Goal: Task Accomplishment & Management: Use online tool/utility

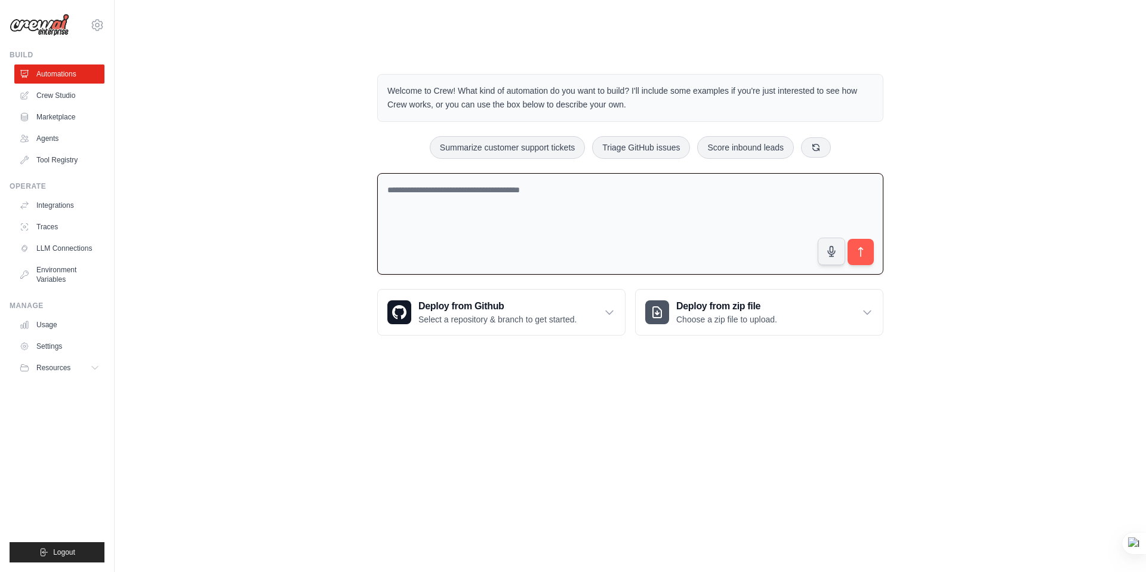
click at [517, 177] on textarea at bounding box center [630, 224] width 506 height 102
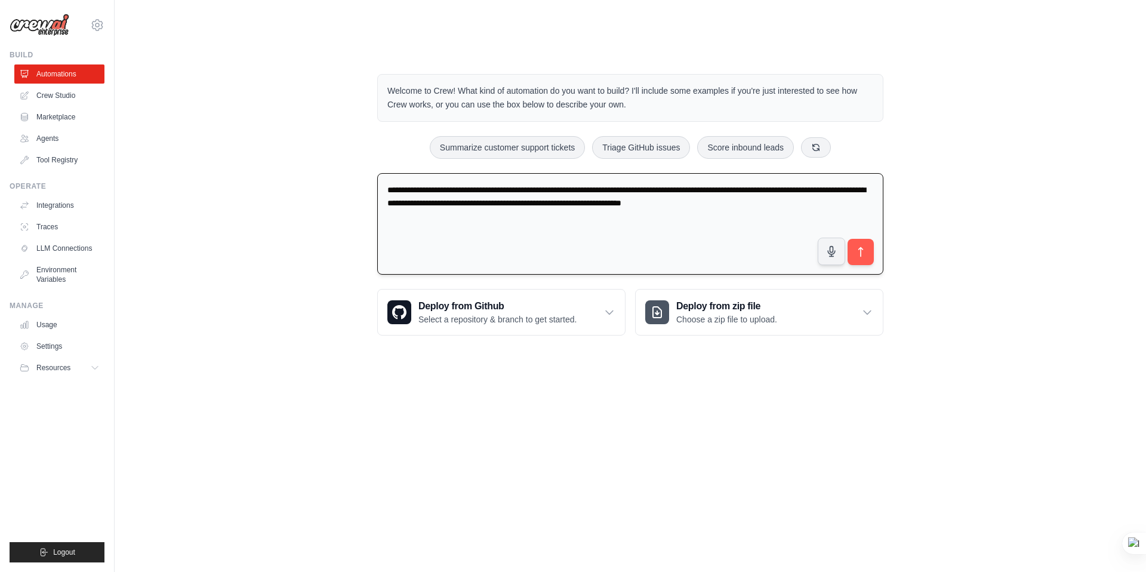
type textarea "**********"
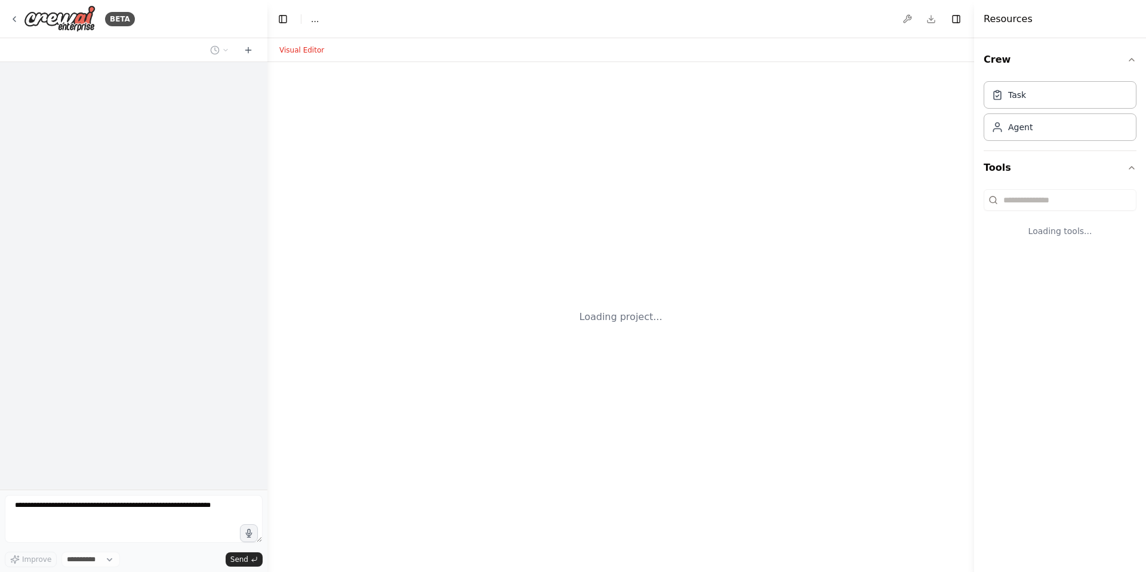
select select "****"
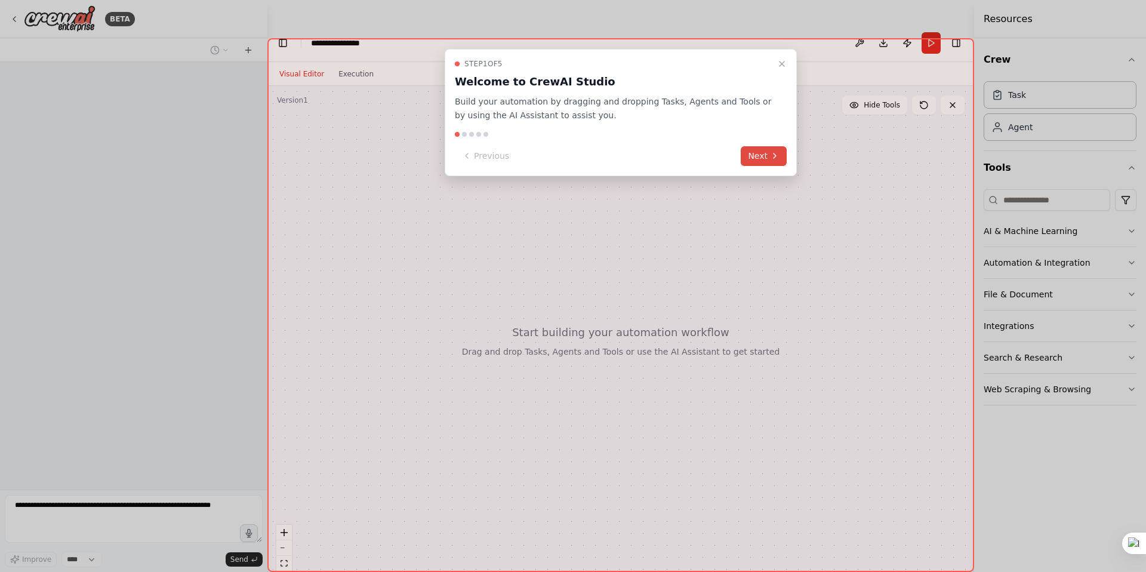
click at [767, 156] on button "Next" at bounding box center [764, 156] width 46 height 20
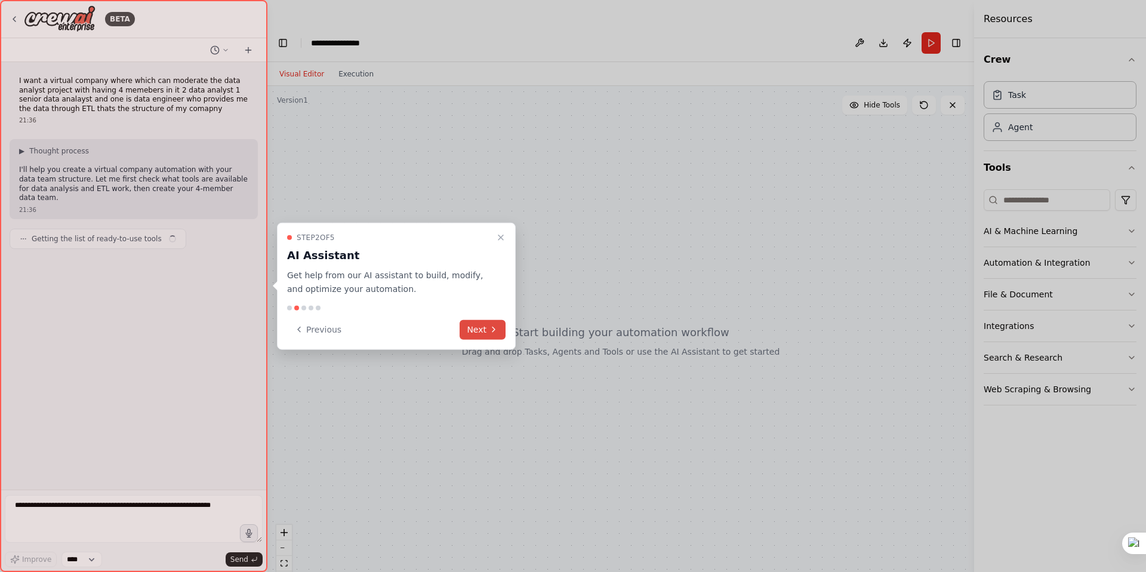
click at [487, 335] on button "Next" at bounding box center [483, 329] width 46 height 20
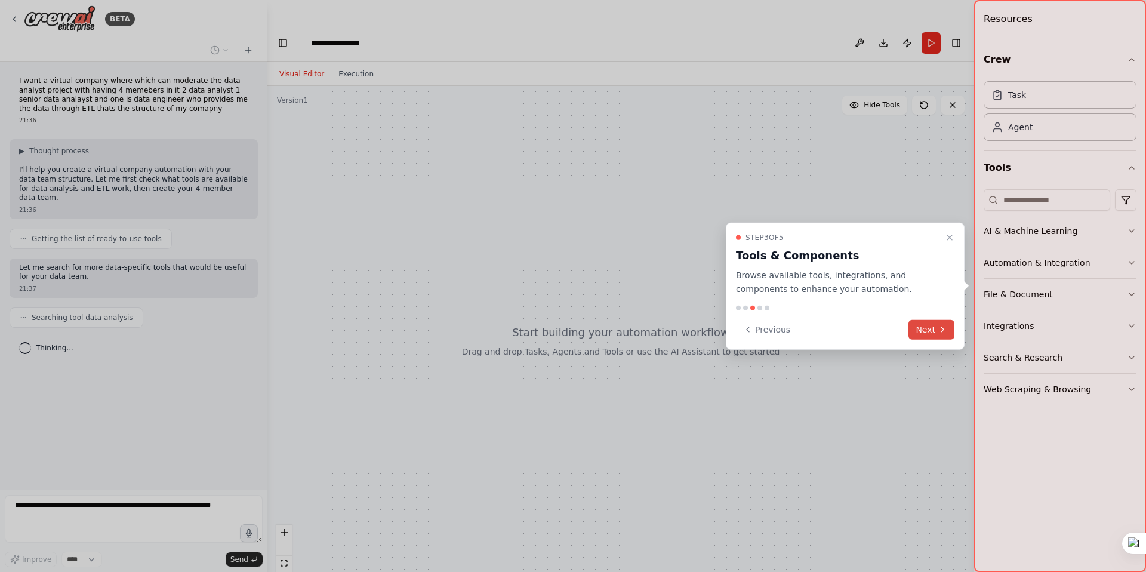
click at [940, 330] on icon at bounding box center [943, 330] width 10 height 10
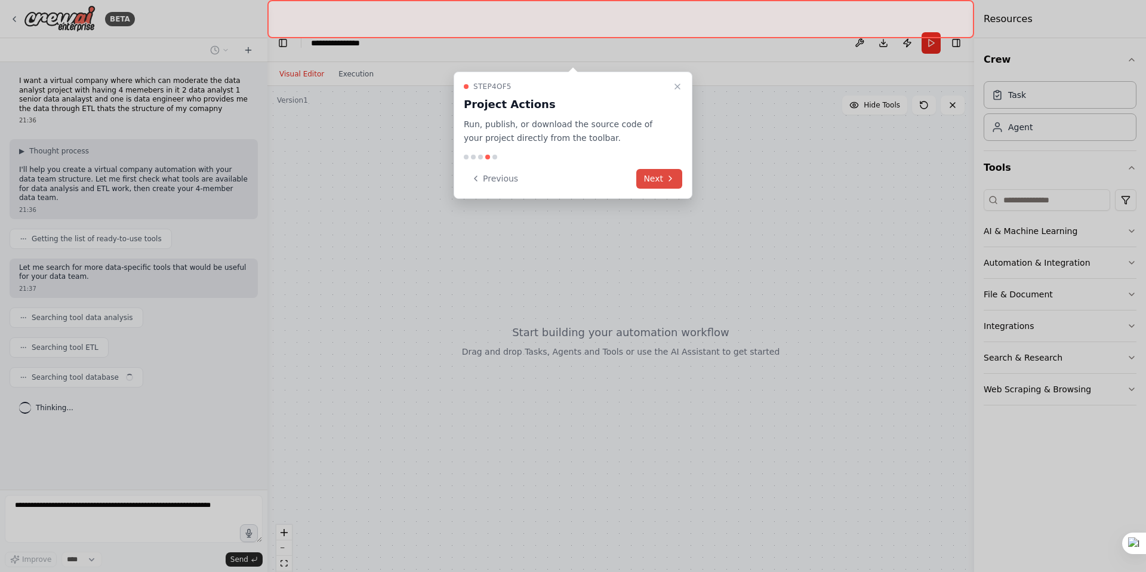
click at [663, 169] on button "Next" at bounding box center [660, 179] width 46 height 20
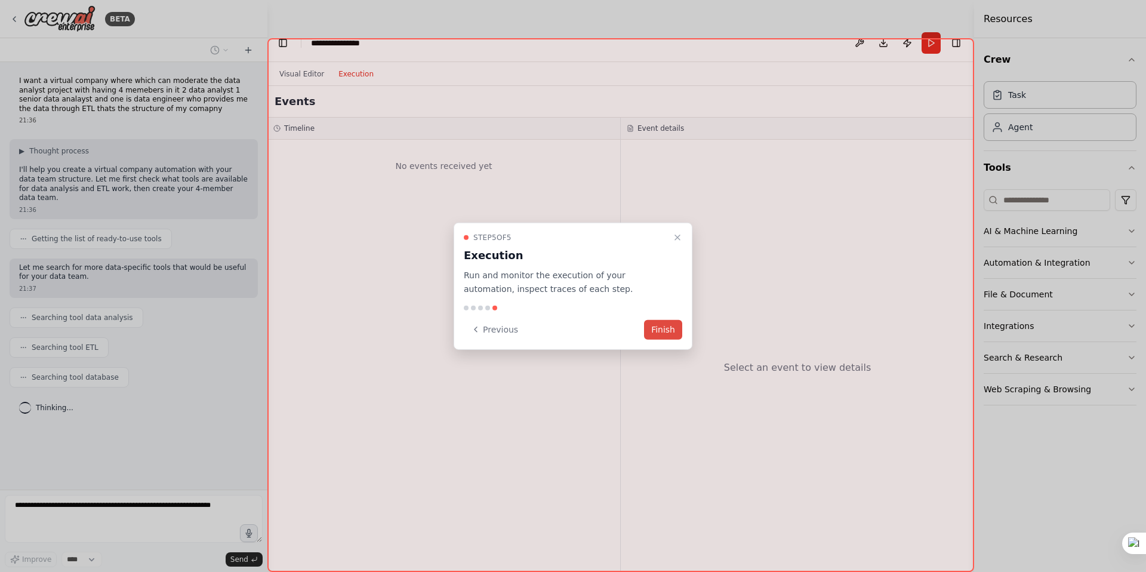
click at [669, 328] on button "Finish" at bounding box center [663, 329] width 38 height 20
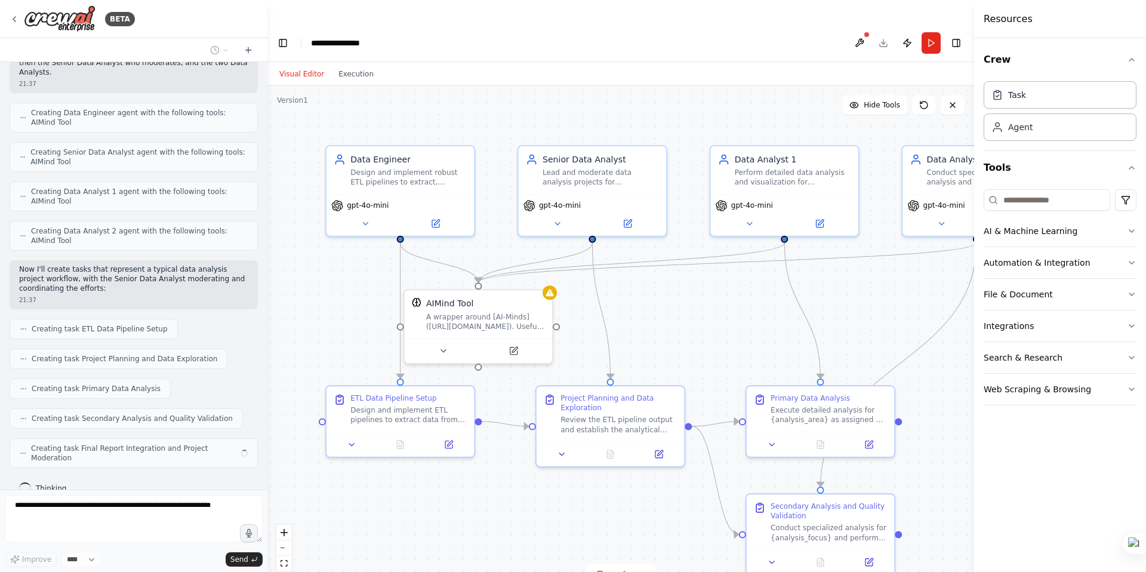
scroll to position [382, 0]
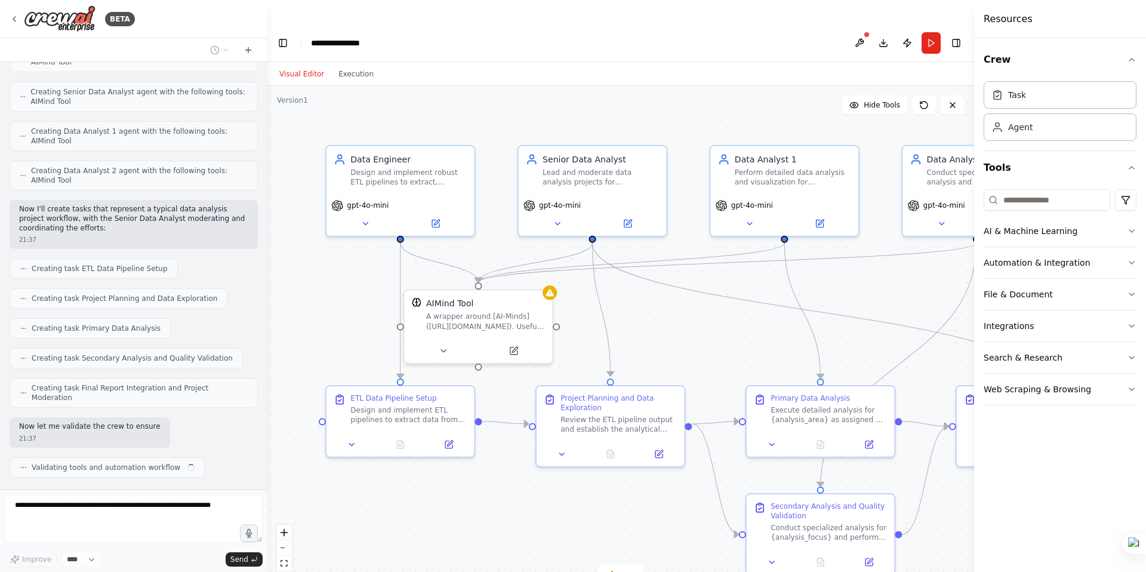
click at [589, 283] on div ".deletable-edge-delete-btn { width: 20px; height: 20px; border: 0px solid #ffff…" at bounding box center [621, 341] width 707 height 510
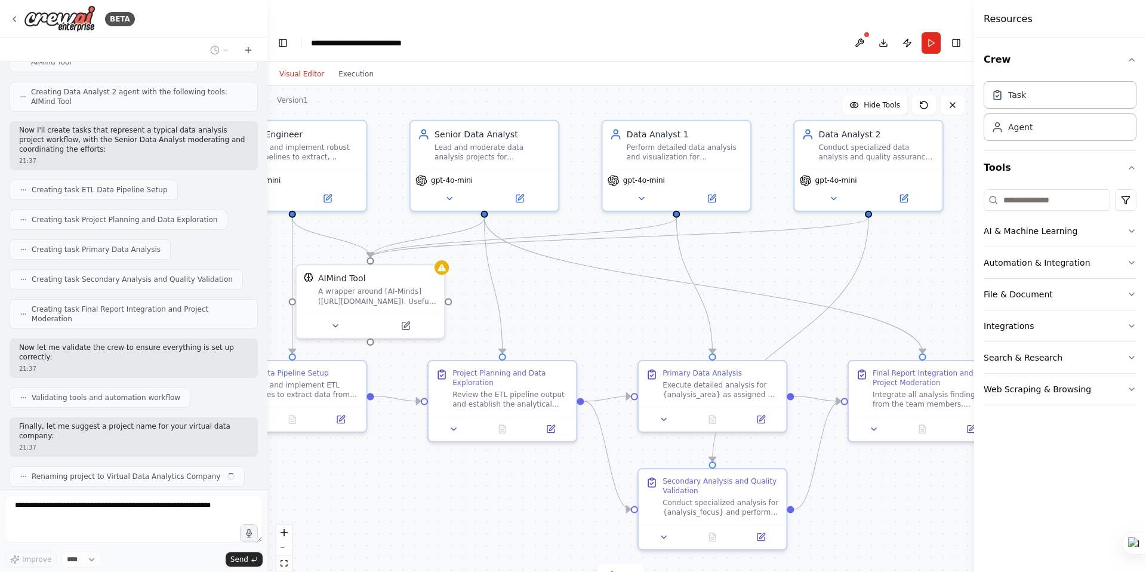
scroll to position [540, 0]
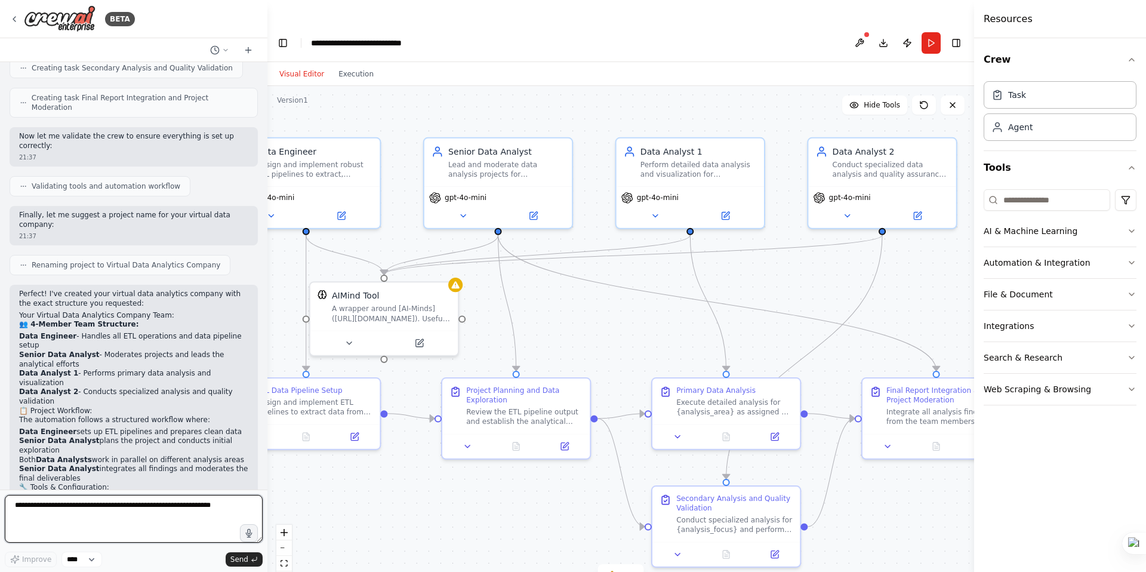
drag, startPoint x: 785, startPoint y: 255, endPoint x: 799, endPoint y: 272, distance: 22.1
click at [799, 272] on div ".deletable-edge-delete-btn { width: 20px; height: 20px; border: 0px solid #ffff…" at bounding box center [621, 341] width 707 height 510
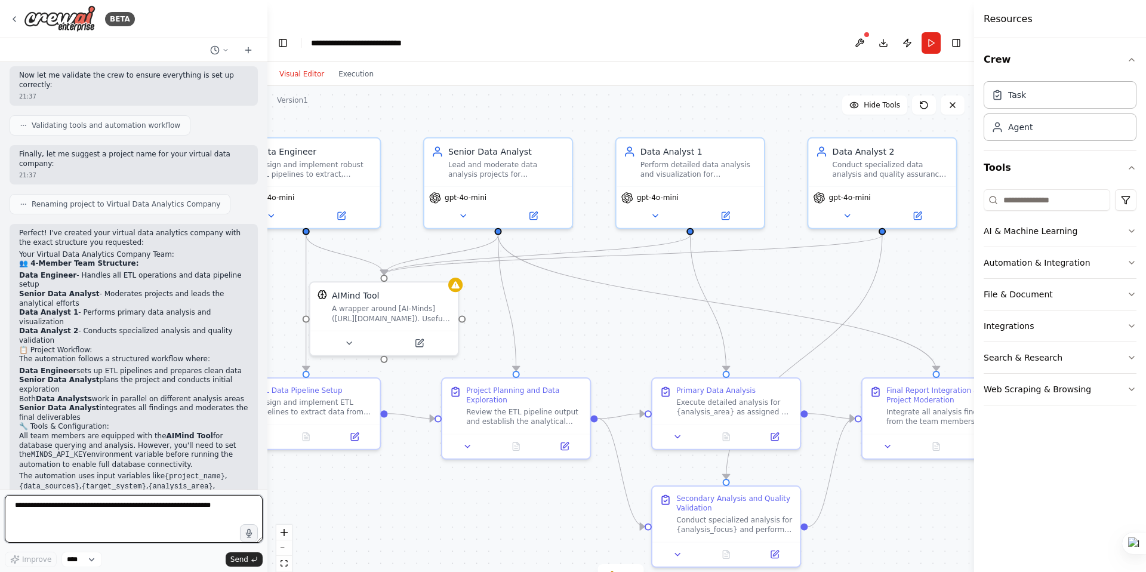
scroll to position [802, 0]
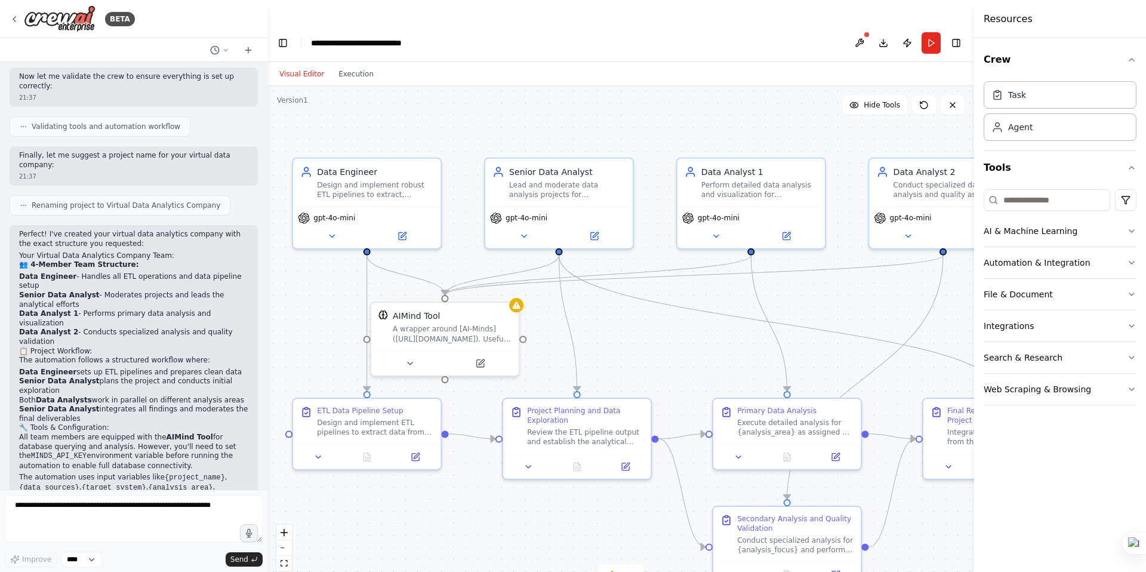
drag, startPoint x: 513, startPoint y: 273, endPoint x: 570, endPoint y: 292, distance: 59.7
click at [570, 292] on div ".deletable-edge-delete-btn { width: 20px; height: 20px; border: 0px solid #ffff…" at bounding box center [621, 341] width 707 height 510
click at [936, 32] on button "Run" at bounding box center [931, 42] width 19 height 21
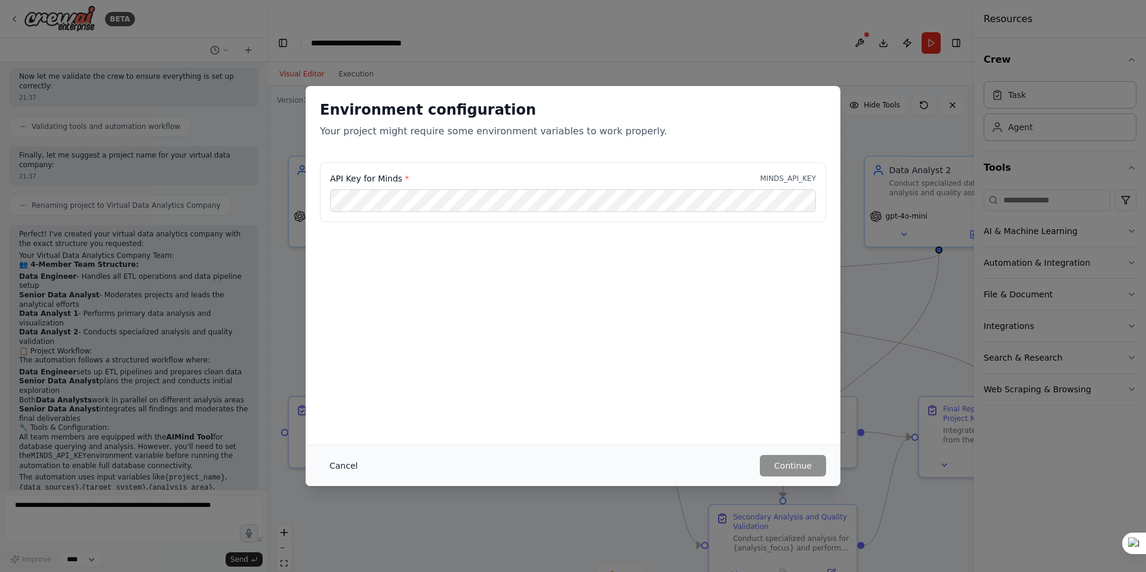
click at [336, 465] on button "Cancel" at bounding box center [343, 465] width 47 height 21
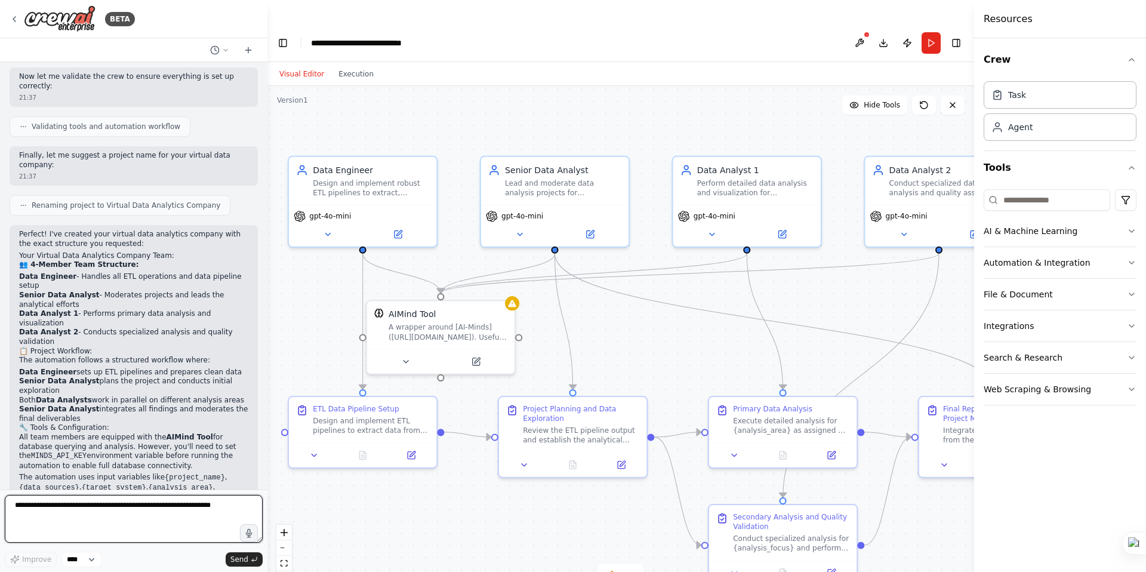
click at [112, 515] on textarea at bounding box center [134, 519] width 258 height 48
type textarea "**********"
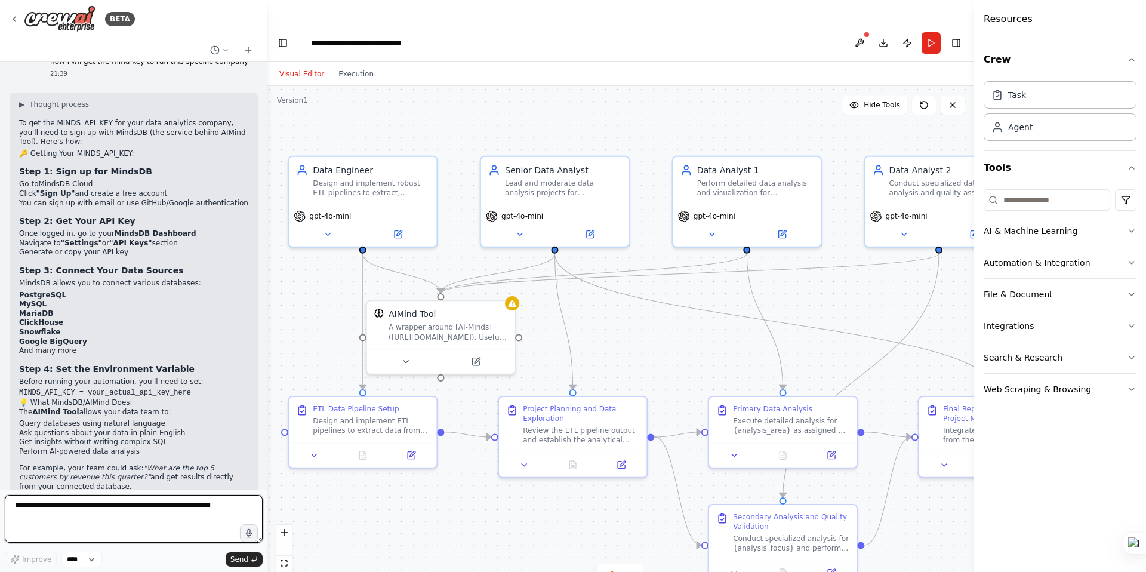
scroll to position [1236, 0]
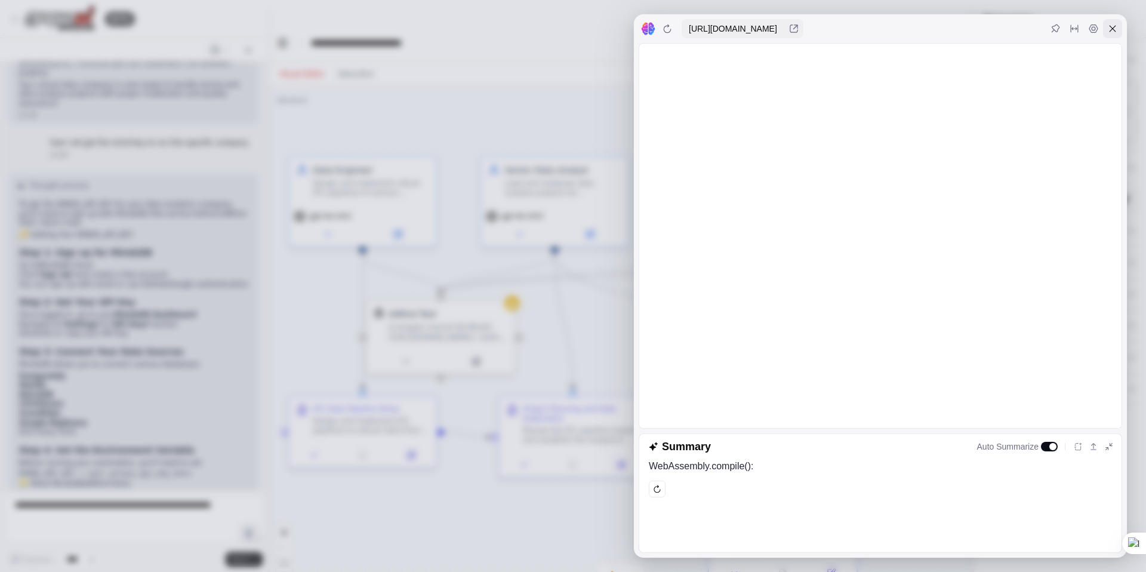
click at [1113, 30] on icon at bounding box center [1113, 29] width 10 height 10
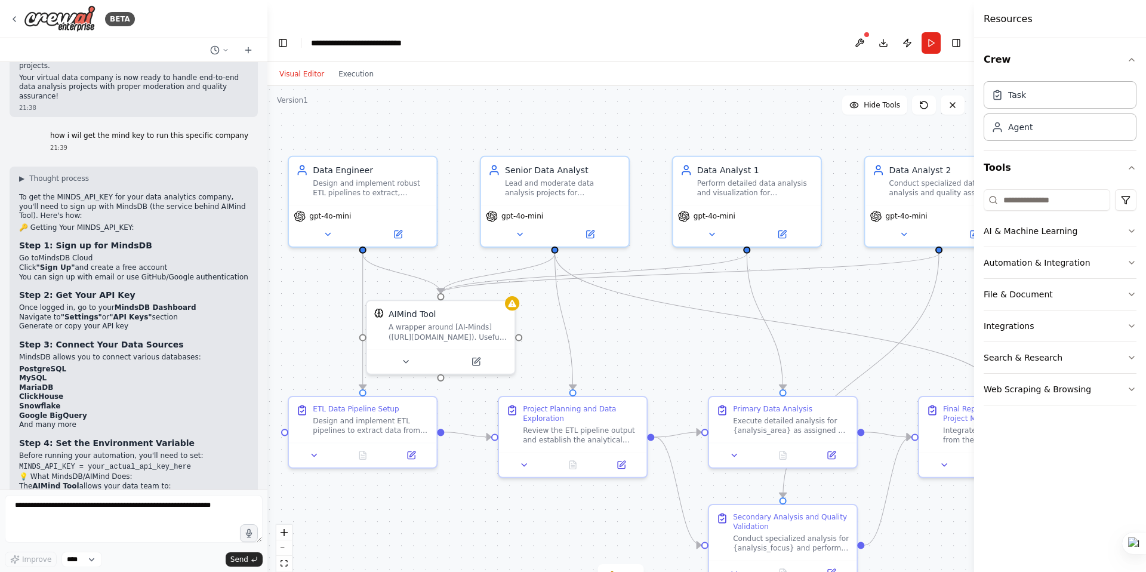
scroll to position [1244, 0]
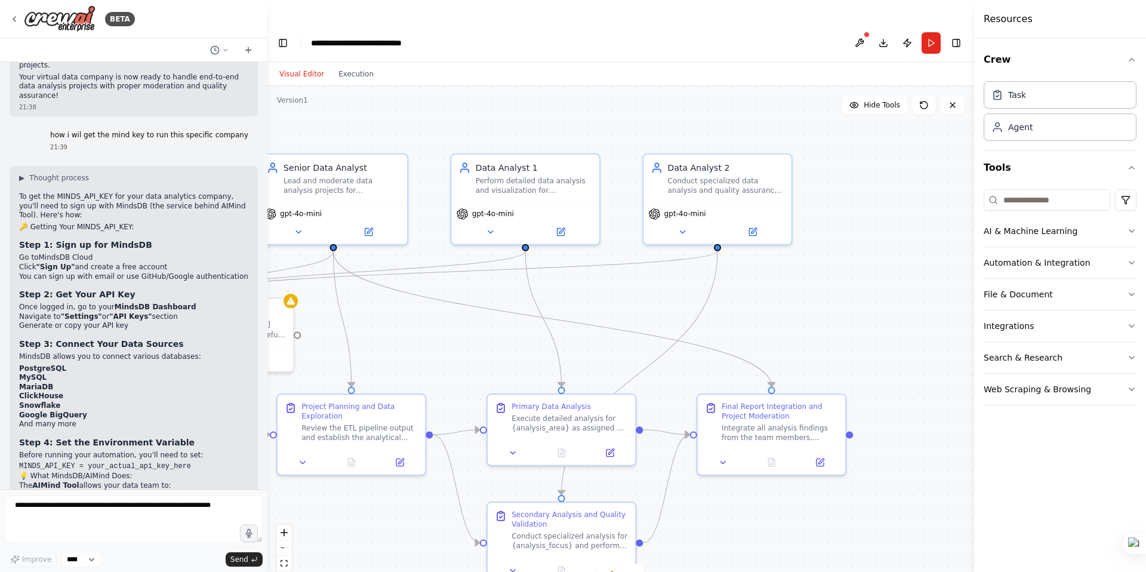
drag, startPoint x: 707, startPoint y: 274, endPoint x: 482, endPoint y: 272, distance: 224.5
click at [482, 272] on div ".deletable-edge-delete-btn { width: 20px; height: 20px; border: 0px solid #ffff…" at bounding box center [621, 341] width 707 height 510
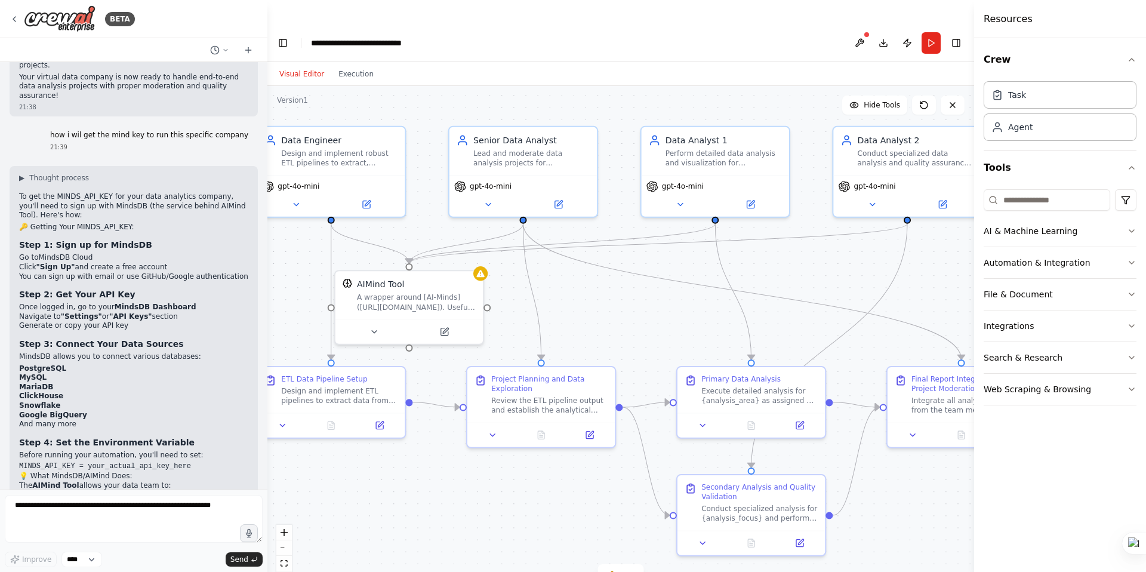
drag, startPoint x: 577, startPoint y: 322, endPoint x: 769, endPoint y: 296, distance: 193.4
click at [769, 296] on div ".deletable-edge-delete-btn { width: 20px; height: 20px; border: 0px solid #ffff…" at bounding box center [621, 341] width 707 height 510
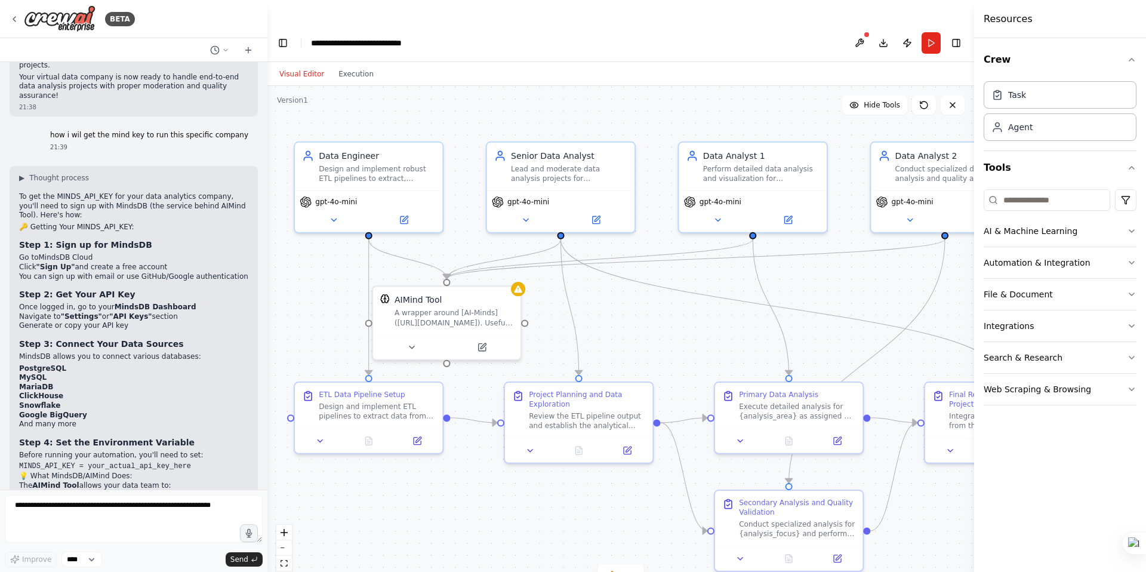
drag, startPoint x: 562, startPoint y: 260, endPoint x: 600, endPoint y: 276, distance: 40.7
click at [600, 276] on div ".deletable-edge-delete-btn { width: 20px; height: 20px; border: 0px solid #ffff…" at bounding box center [621, 341] width 707 height 510
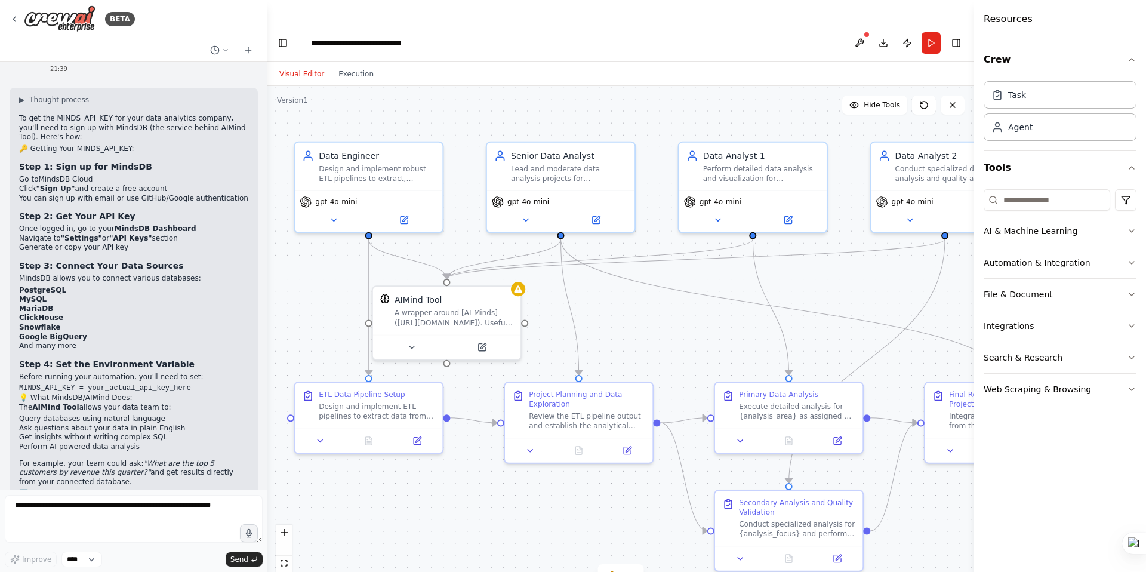
scroll to position [1339, 0]
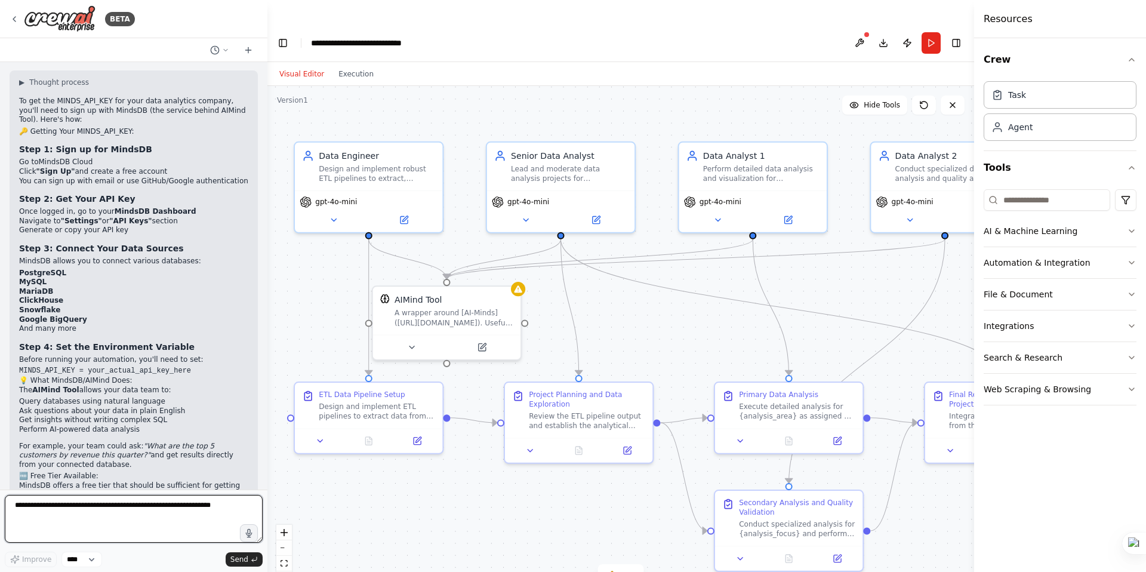
click at [76, 500] on textarea at bounding box center [134, 519] width 258 height 48
type textarea "**********"
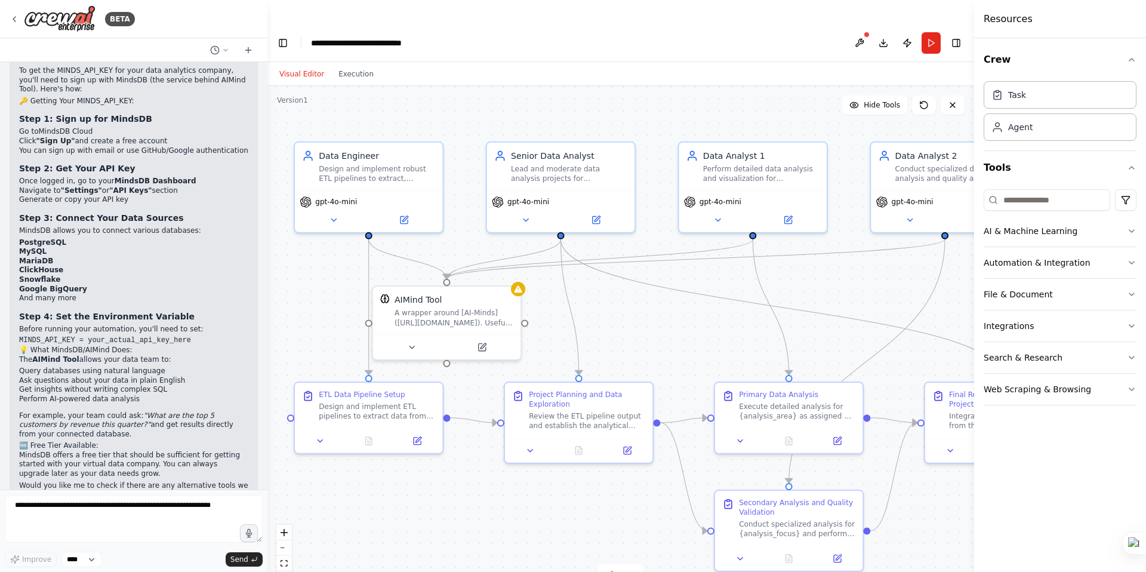
scroll to position [1410, 0]
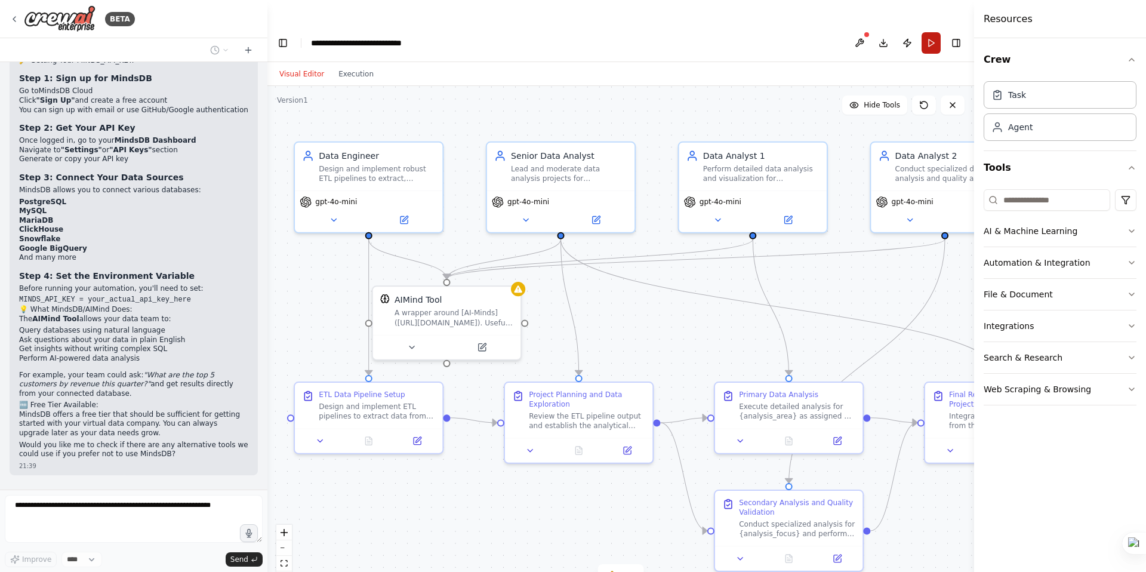
click at [929, 32] on button "Run" at bounding box center [931, 42] width 19 height 21
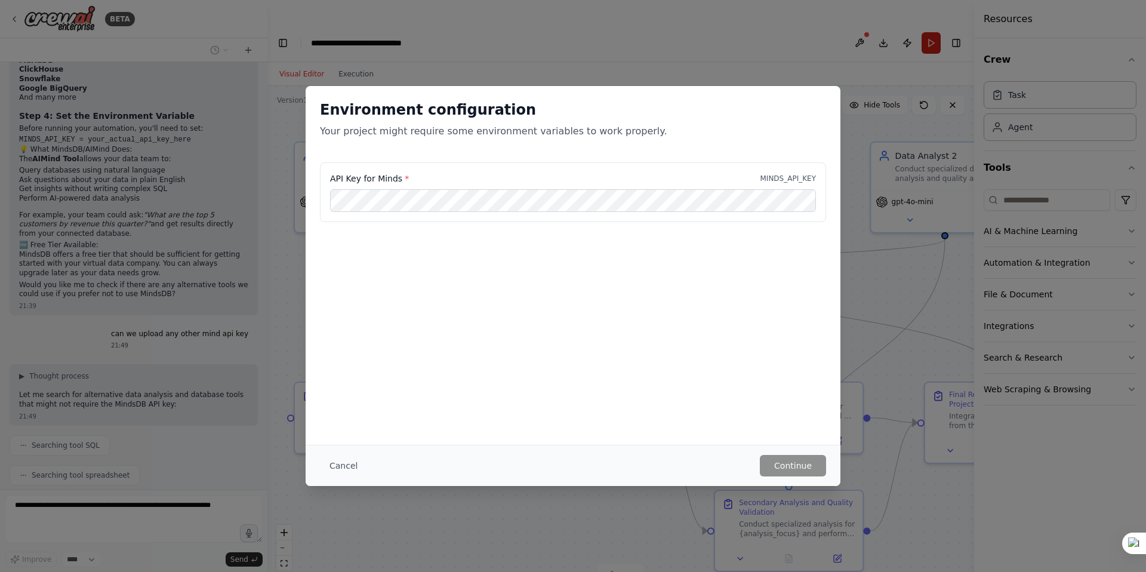
scroll to position [1600, 0]
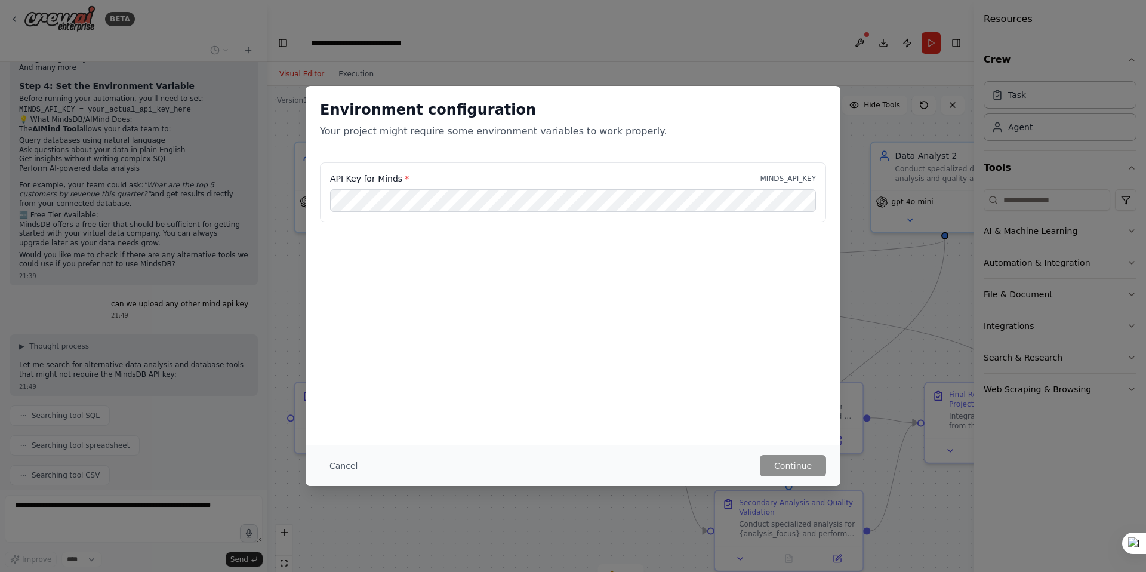
click at [343, 465] on button "Cancel" at bounding box center [343, 465] width 47 height 21
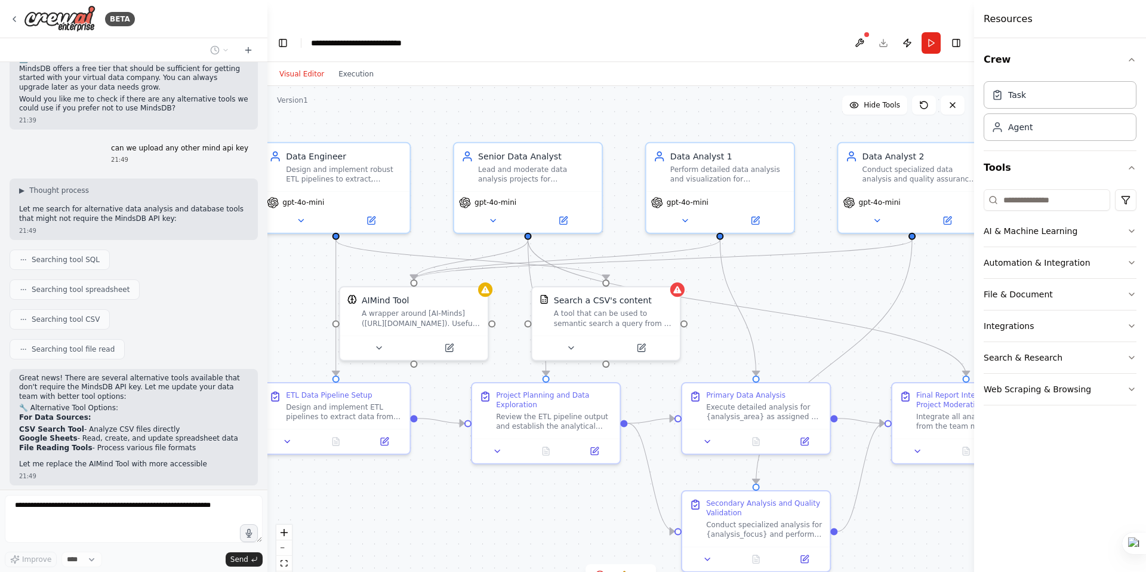
scroll to position [1766, 0]
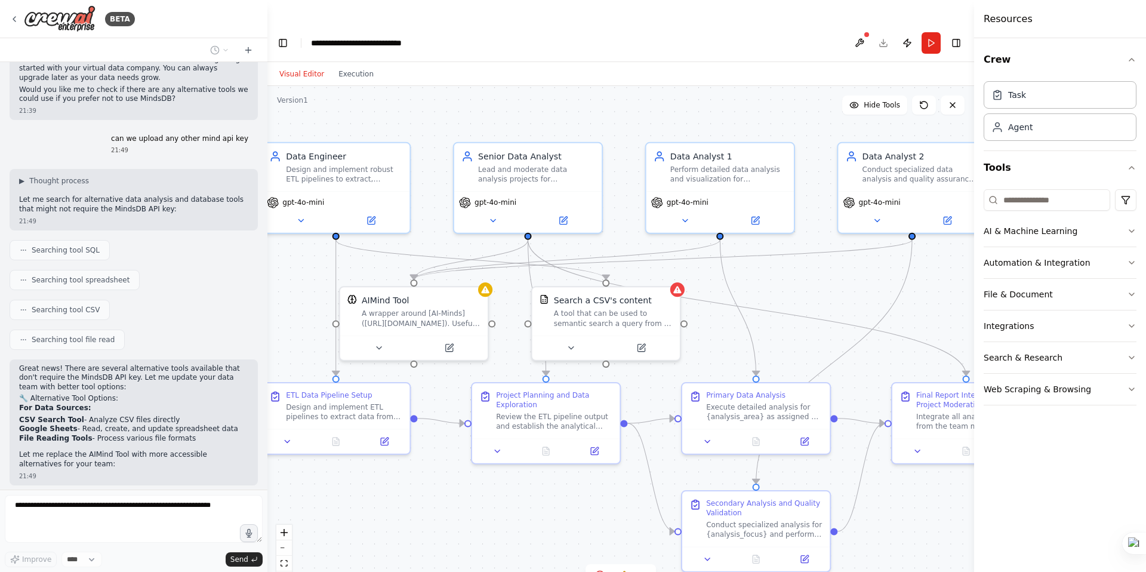
drag, startPoint x: 695, startPoint y: 313, endPoint x: 662, endPoint y: 313, distance: 32.8
click at [662, 313] on div ".deletable-edge-delete-btn { width: 20px; height: 20px; border: 0px solid #ffff…" at bounding box center [621, 341] width 707 height 510
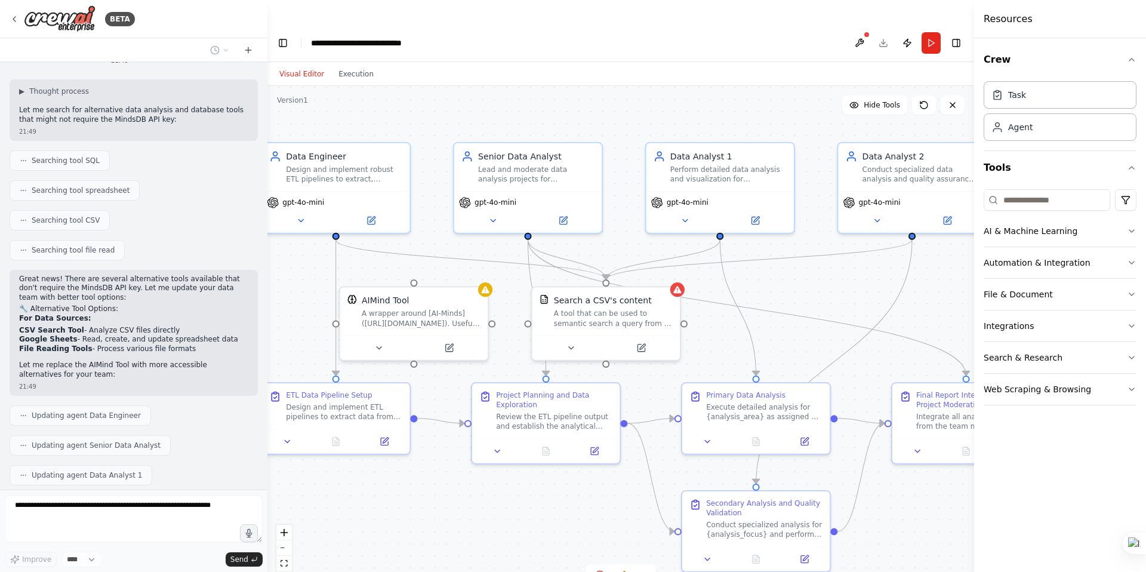
scroll to position [1885, 0]
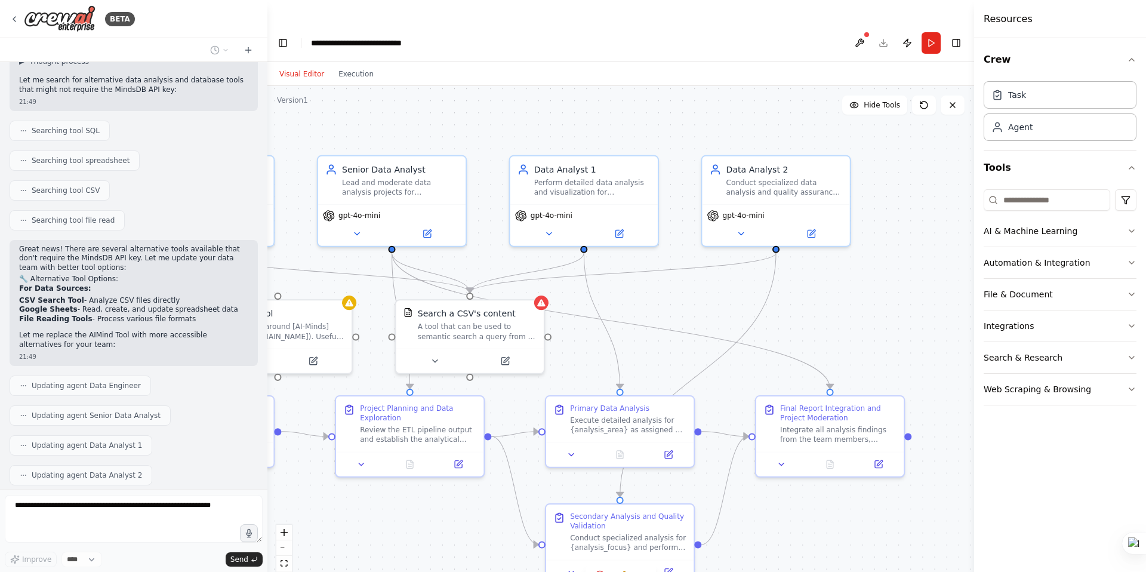
drag, startPoint x: 366, startPoint y: 241, endPoint x: 228, endPoint y: 254, distance: 139.2
click at [228, 254] on div "BETA I want a virtual company where which can moderate the data analyst project…" at bounding box center [573, 310] width 1146 height 572
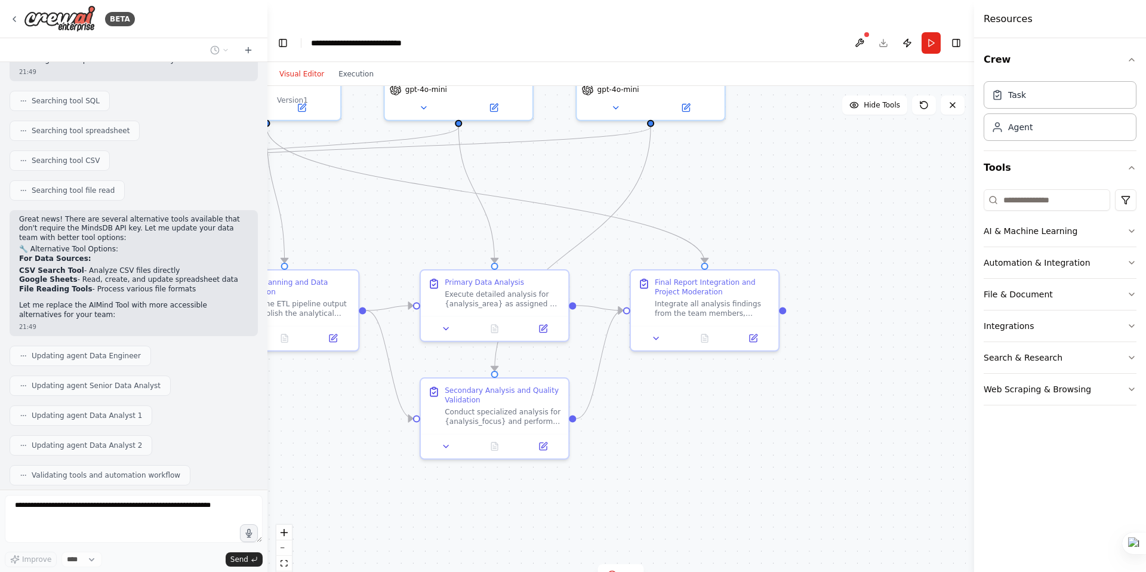
drag, startPoint x: 514, startPoint y: 371, endPoint x: 388, endPoint y: 245, distance: 178.2
click at [388, 245] on div ".deletable-edge-delete-btn { width: 20px; height: 20px; border: 0px solid #ffff…" at bounding box center [621, 341] width 707 height 510
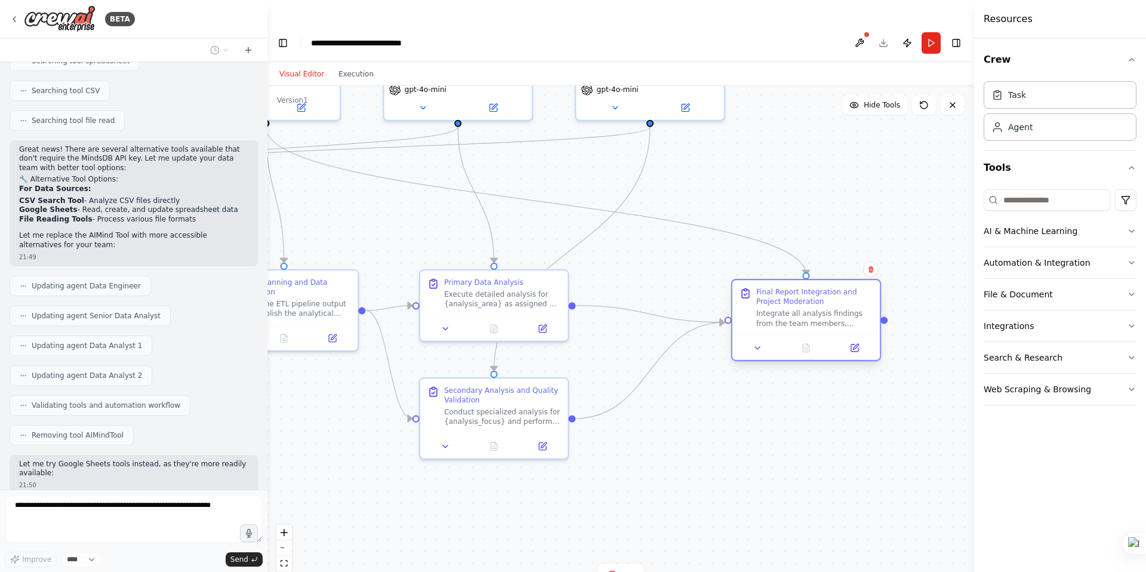
scroll to position [1994, 0]
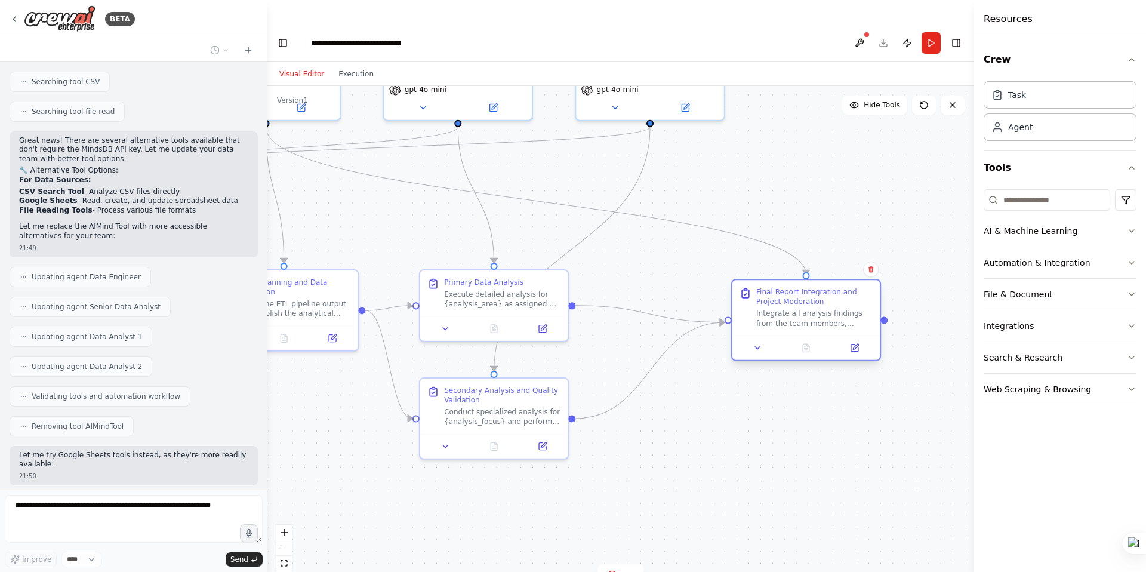
drag, startPoint x: 697, startPoint y: 293, endPoint x: 795, endPoint y: 310, distance: 100.0
click at [795, 310] on div "Final Report Integration and Project Moderation Integrate all analysis findings…" at bounding box center [806, 308] width 147 height 56
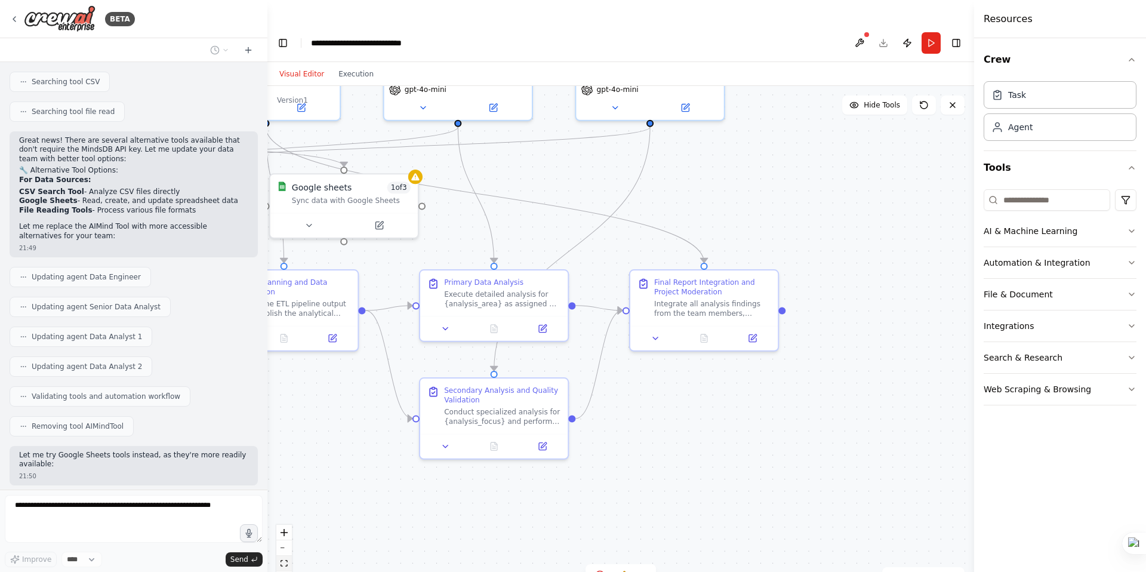
scroll to position [2024, 0]
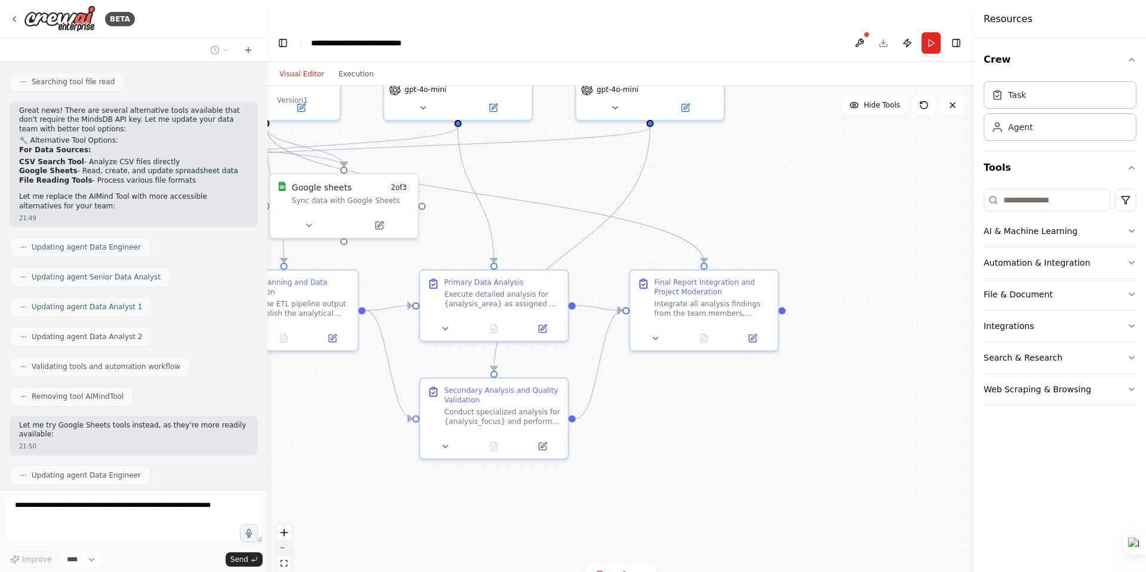
click at [286, 540] on button "zoom out" at bounding box center [284, 548] width 16 height 16
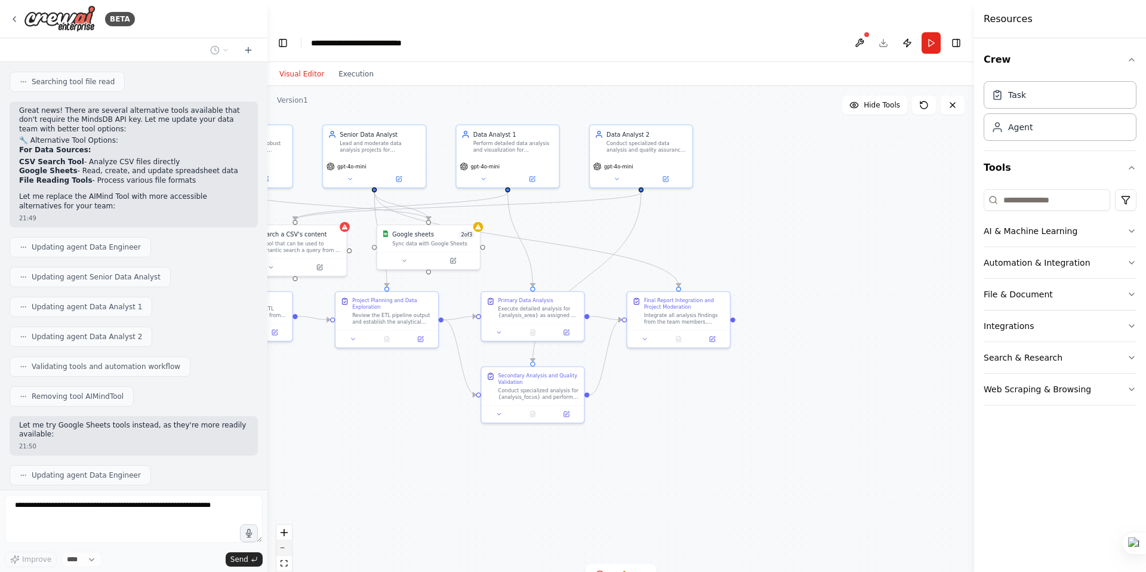
click at [286, 540] on button "zoom out" at bounding box center [284, 548] width 16 height 16
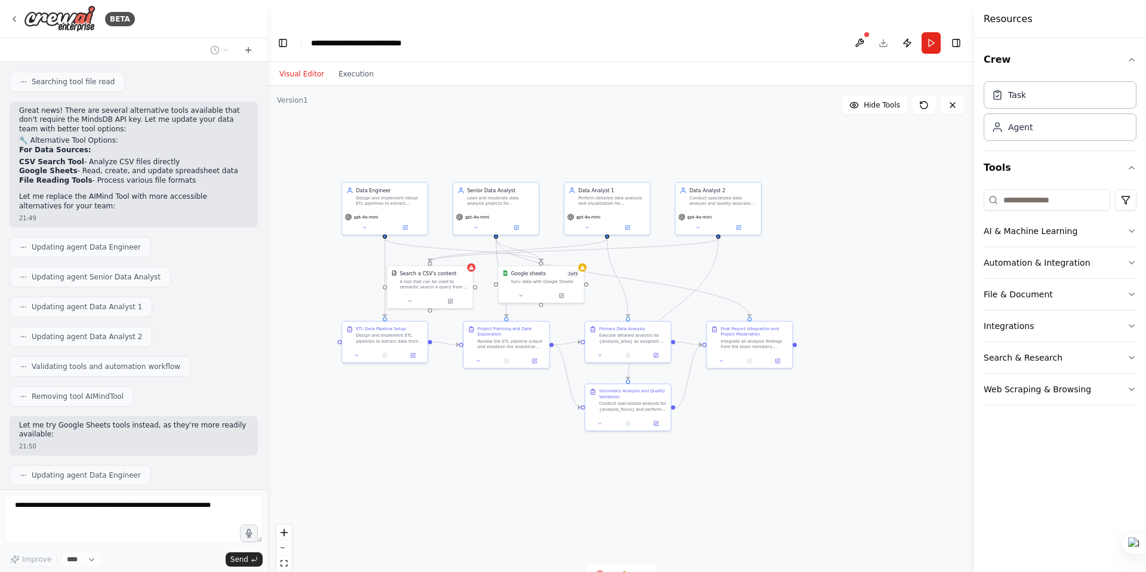
scroll to position [2054, 0]
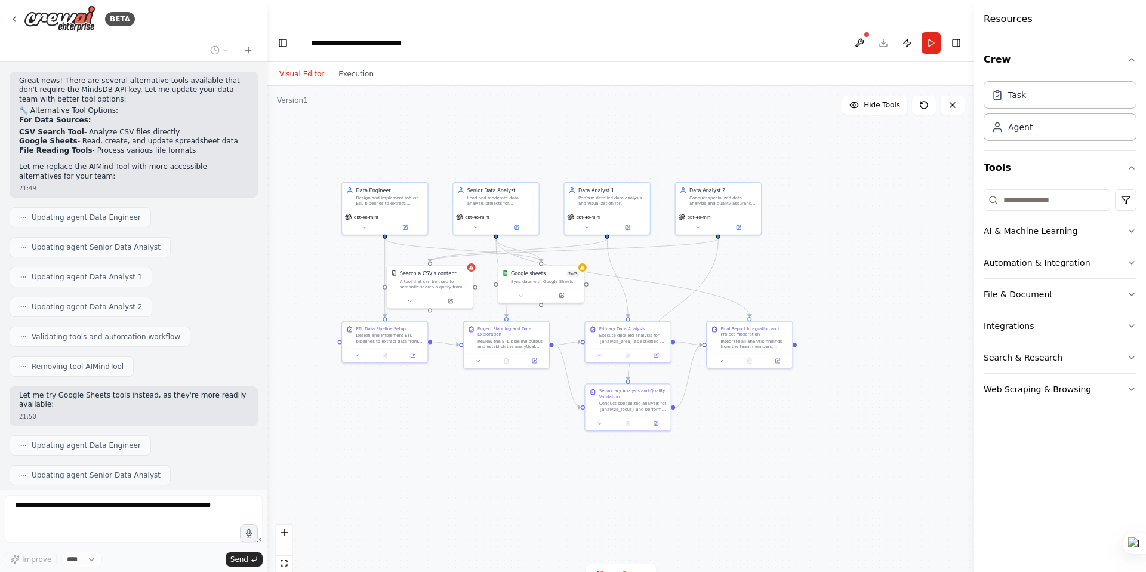
drag, startPoint x: 434, startPoint y: 413, endPoint x: 495, endPoint y: 435, distance: 65.2
click at [495, 435] on div ".deletable-edge-delete-btn { width: 20px; height: 20px; border: 0px solid #ffff…" at bounding box center [621, 341] width 707 height 510
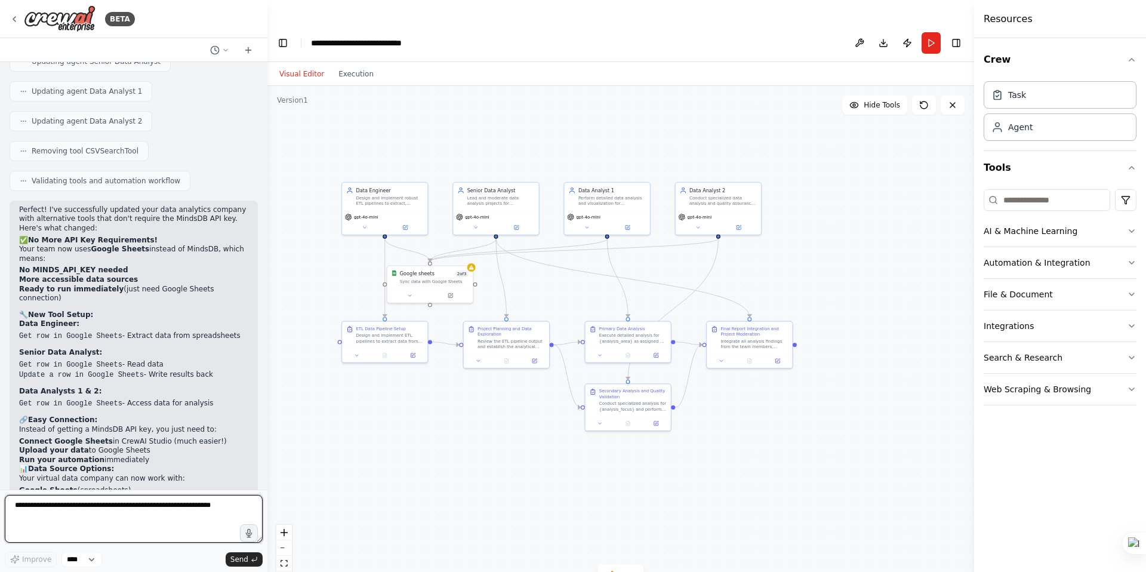
scroll to position [2477, 0]
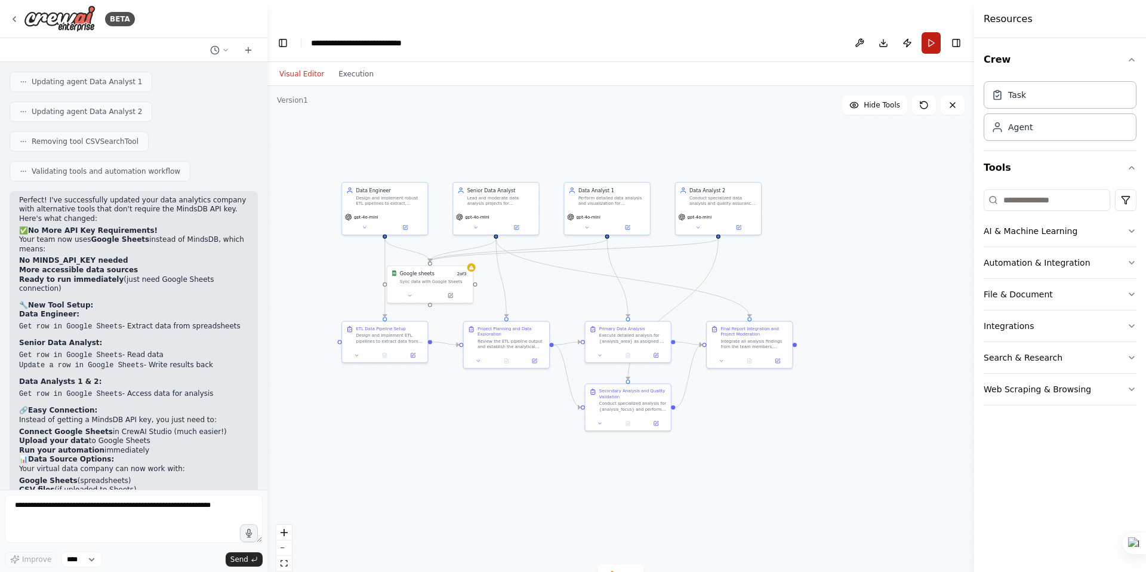
click at [935, 32] on button "Run" at bounding box center [931, 42] width 19 height 21
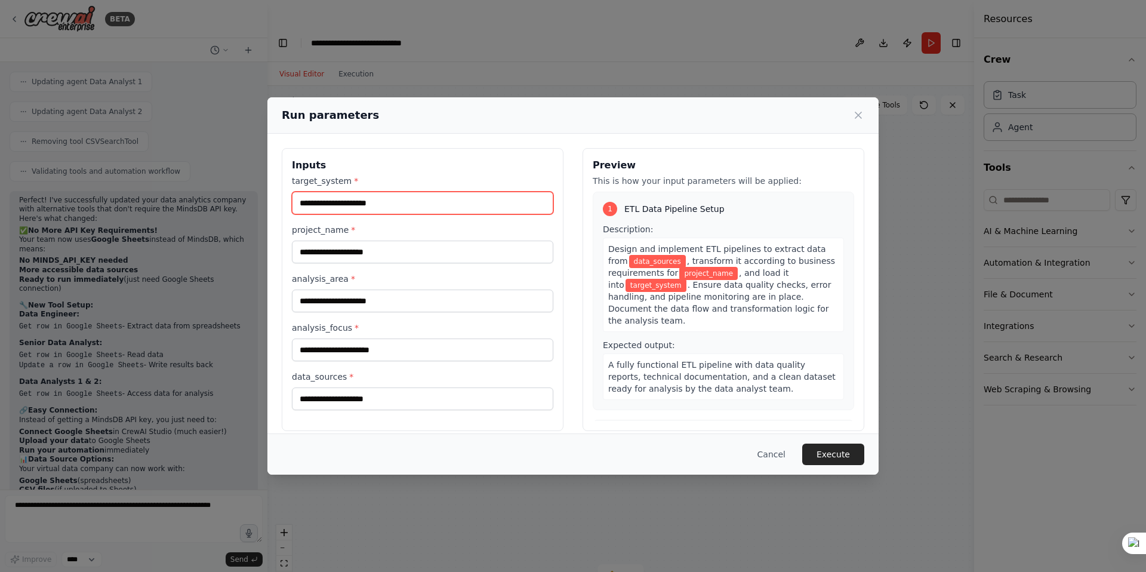
click at [385, 207] on input "target_system *" at bounding box center [423, 203] width 262 height 23
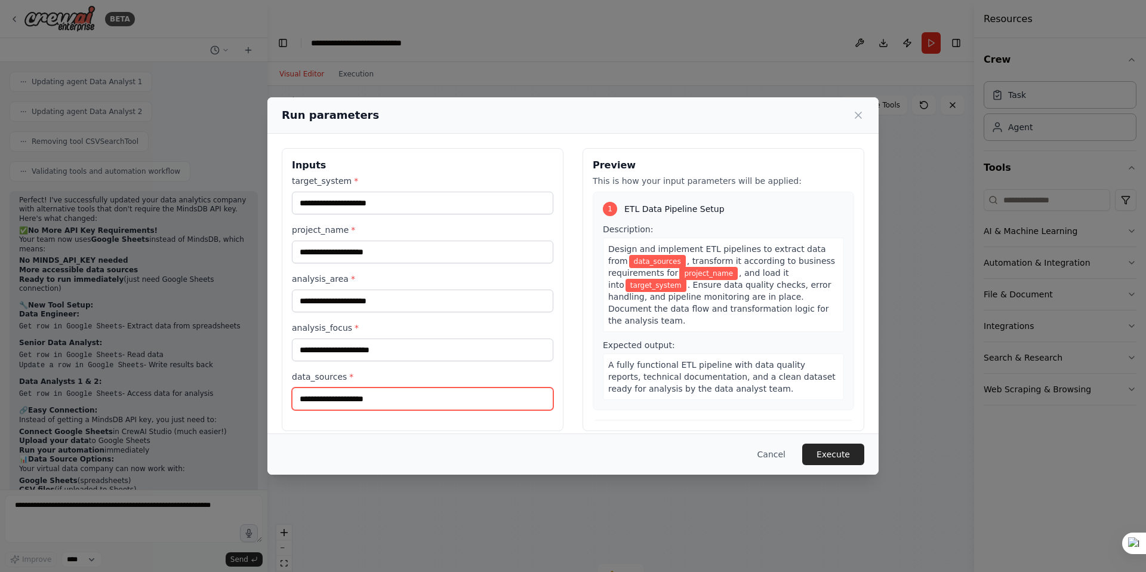
click at [370, 396] on input "data_sources *" at bounding box center [423, 399] width 262 height 23
click at [769, 454] on button "Cancel" at bounding box center [771, 454] width 47 height 21
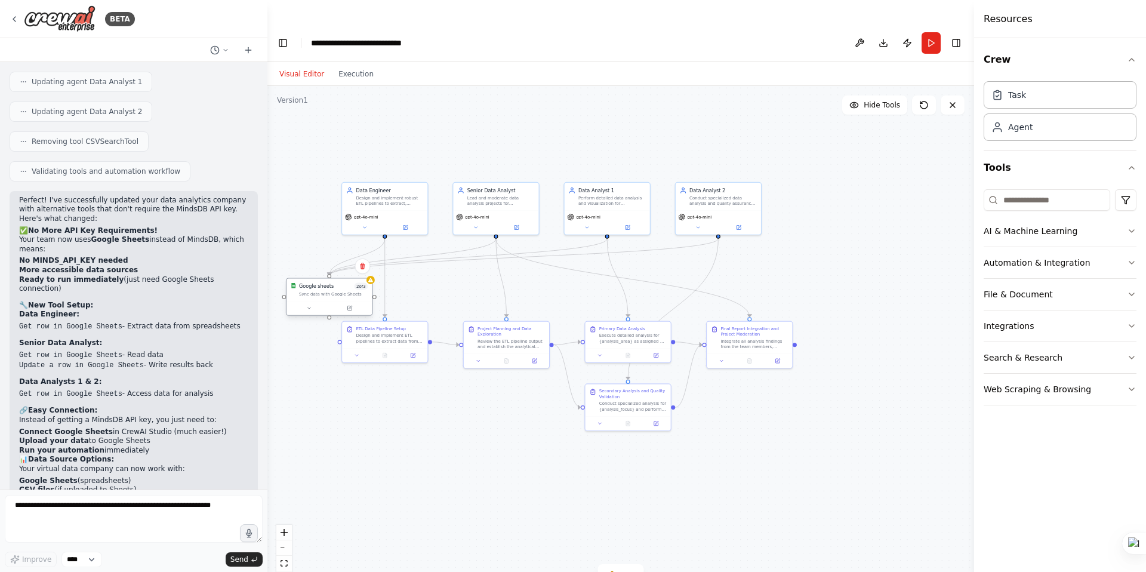
drag, startPoint x: 434, startPoint y: 256, endPoint x: 335, endPoint y: 267, distance: 99.1
click at [335, 291] on div "Sync data with Google Sheets" at bounding box center [333, 293] width 69 height 5
click at [311, 305] on icon at bounding box center [308, 307] width 5 height 5
click at [401, 351] on span "Connect" at bounding box center [395, 354] width 20 height 7
click at [456, 395] on div ".deletable-edge-delete-btn { width: 20px; height: 20px; border: 0px solid #ffff…" at bounding box center [621, 341] width 707 height 510
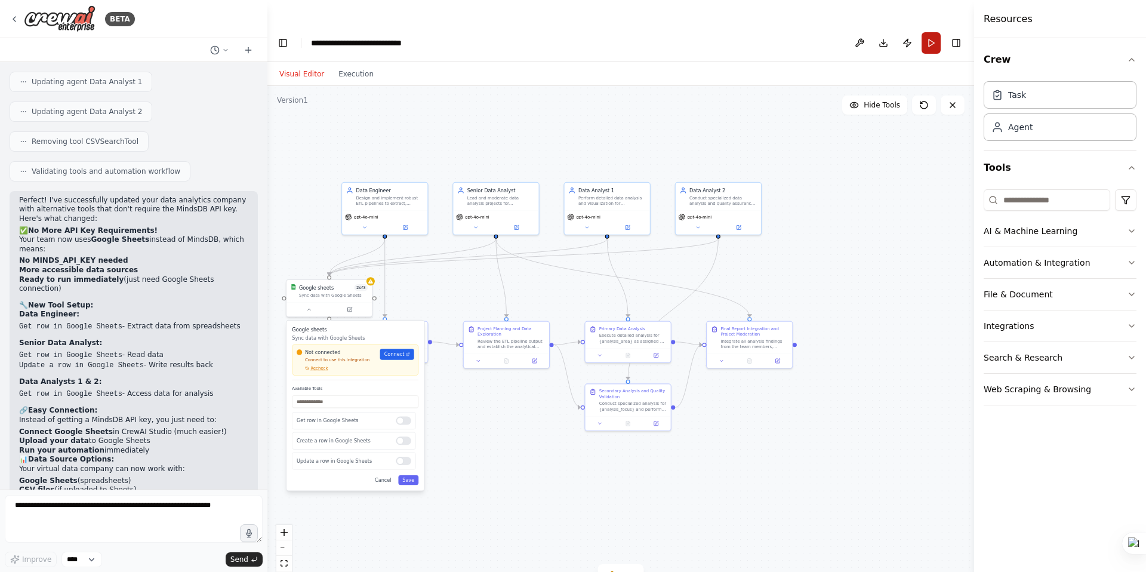
click at [929, 32] on button "Run" at bounding box center [931, 42] width 19 height 21
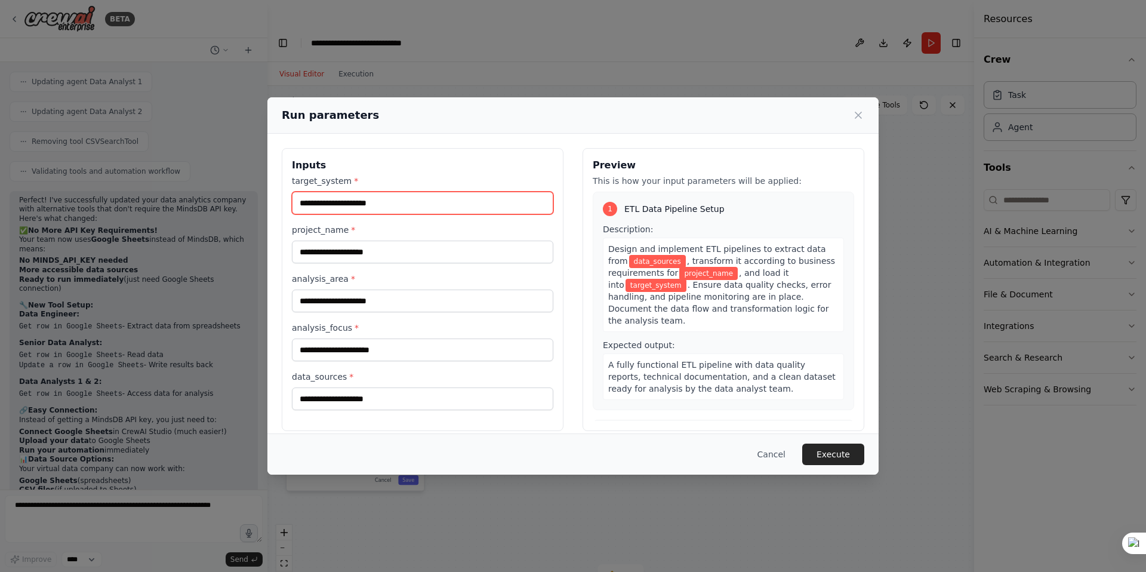
click at [397, 207] on input "target_system *" at bounding box center [423, 203] width 262 height 23
click at [847, 452] on button "Execute" at bounding box center [834, 454] width 62 height 21
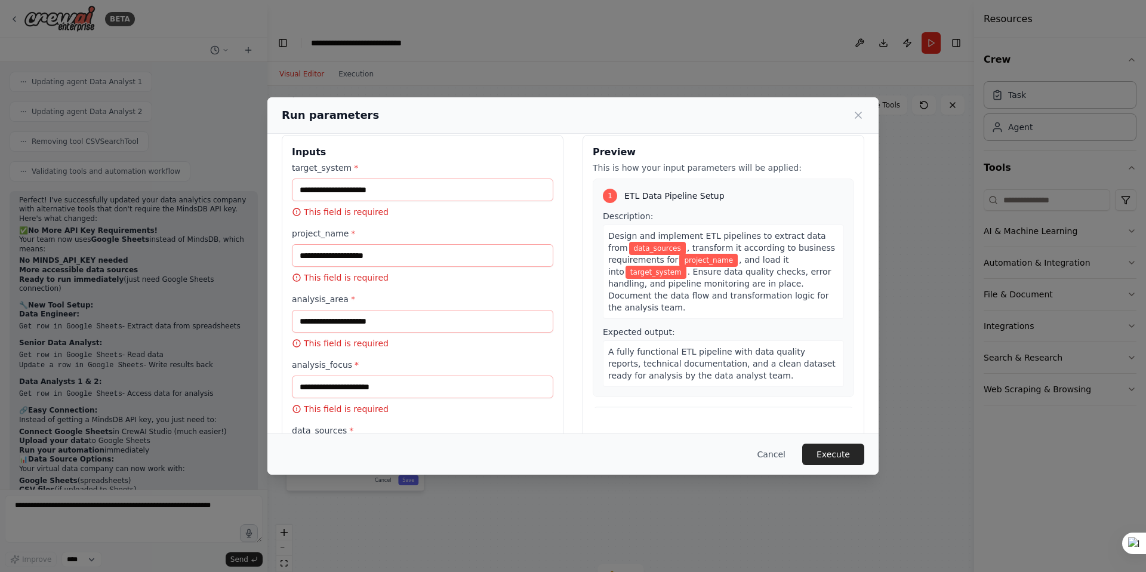
scroll to position [0, 0]
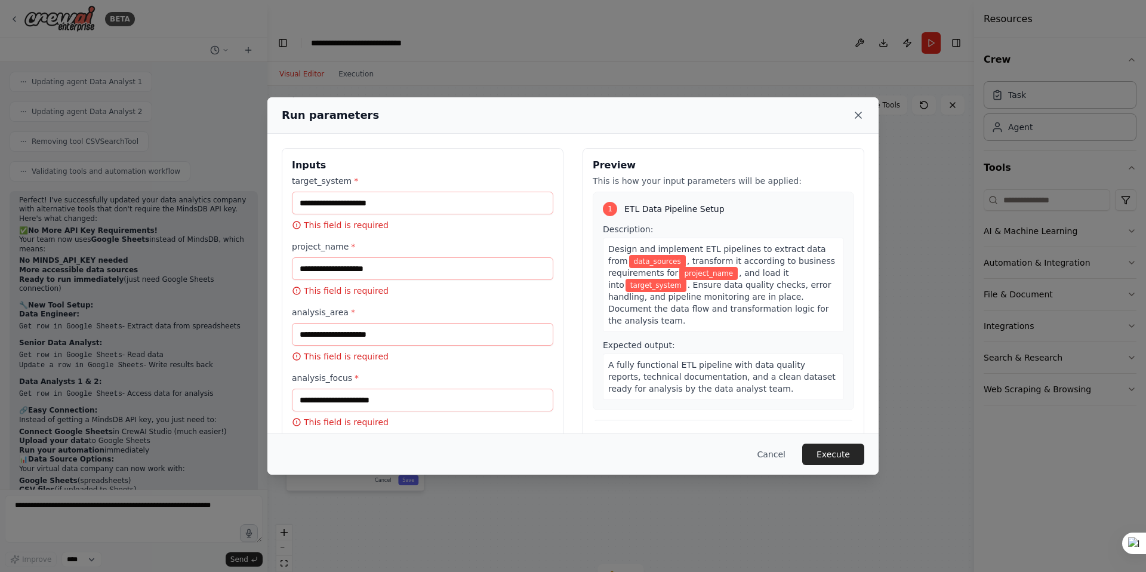
click at [862, 114] on icon at bounding box center [859, 115] width 12 height 12
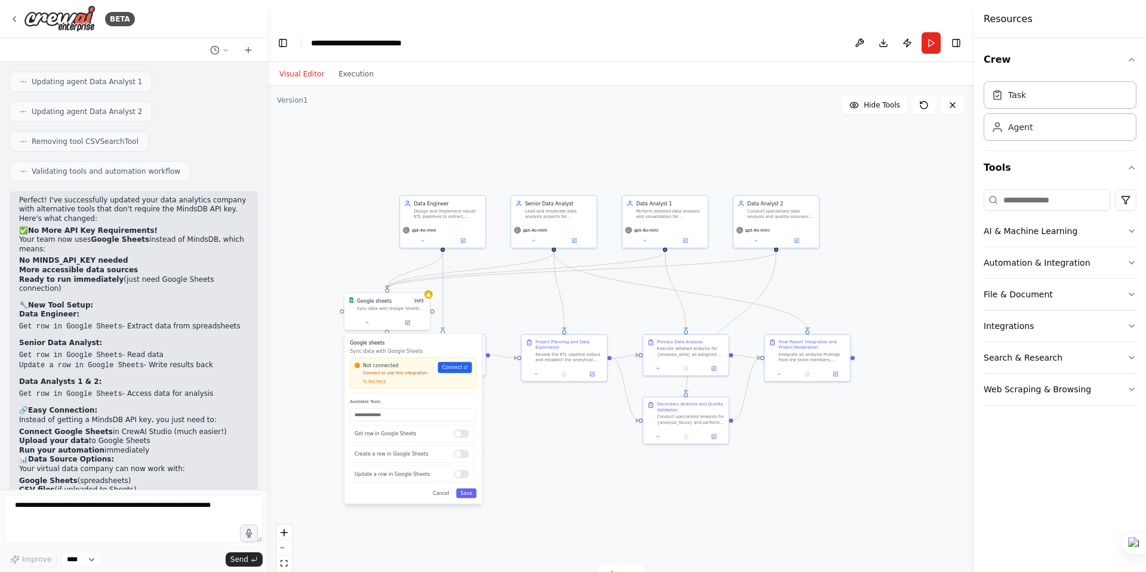
drag, startPoint x: 548, startPoint y: 247, endPoint x: 606, endPoint y: 260, distance: 59.4
click at [606, 260] on div ".deletable-edge-delete-btn { width: 20px; height: 20px; border: 0px solid #ffff…" at bounding box center [621, 341] width 707 height 510
click at [424, 222] on div "gpt-4o-mini" at bounding box center [442, 234] width 85 height 24
click at [425, 235] on button at bounding box center [422, 239] width 39 height 8
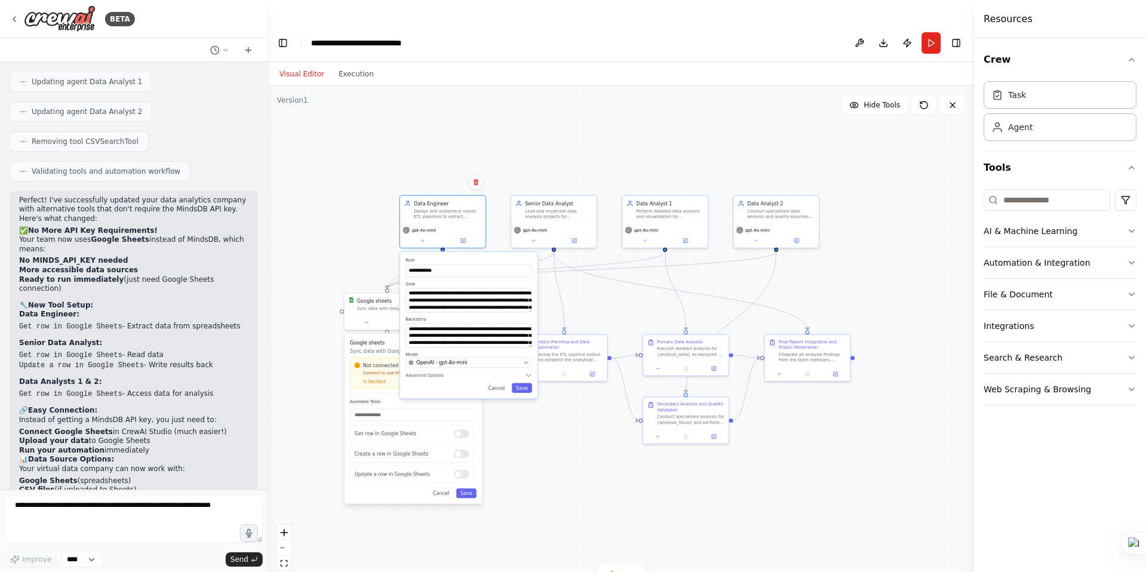
click at [354, 203] on div "**********" at bounding box center [621, 341] width 707 height 510
drag, startPoint x: 558, startPoint y: 333, endPoint x: 576, endPoint y: 329, distance: 19.0
click at [576, 343] on div "Review the ETL pipeline output and establish the analytical framework for {proj…" at bounding box center [586, 348] width 67 height 11
click at [555, 363] on icon at bounding box center [553, 365] width 5 height 5
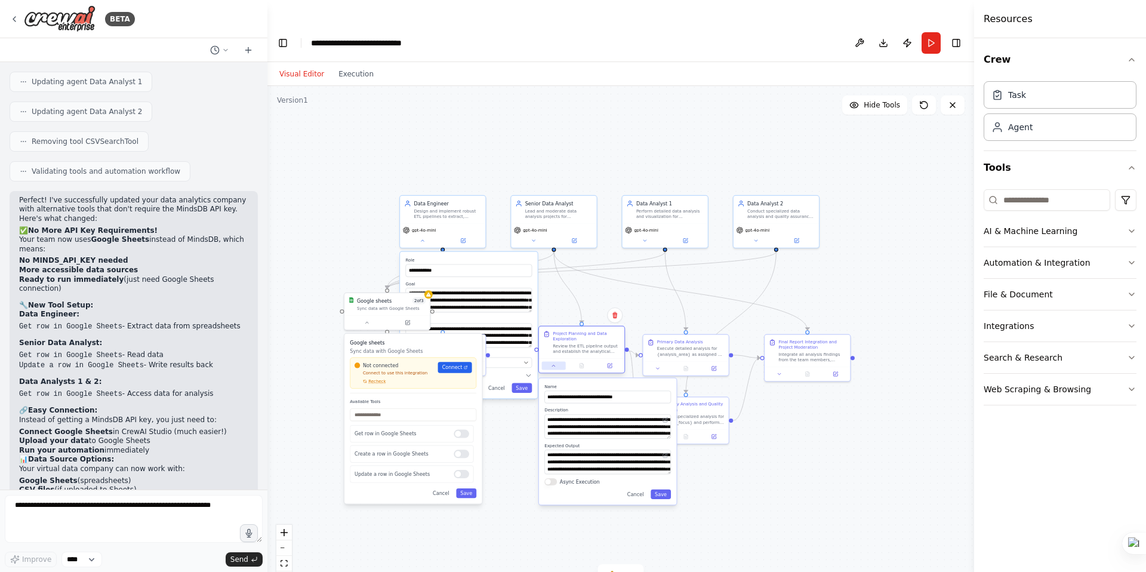
click at [555, 363] on icon at bounding box center [553, 365] width 5 height 5
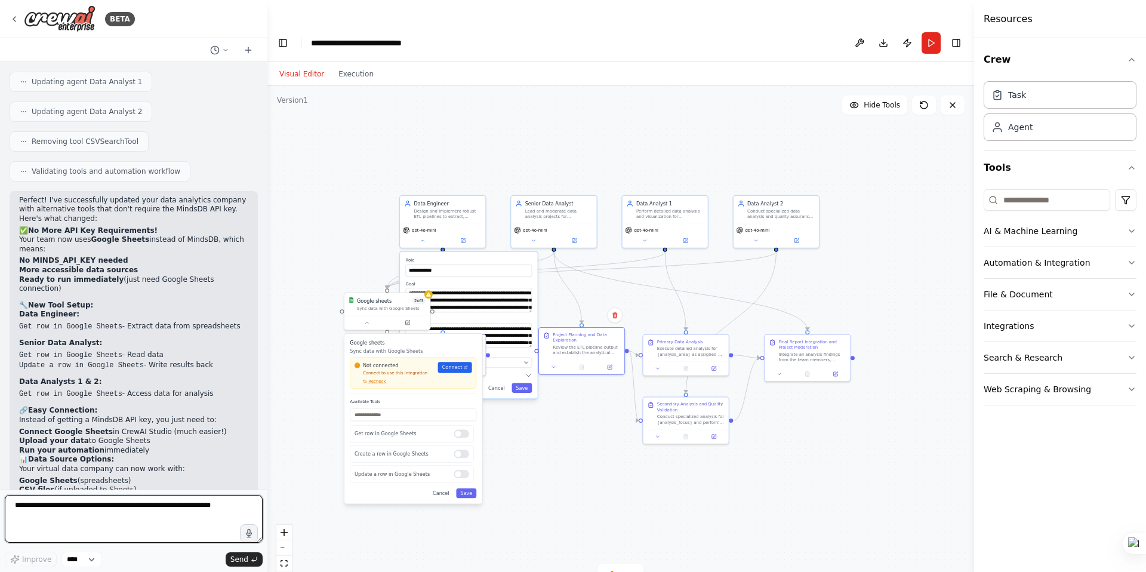
click at [72, 518] on textarea at bounding box center [134, 519] width 258 height 48
type textarea "**********"
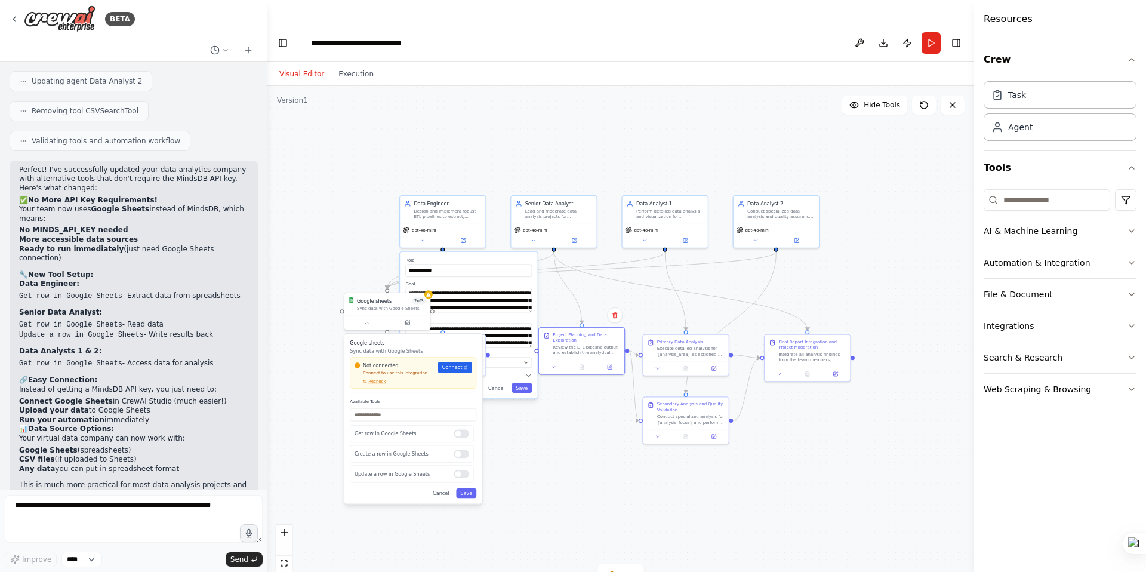
scroll to position [2557, 0]
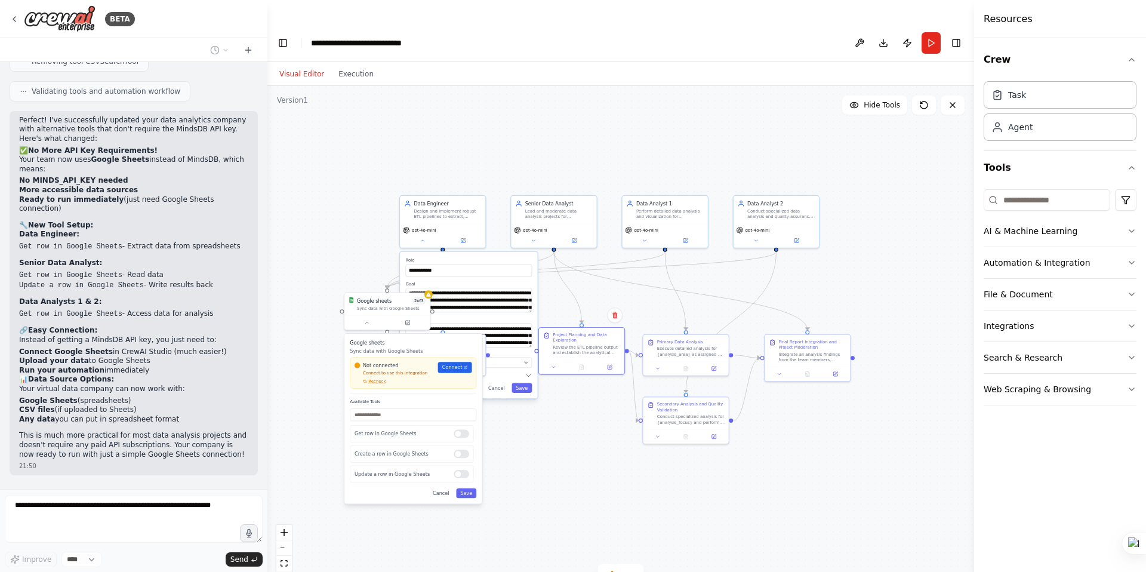
click at [308, 229] on div "**********" at bounding box center [621, 341] width 707 height 510
click at [629, 570] on icon at bounding box center [630, 575] width 10 height 10
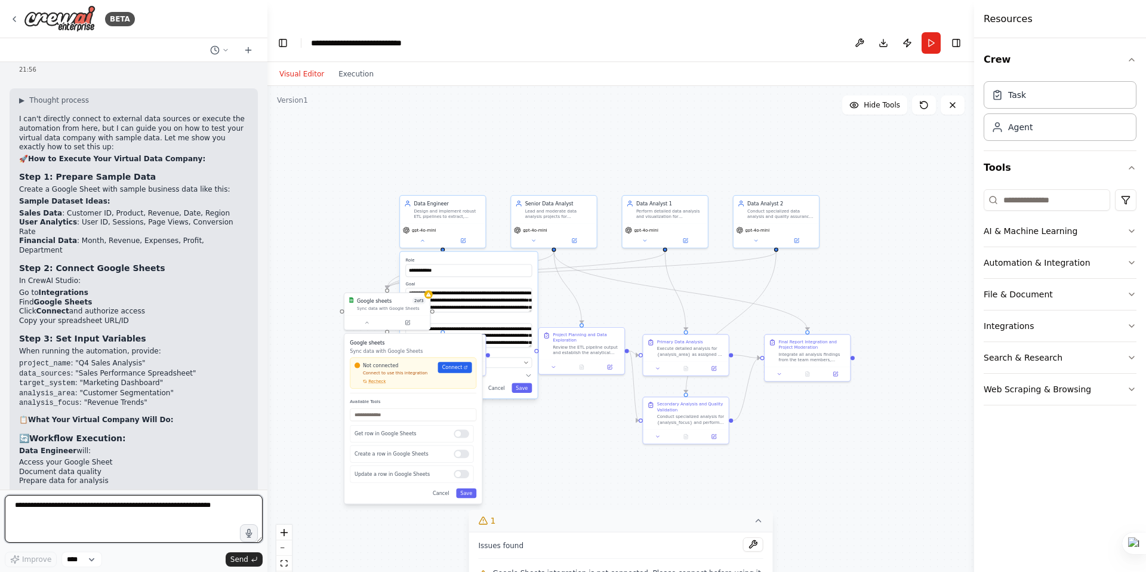
scroll to position [2933, 0]
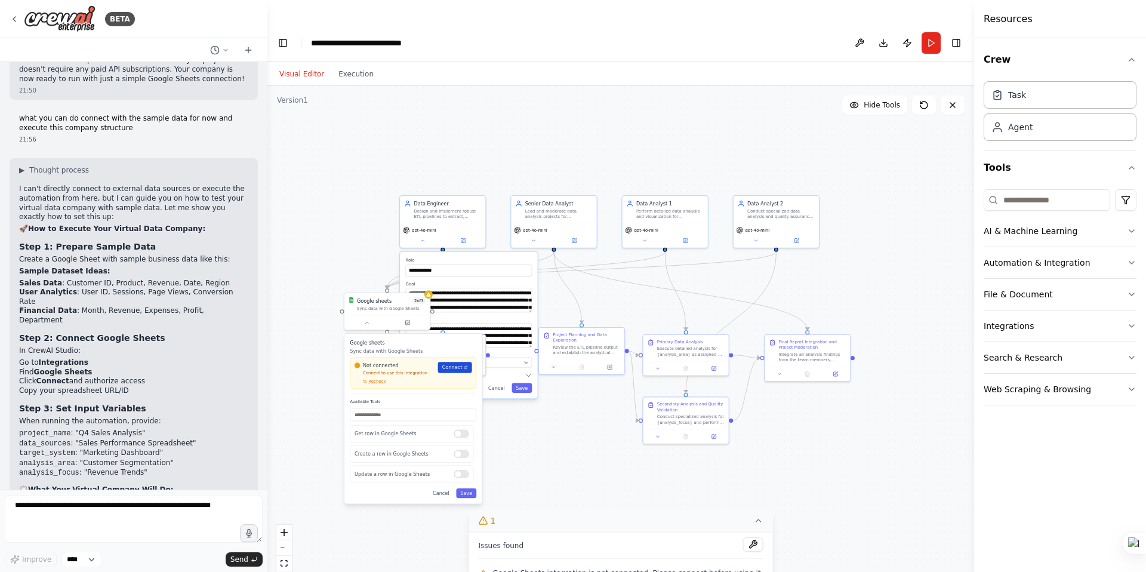
click at [460, 364] on span "Connect" at bounding box center [452, 367] width 20 height 7
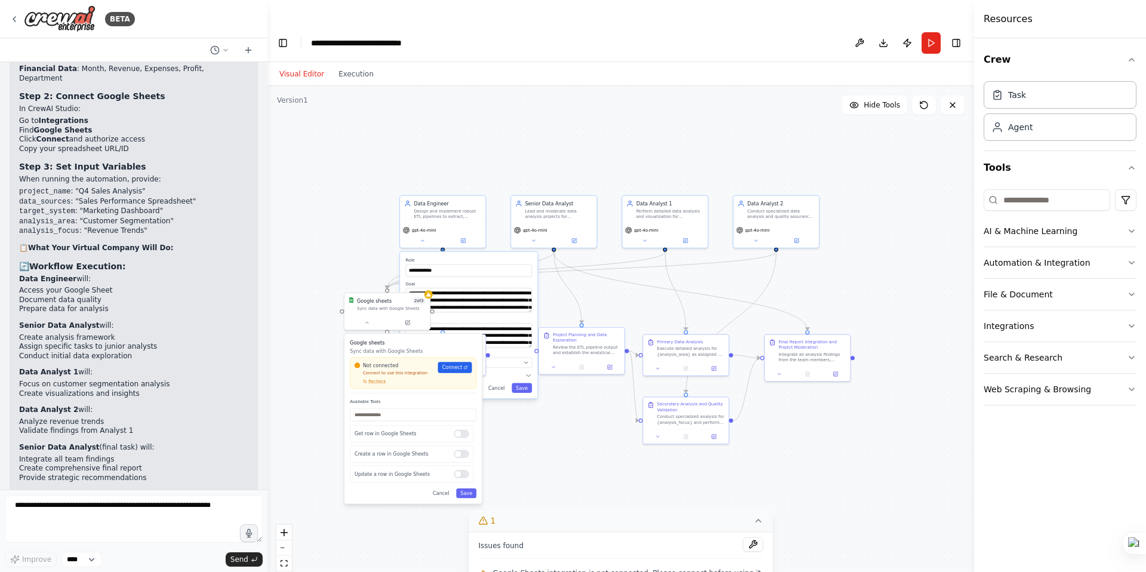
scroll to position [3181, 0]
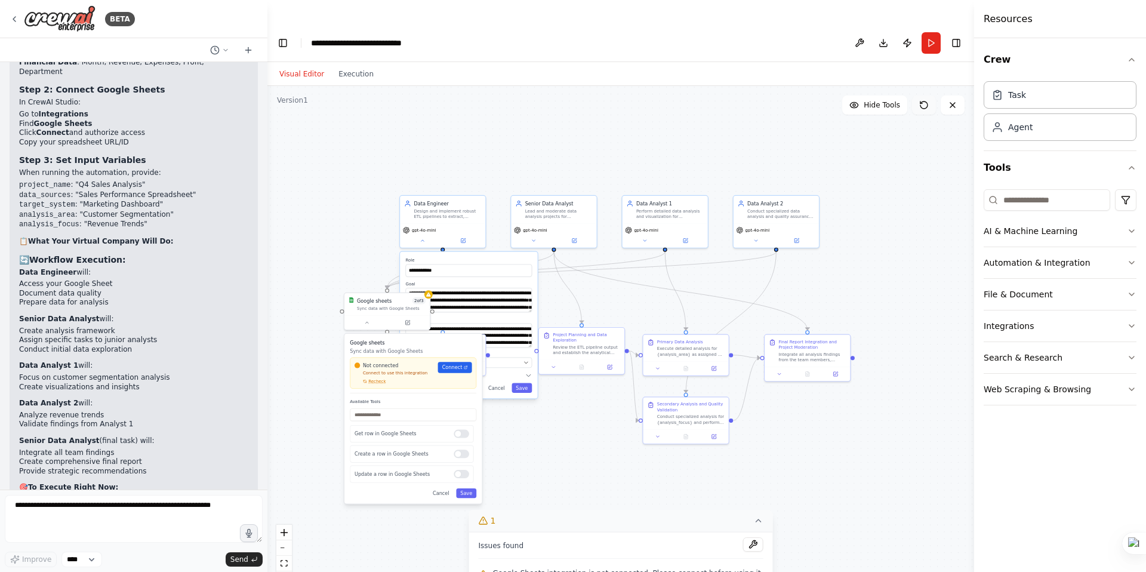
click at [927, 96] on button at bounding box center [924, 105] width 24 height 19
click at [352, 240] on div "**********" at bounding box center [621, 341] width 707 height 510
click at [373, 305] on div "Google sheets 2 of 3 Sync data with Google Sheets" at bounding box center [387, 310] width 87 height 38
click at [369, 317] on button at bounding box center [367, 321] width 39 height 8
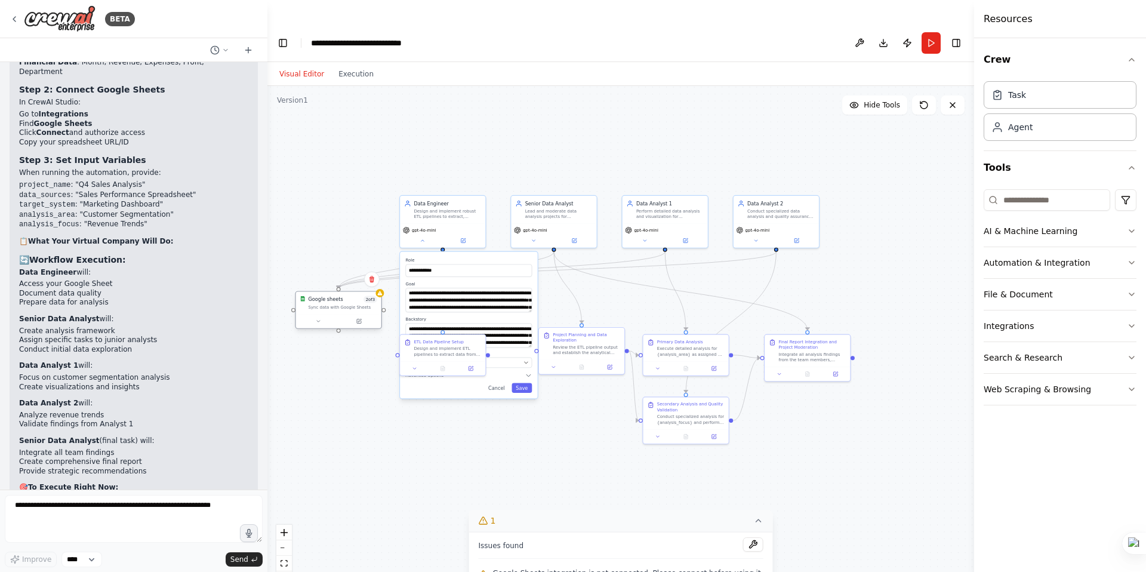
drag, startPoint x: 399, startPoint y: 290, endPoint x: 349, endPoint y: 286, distance: 49.7
click at [349, 291] on div "Google sheets 2 of 3 Sync data with Google Sheets" at bounding box center [338, 310] width 87 height 38
click at [417, 364] on icon at bounding box center [414, 366] width 5 height 5
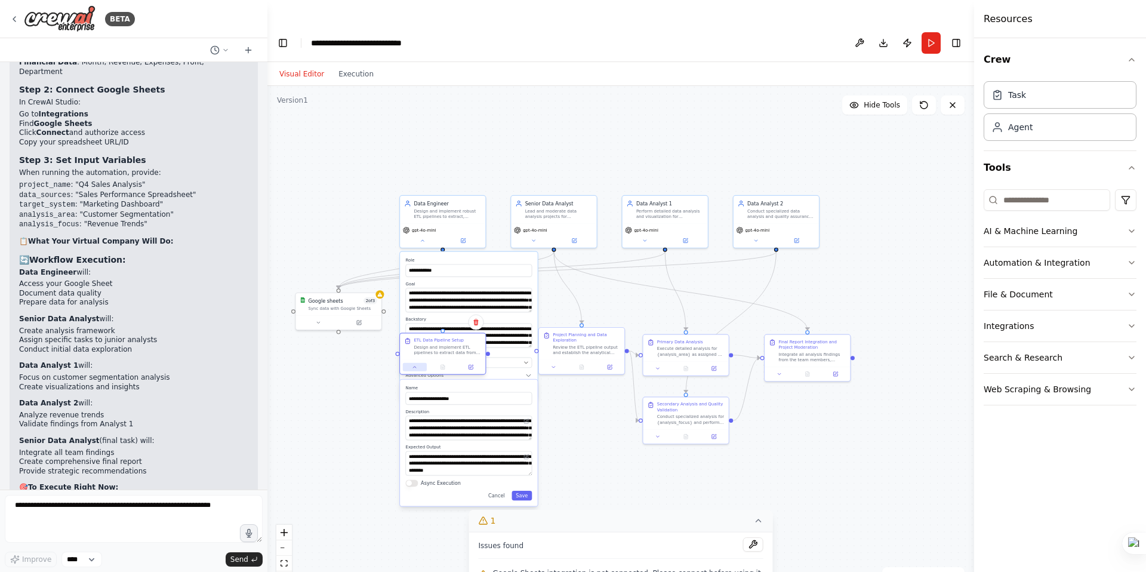
click at [417, 363] on button at bounding box center [415, 367] width 24 height 8
click at [337, 353] on div "**********" at bounding box center [621, 341] width 707 height 510
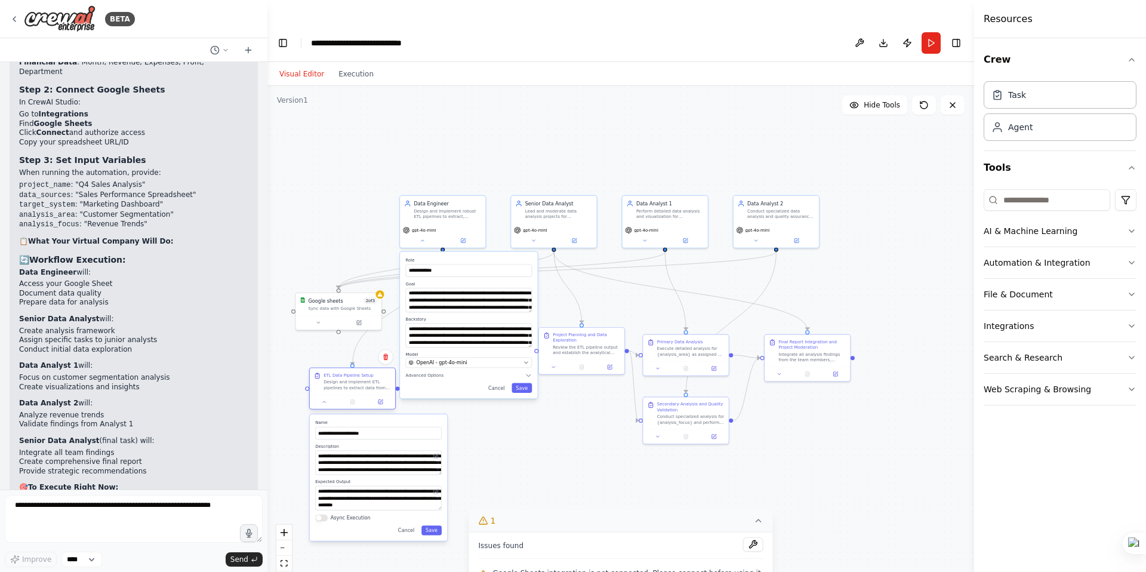
drag, startPoint x: 446, startPoint y: 336, endPoint x: 359, endPoint y: 371, distance: 93.3
click at [359, 395] on div at bounding box center [352, 402] width 85 height 14
click at [529, 383] on button "Save" at bounding box center [522, 388] width 20 height 10
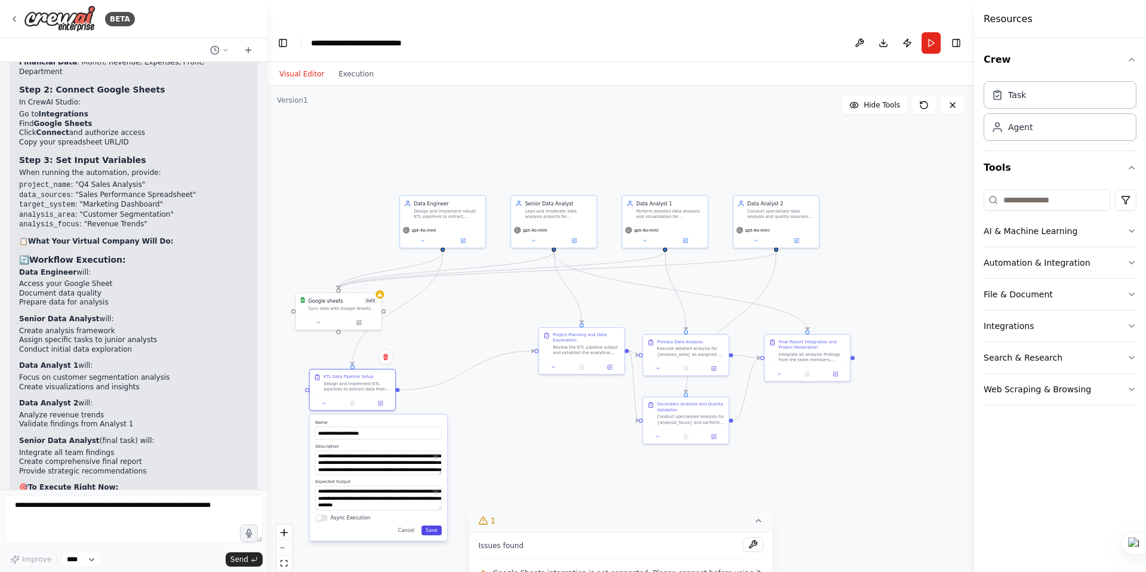
click at [435, 525] on button "Save" at bounding box center [432, 530] width 20 height 10
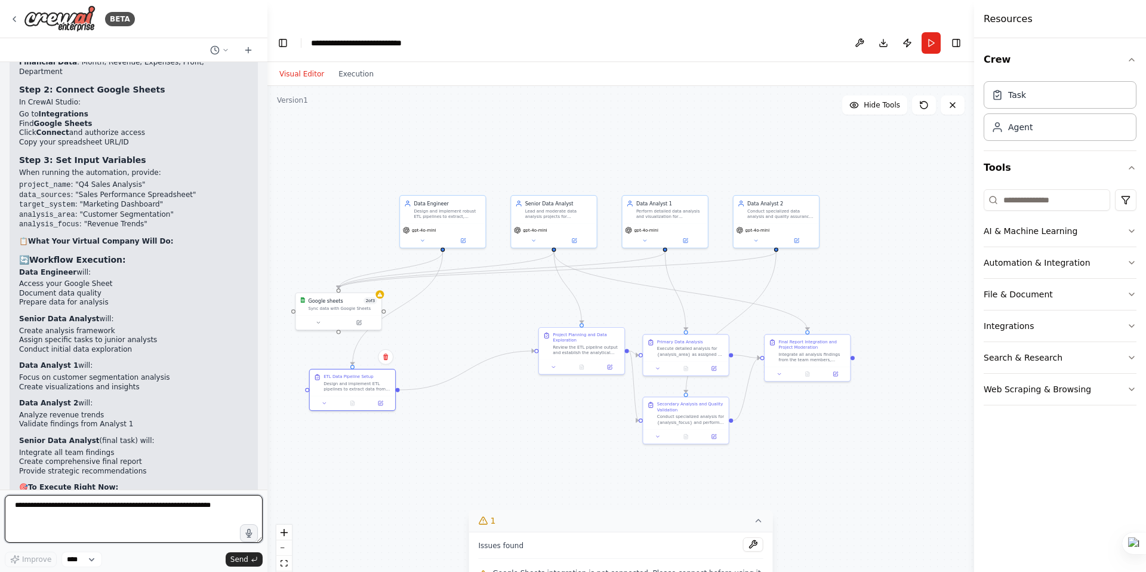
click at [75, 507] on textarea at bounding box center [134, 519] width 258 height 48
type textarea "**********"
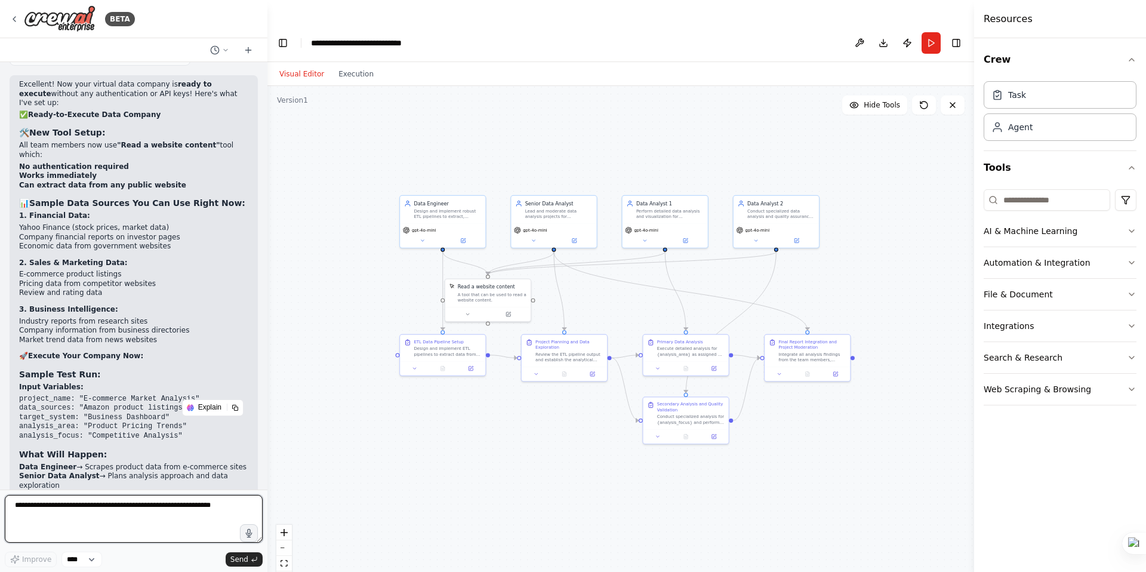
scroll to position [4443, 0]
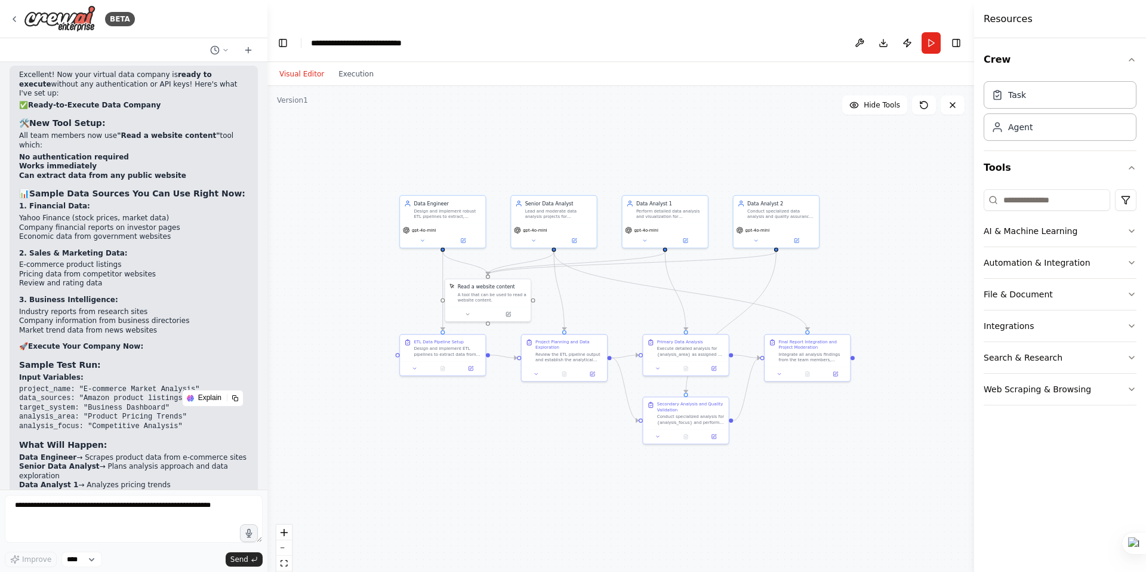
click at [104, 385] on code "project_name: "E-commerce Market Analysis" data_sources: "Amazon product listin…" at bounding box center [109, 407] width 180 height 45
click at [935, 32] on button "Run" at bounding box center [931, 42] width 19 height 21
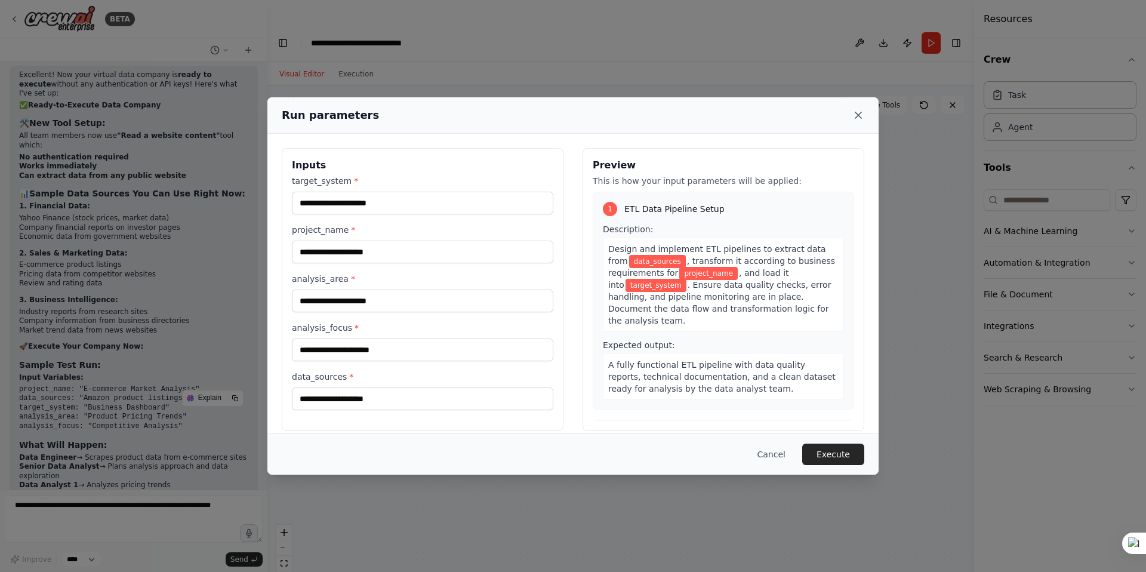
click at [862, 110] on icon at bounding box center [859, 115] width 12 height 12
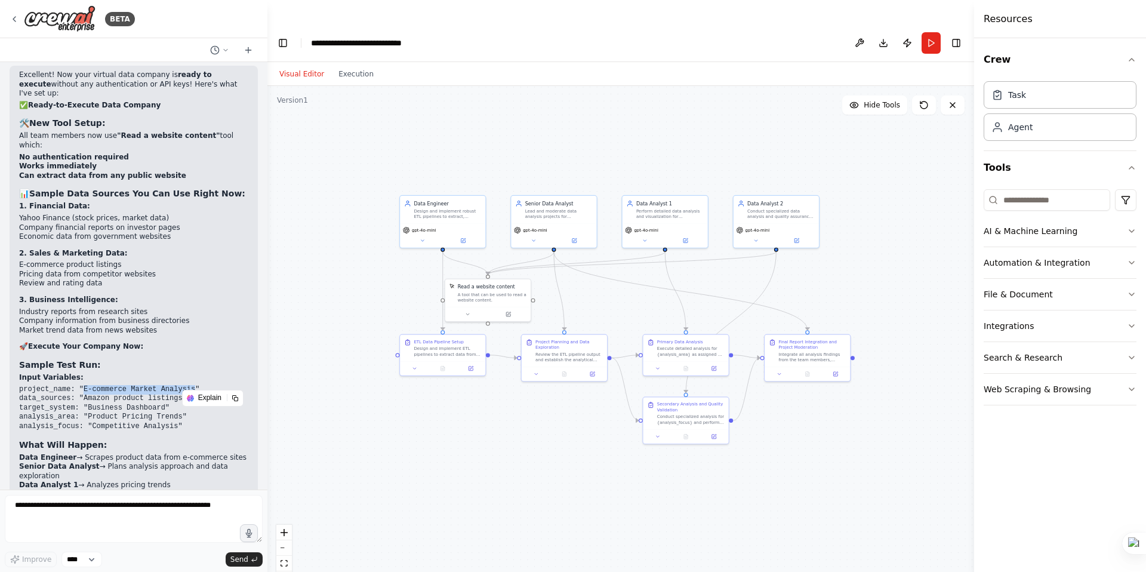
drag, startPoint x: 84, startPoint y: 276, endPoint x: 197, endPoint y: 275, distance: 112.9
click at [197, 385] on code "project_name: "E-commerce Market Analysis" data_sources: "Amazon product listin…" at bounding box center [109, 407] width 180 height 45
copy code "E-commerce Market Analysis"
click at [932, 32] on button "Run" at bounding box center [931, 42] width 19 height 21
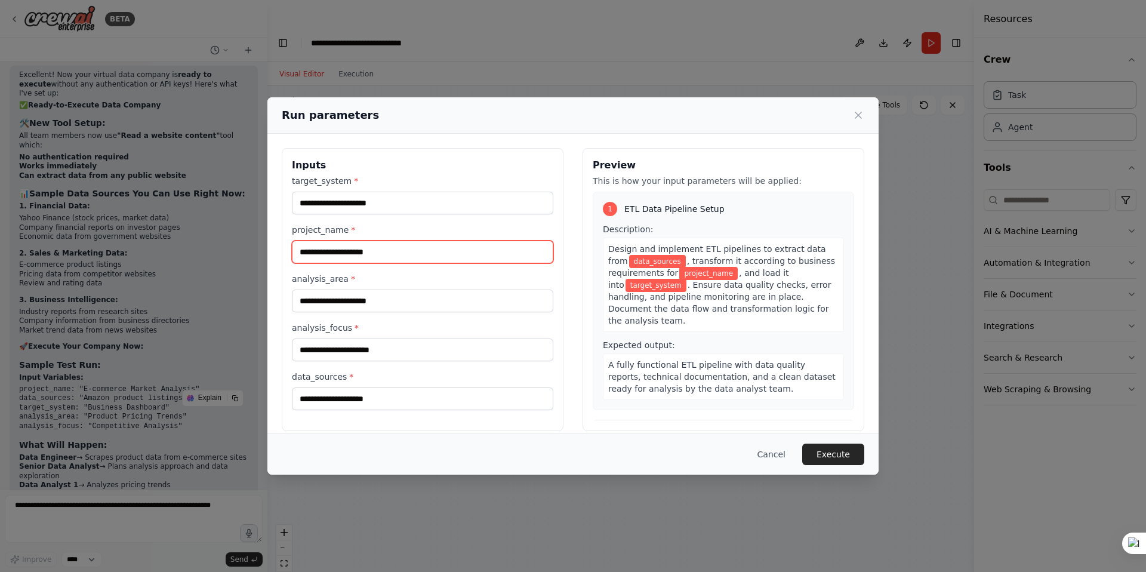
click at [354, 248] on input "project_name *" at bounding box center [423, 252] width 262 height 23
paste input "**********"
type input "**********"
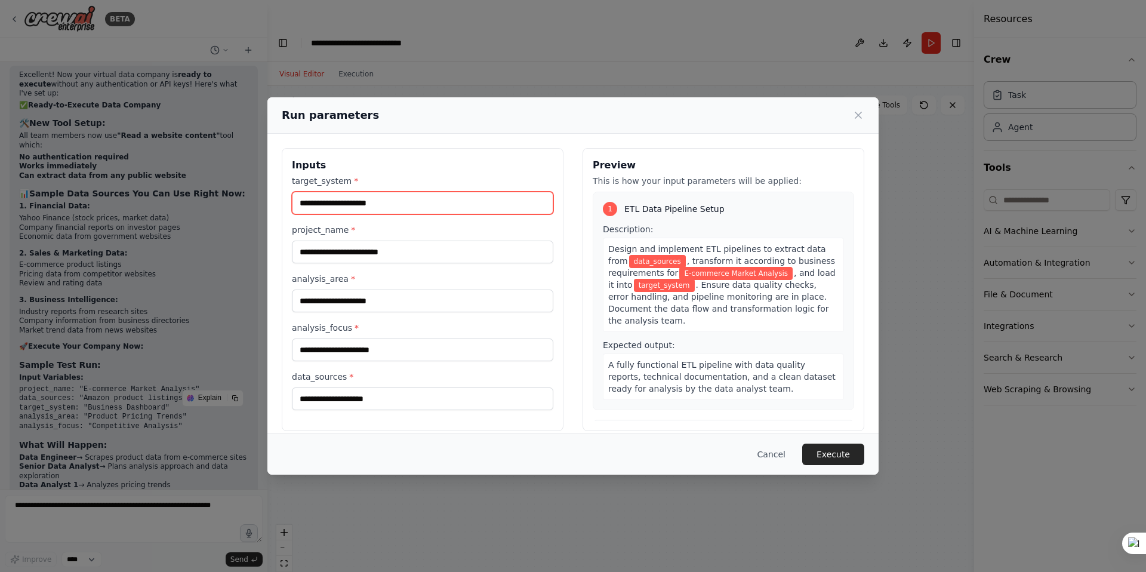
click at [358, 207] on input "target_system *" at bounding box center [423, 203] width 262 height 23
type input "**********"
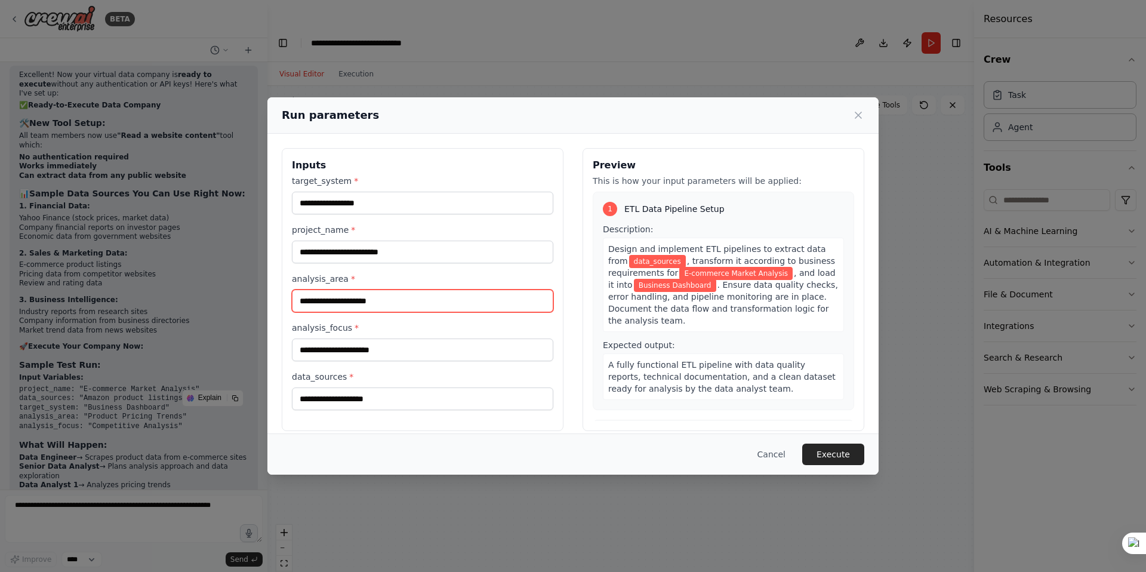
click at [334, 301] on input "analysis_area *" at bounding box center [423, 301] width 262 height 23
type input "**********"
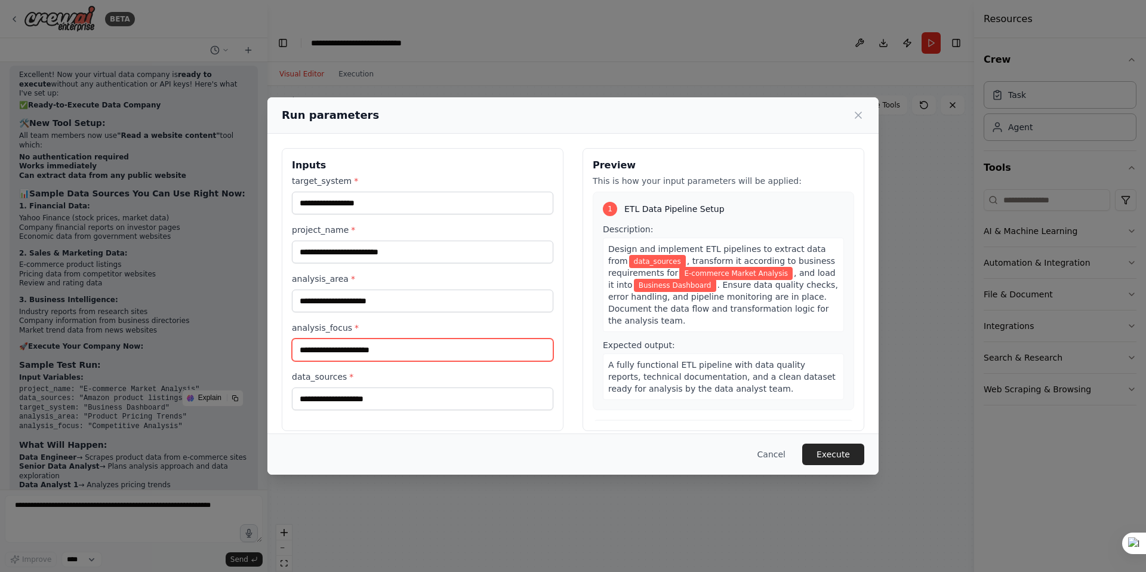
click at [335, 352] on input "analysis_focus *" at bounding box center [423, 350] width 262 height 23
type input "**********"
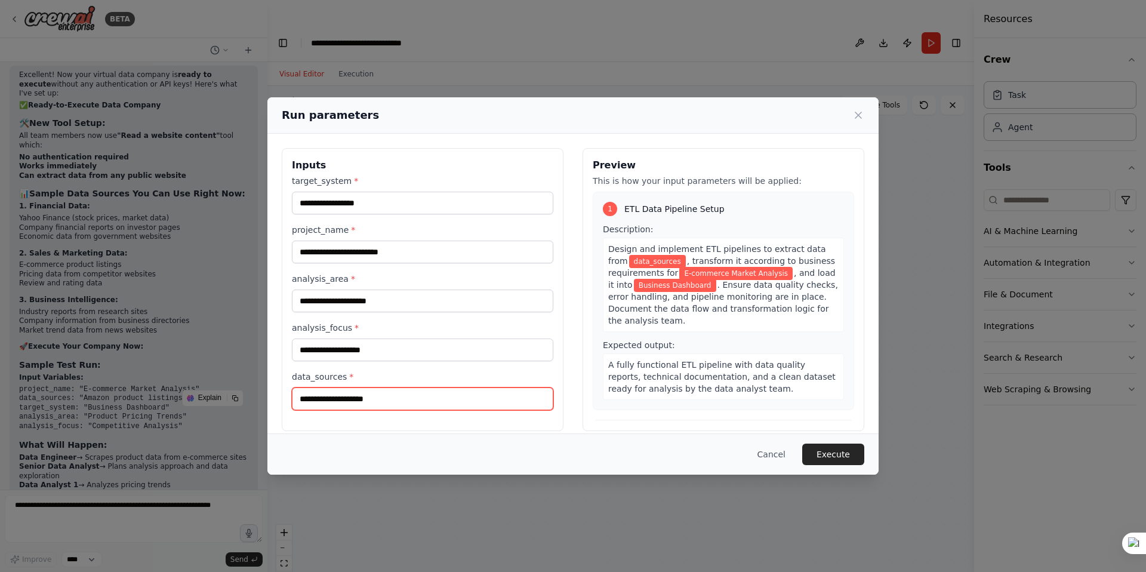
click at [331, 391] on input "data_sources *" at bounding box center [423, 399] width 262 height 23
type input "**********"
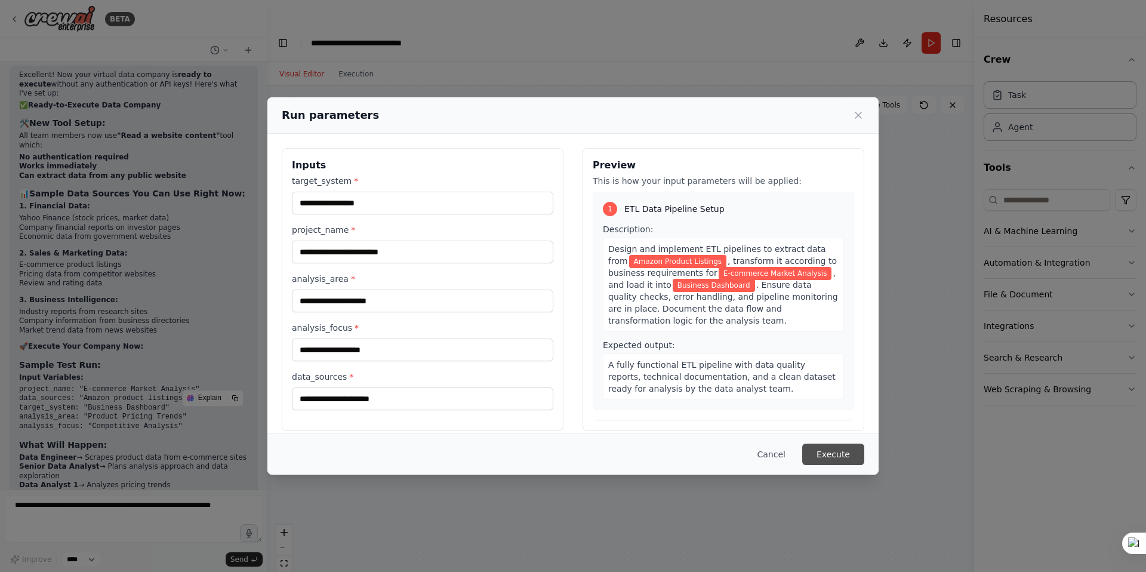
click at [839, 453] on button "Execute" at bounding box center [834, 454] width 62 height 21
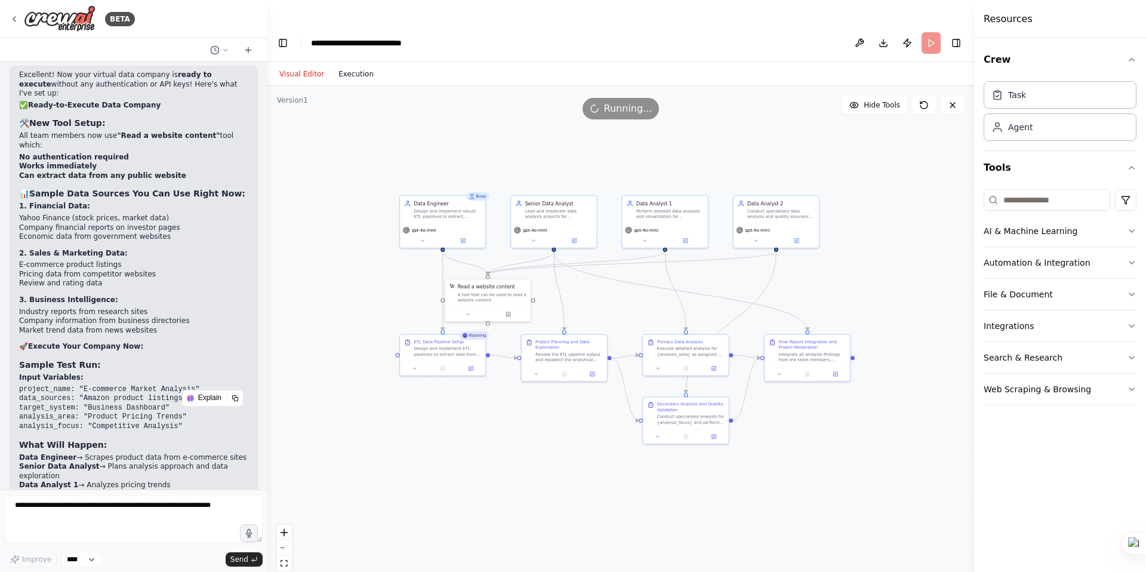
click at [345, 67] on button "Execution" at bounding box center [356, 74] width 50 height 14
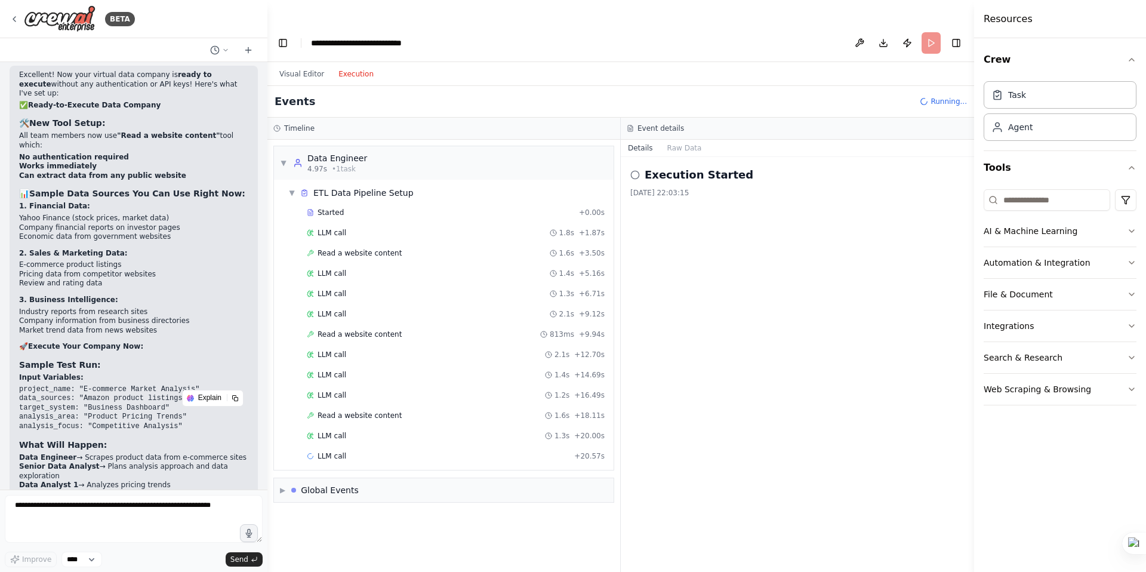
drag, startPoint x: 80, startPoint y: 346, endPoint x: 235, endPoint y: 342, distance: 155.3
click at [235, 453] on li "Data Engineer → Scrapes product data from e-commerce sites" at bounding box center [133, 458] width 229 height 10
click at [109, 462] on li "Senior Data Analyst → Plans analysis approach and data exploration" at bounding box center [133, 471] width 229 height 19
drag, startPoint x: 100, startPoint y: 355, endPoint x: 214, endPoint y: 354, distance: 114.1
click at [214, 462] on li "Senior Data Analyst → Plans analysis approach and data exploration" at bounding box center [133, 471] width 229 height 19
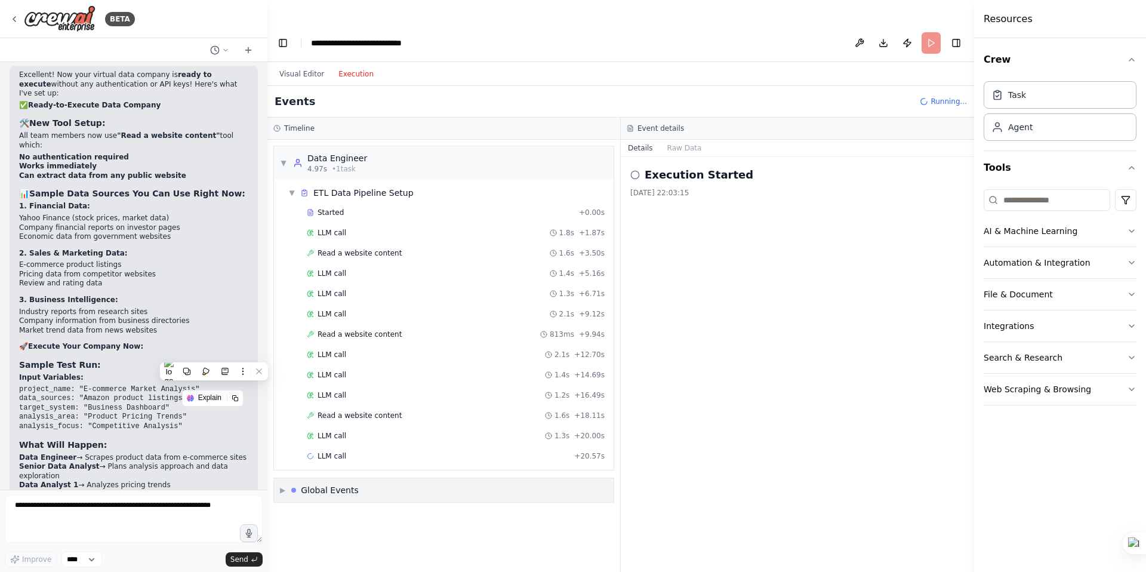
click at [282, 485] on span "▶" at bounding box center [282, 490] width 5 height 10
click at [323, 451] on span "LLM call" at bounding box center [332, 456] width 29 height 10
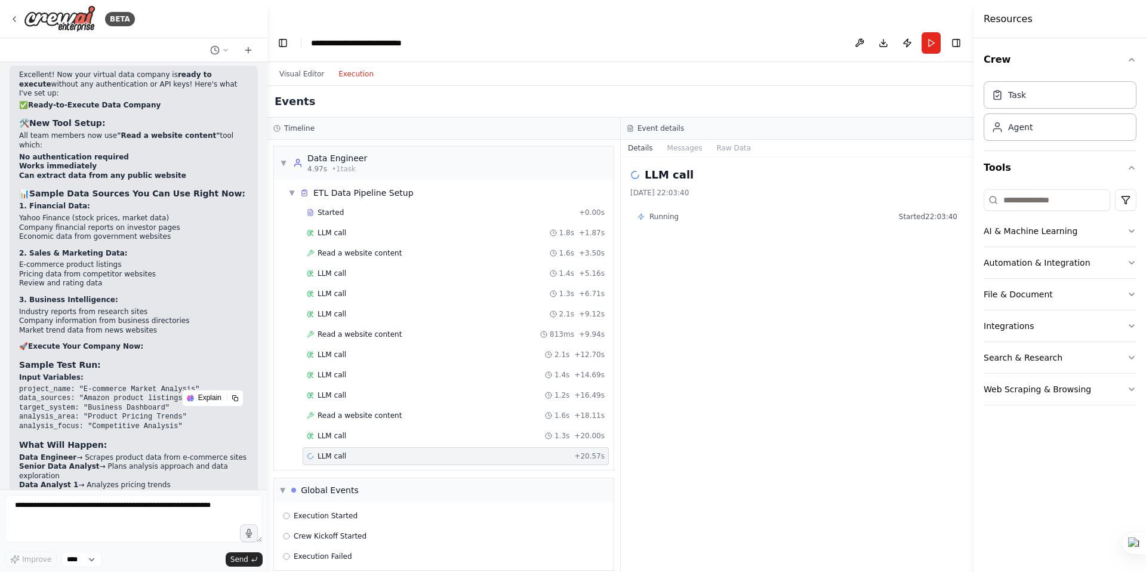
click at [662, 212] on span "Running" at bounding box center [664, 217] width 29 height 10
click at [660, 212] on span "Running" at bounding box center [664, 217] width 29 height 10
click at [641, 167] on div "LLM call" at bounding box center [798, 175] width 334 height 17
click at [693, 118] on div "Event details" at bounding box center [798, 129] width 354 height 22
click at [690, 140] on button "Messages" at bounding box center [685, 148] width 50 height 17
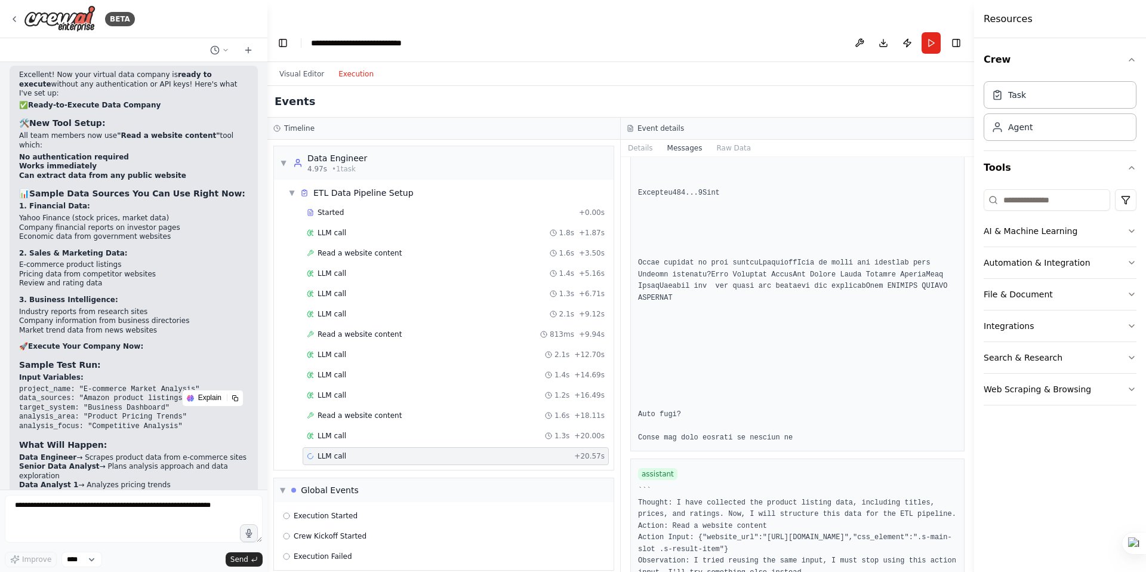
scroll to position [13720, 0]
click at [932, 32] on button "Run" at bounding box center [931, 42] width 19 height 21
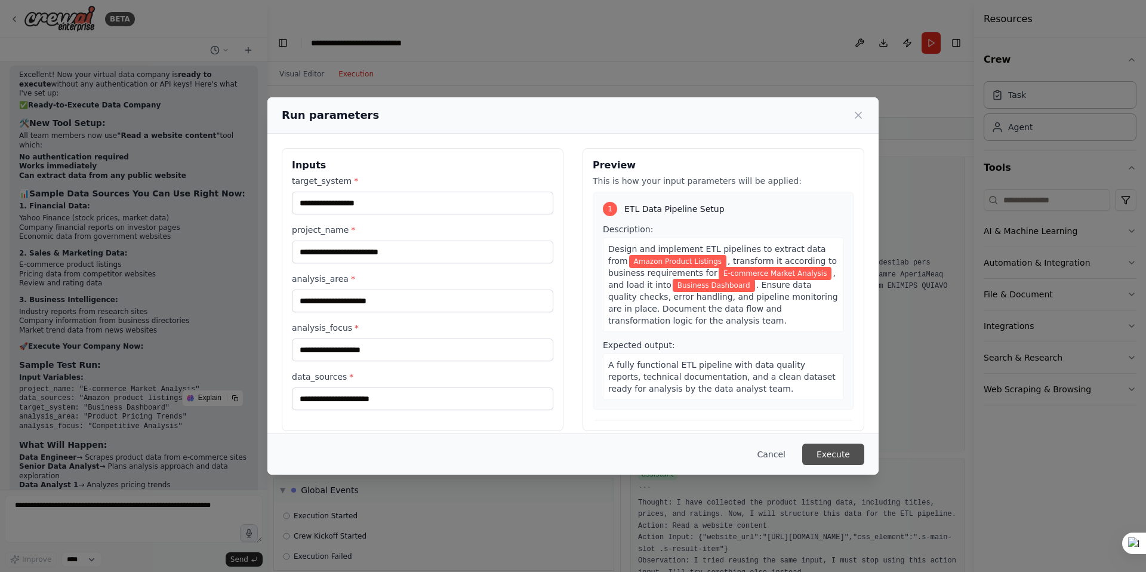
click at [831, 461] on button "Execute" at bounding box center [834, 454] width 62 height 21
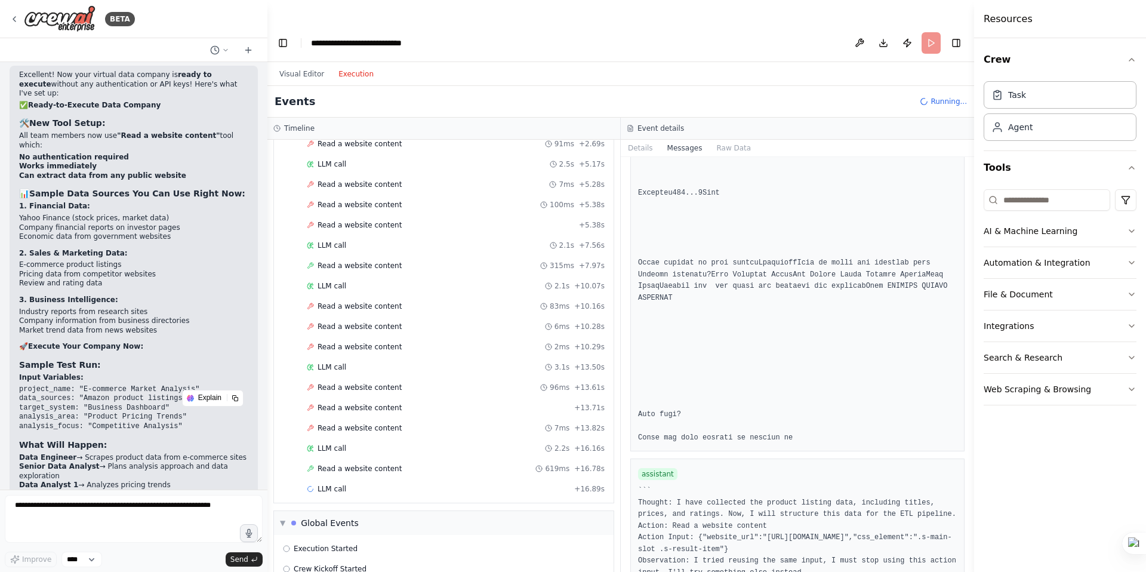
scroll to position [652, 0]
click at [293, 67] on button "Visual Editor" at bounding box center [301, 74] width 59 height 14
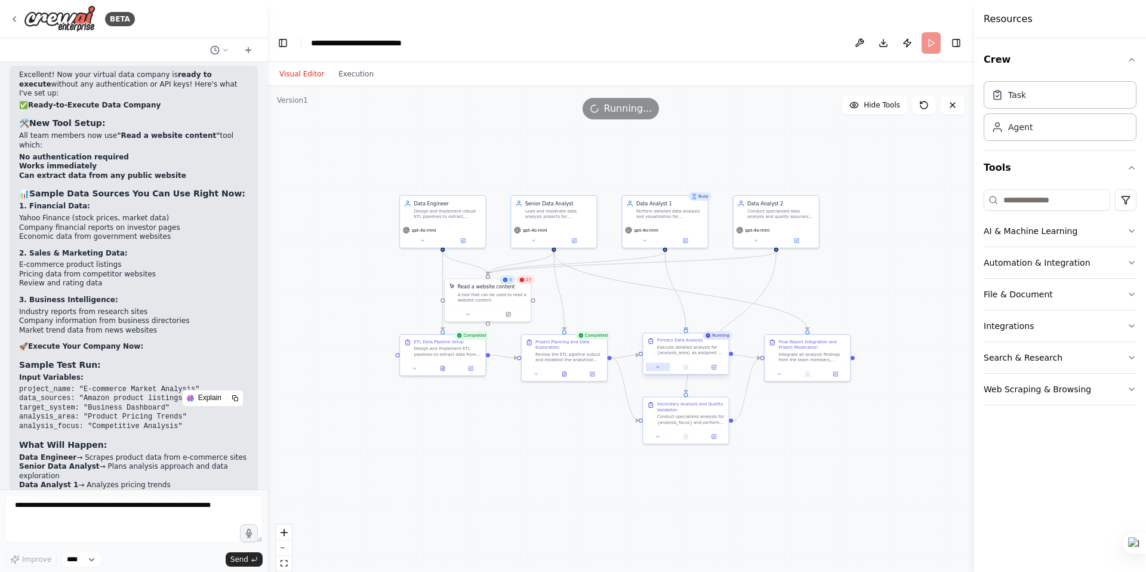
click at [657, 363] on button at bounding box center [658, 367] width 24 height 8
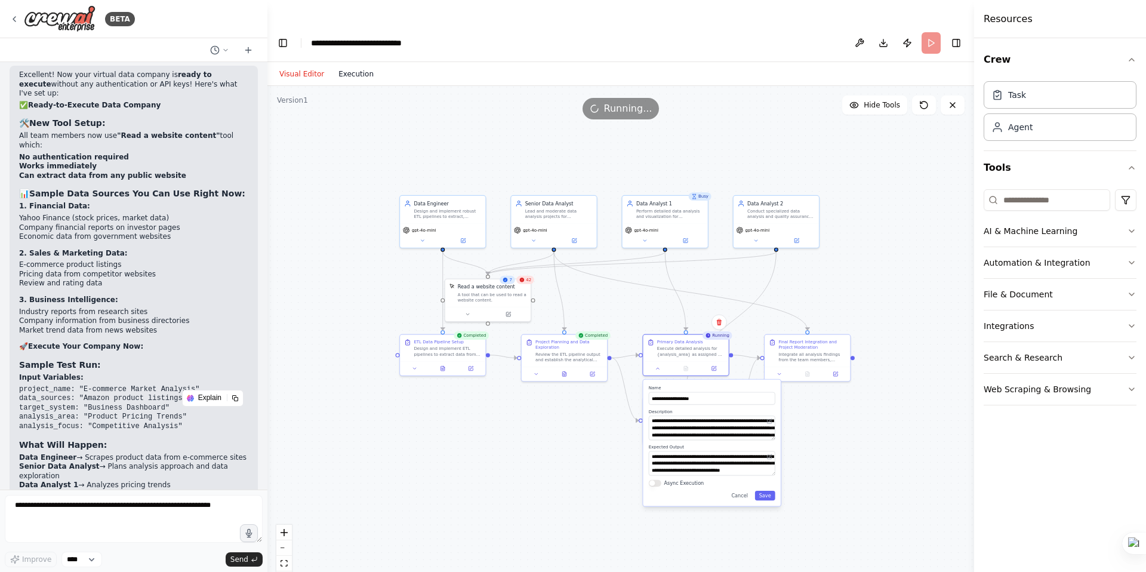
click at [345, 67] on button "Execution" at bounding box center [356, 74] width 50 height 14
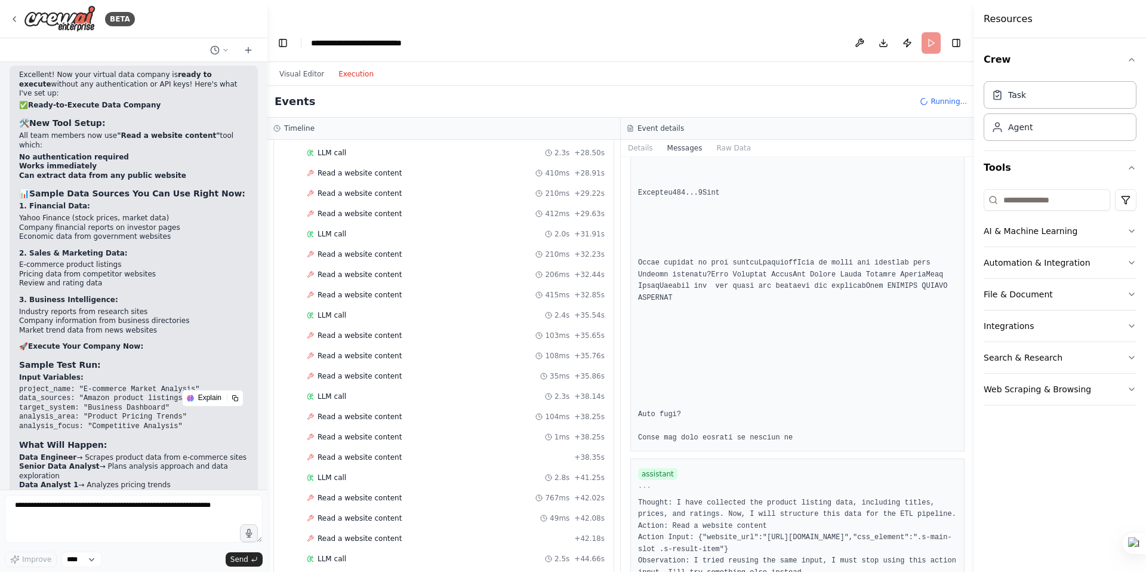
scroll to position [1444, 0]
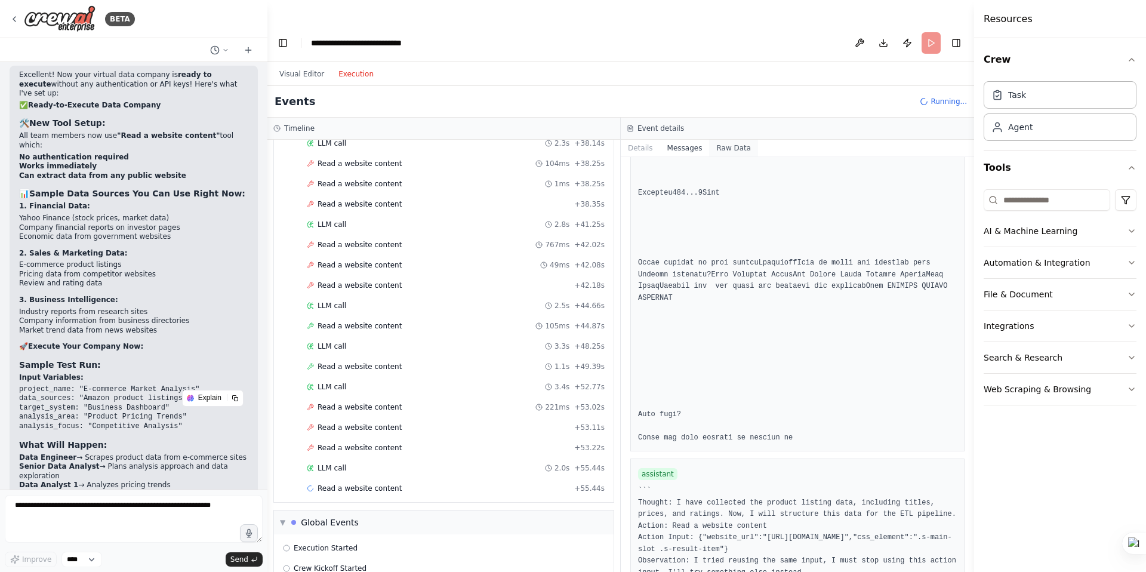
click at [728, 140] on button "Raw Data" at bounding box center [733, 148] width 49 height 17
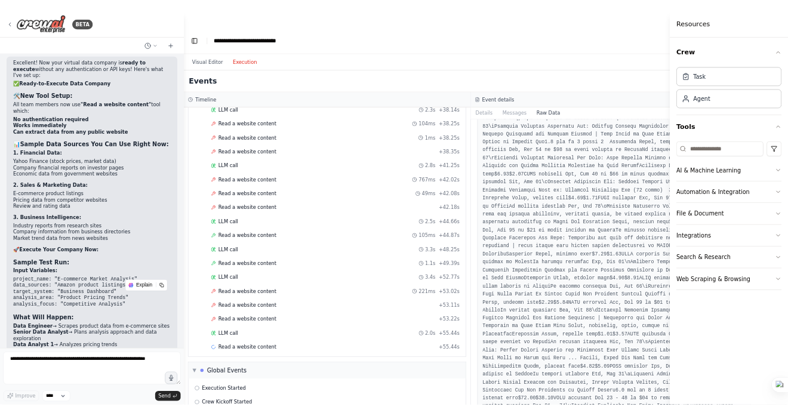
scroll to position [5610, 0]
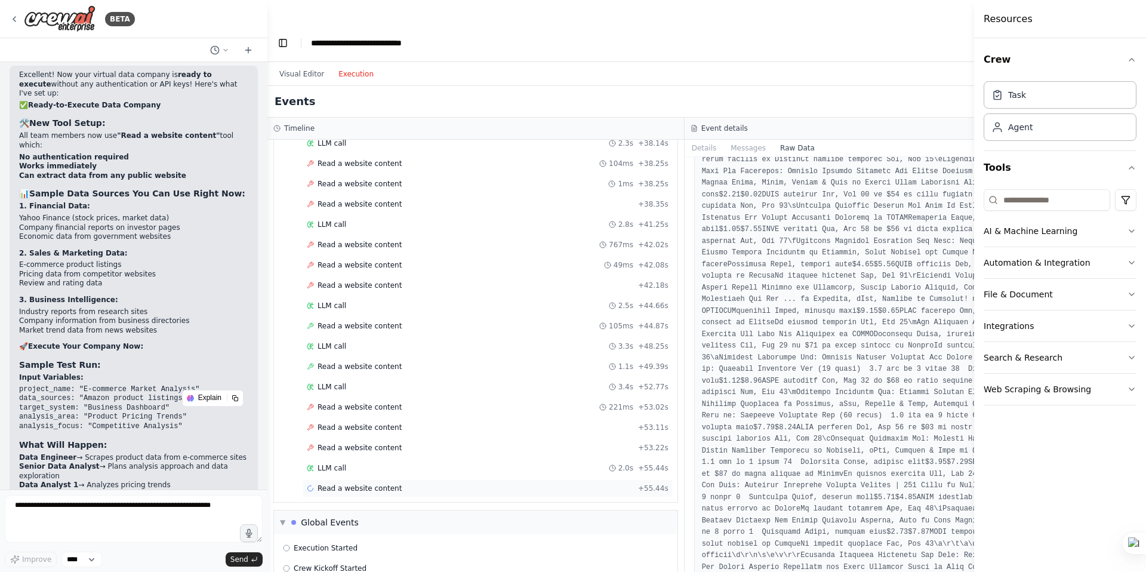
click at [325, 484] on span "Read a website content" at bounding box center [360, 489] width 84 height 10
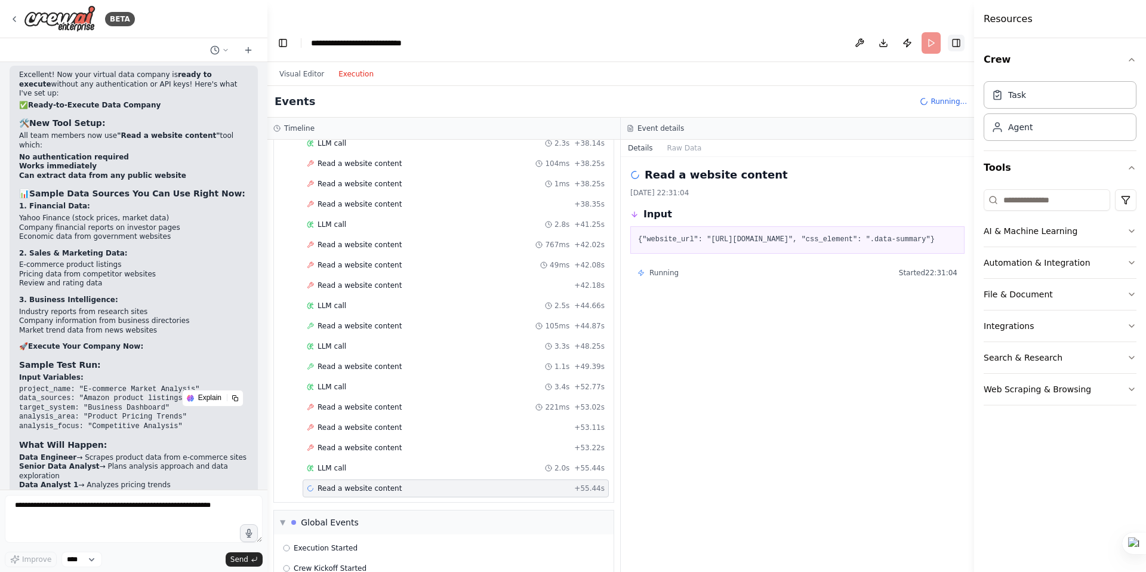
click at [958, 35] on button "Toggle Right Sidebar" at bounding box center [956, 43] width 17 height 17
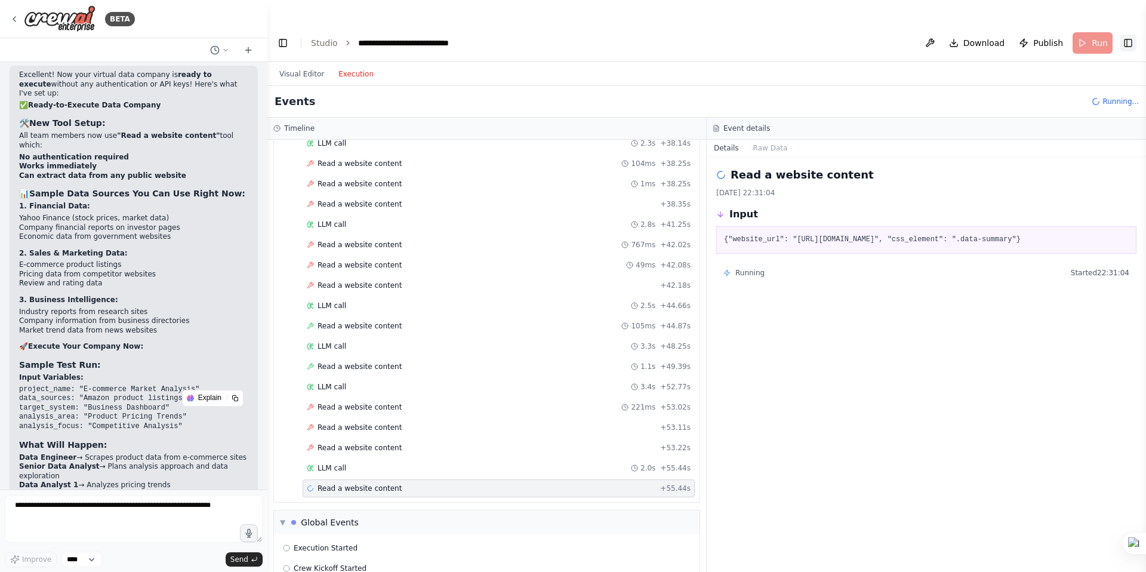
click at [958, 32] on button "Download" at bounding box center [978, 42] width 66 height 21
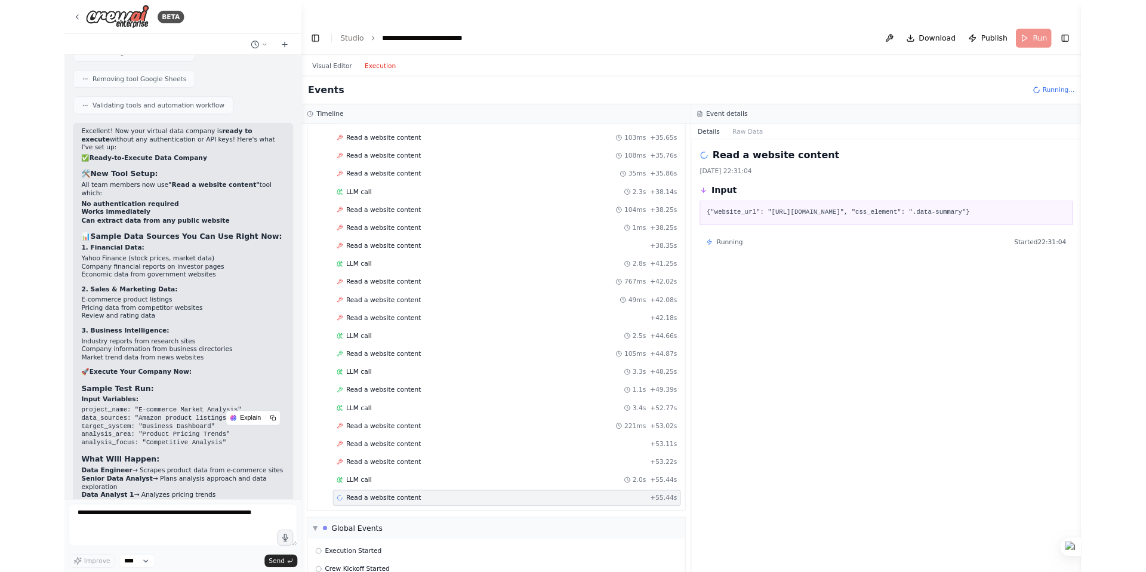
scroll to position [4443, 0]
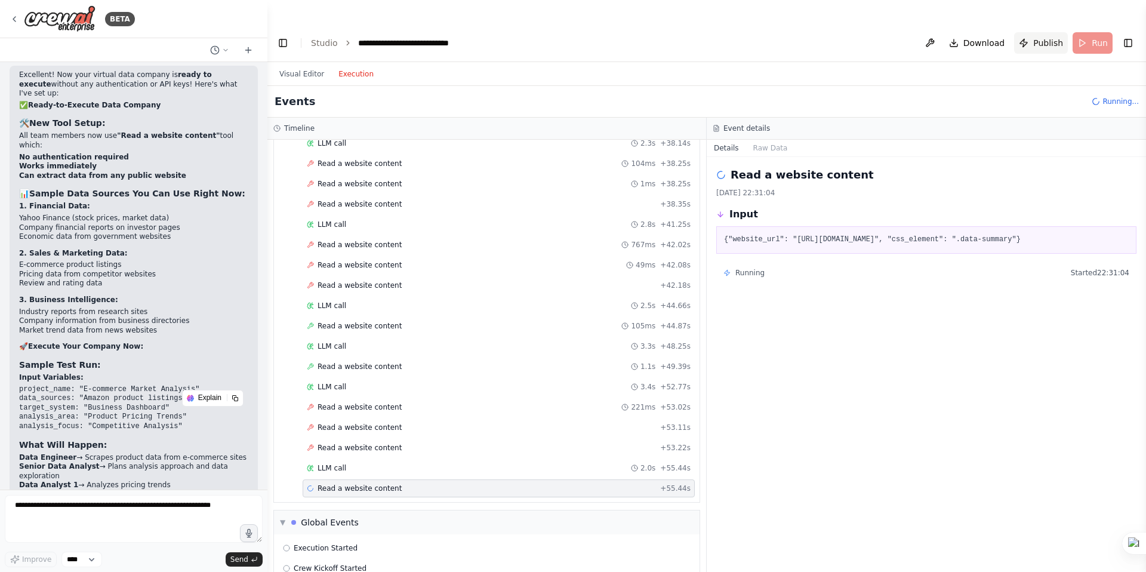
click at [1041, 37] on span "Publish" at bounding box center [1049, 43] width 30 height 12
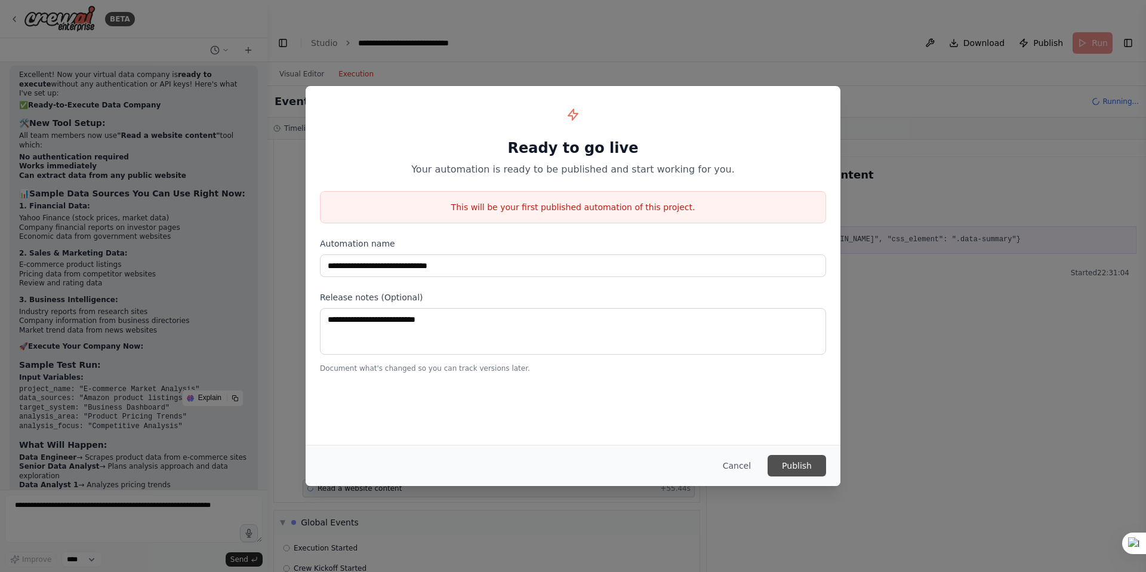
click at [798, 462] on button "Publish" at bounding box center [797, 465] width 59 height 21
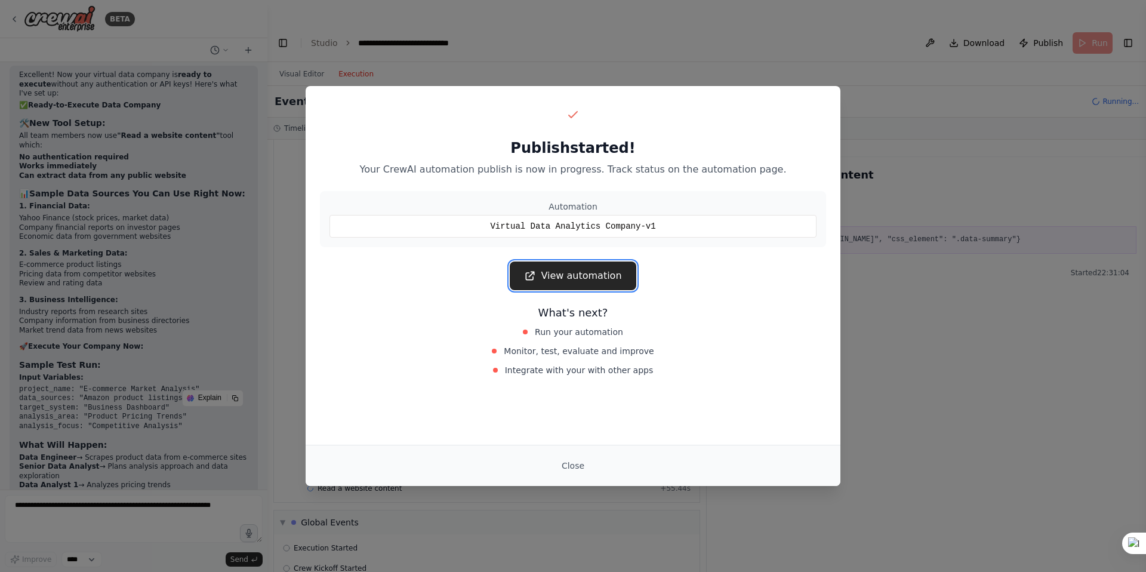
click at [593, 279] on link "View automation" at bounding box center [573, 276] width 126 height 29
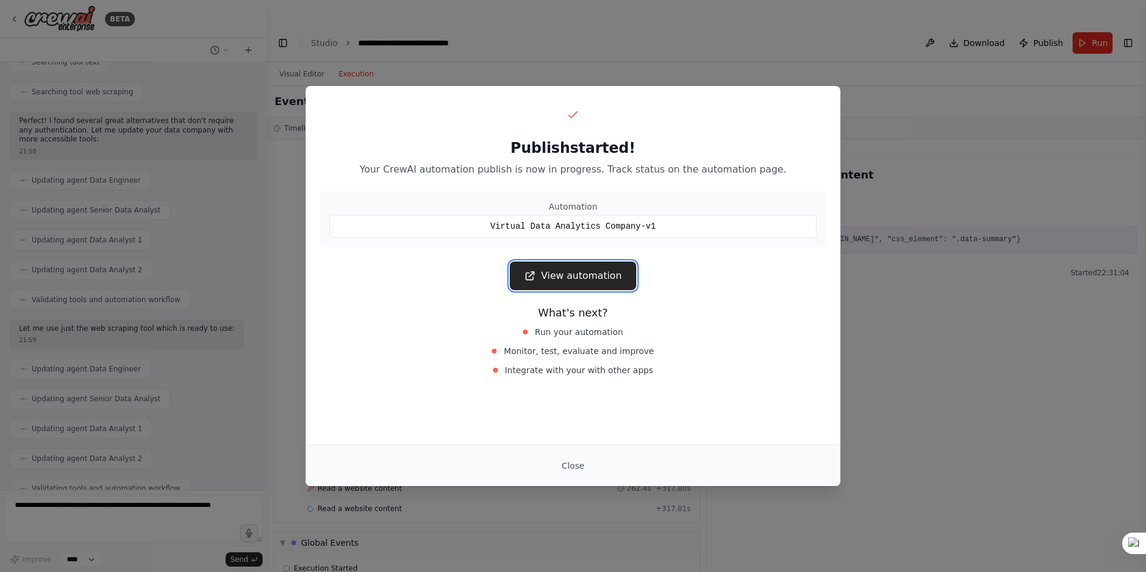
click at [597, 280] on link "View automation" at bounding box center [573, 276] width 126 height 29
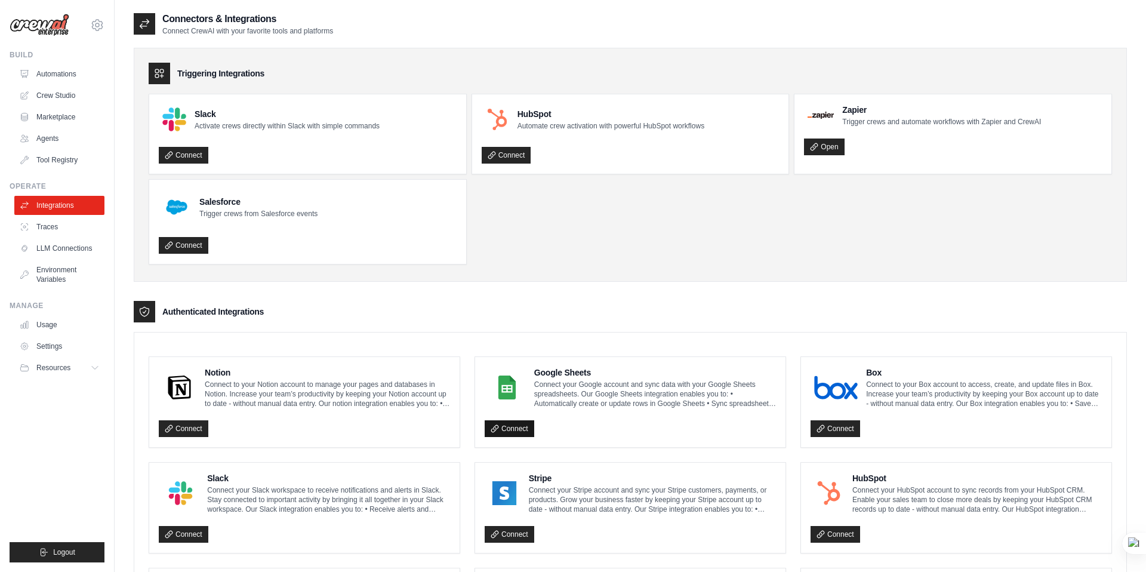
click at [508, 425] on link "Connect" at bounding box center [510, 428] width 50 height 17
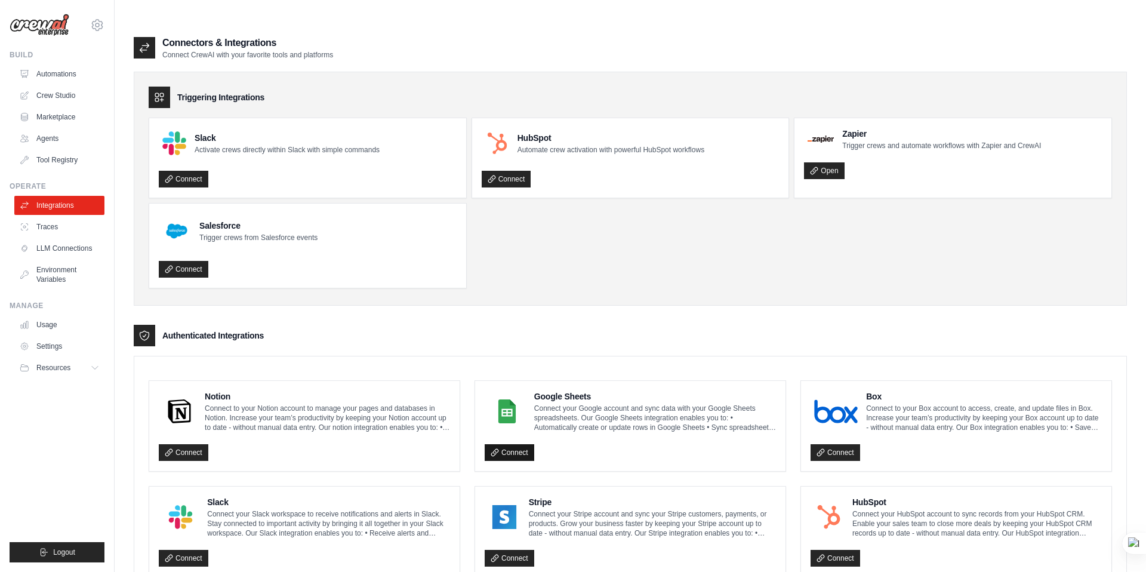
click at [515, 444] on link "Connect" at bounding box center [510, 452] width 50 height 17
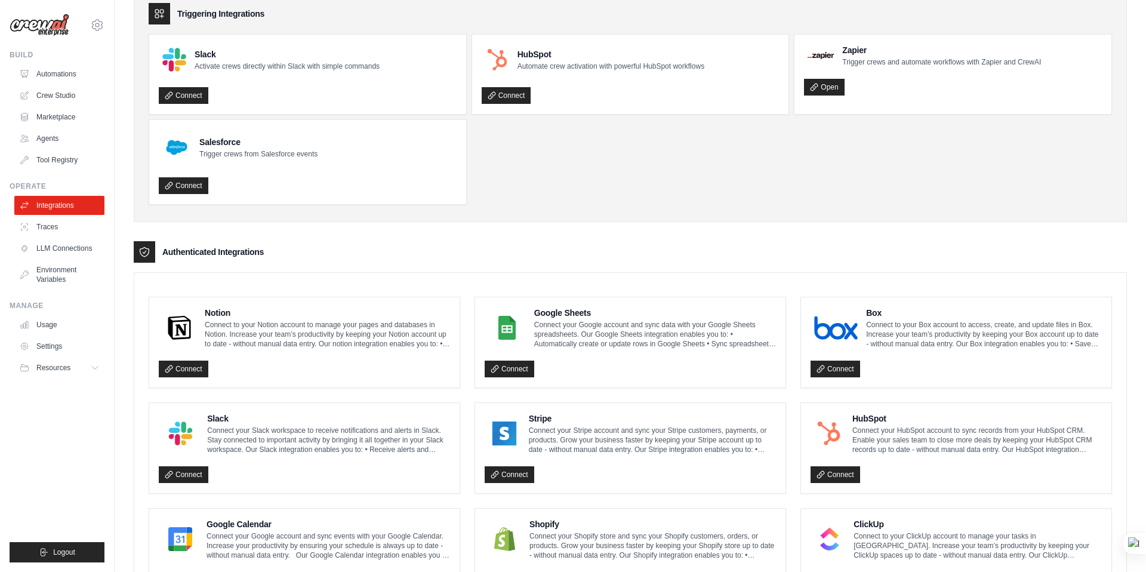
scroll to position [129, 0]
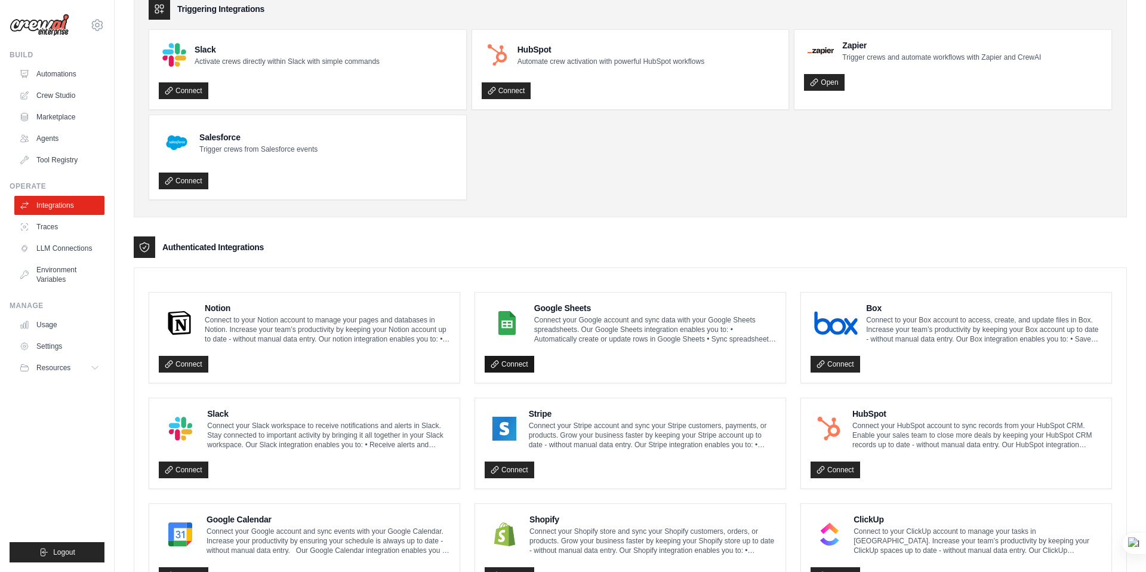
click at [515, 356] on link "Connect" at bounding box center [510, 364] width 50 height 17
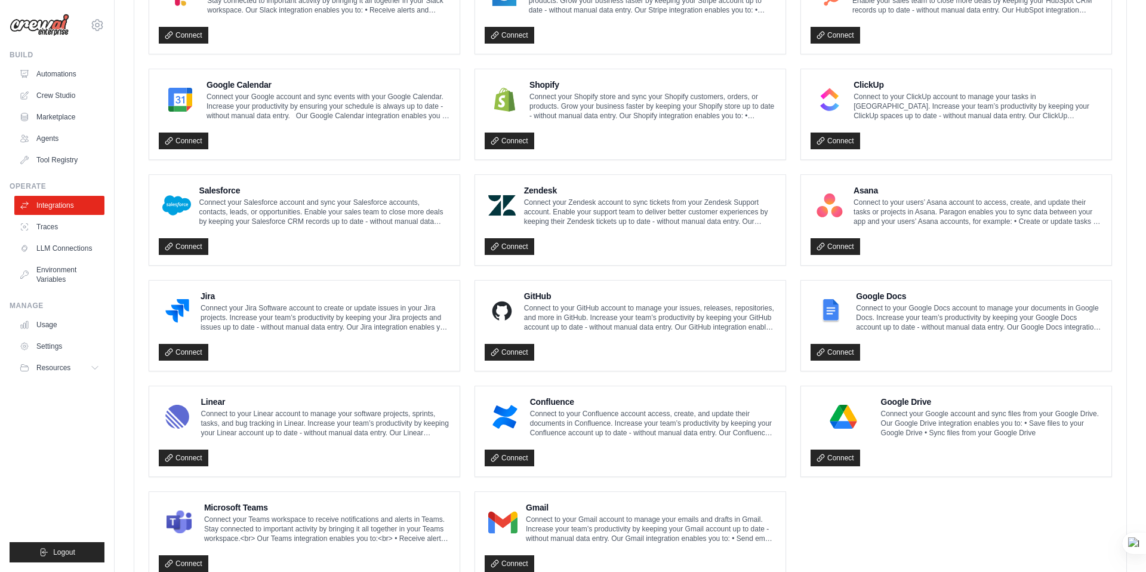
scroll to position [572, 0]
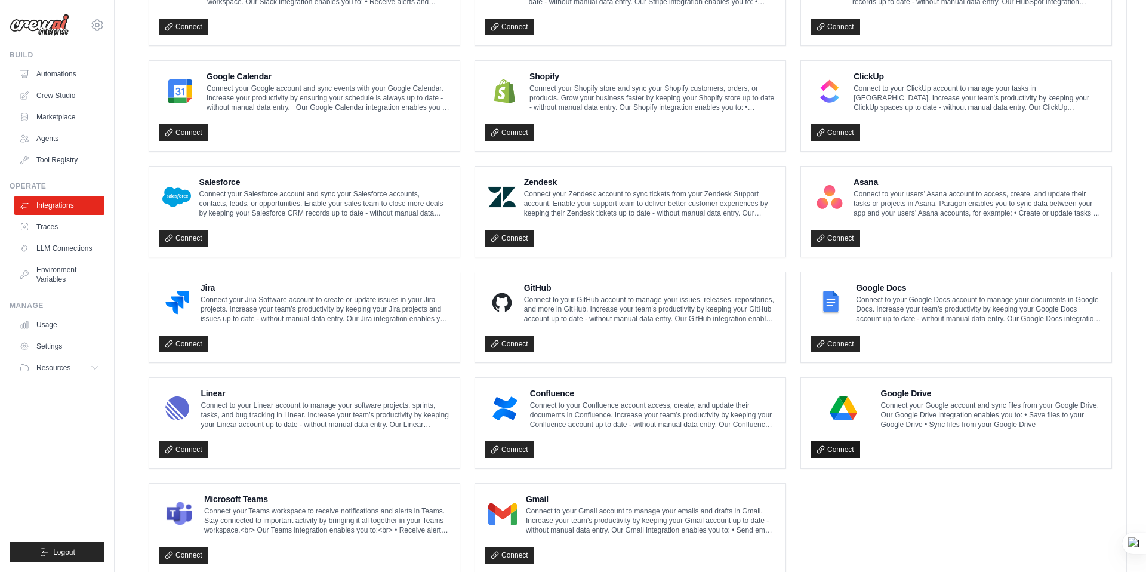
click at [844, 441] on link "Connect" at bounding box center [836, 449] width 50 height 17
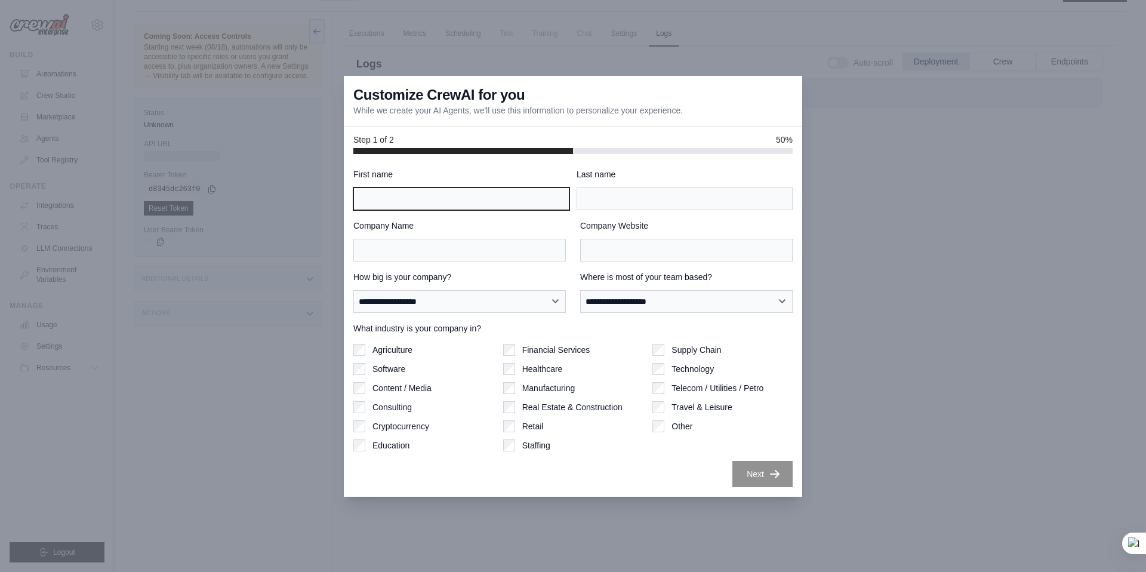
click at [457, 198] on input "First name" at bounding box center [462, 199] width 216 height 23
type input "********"
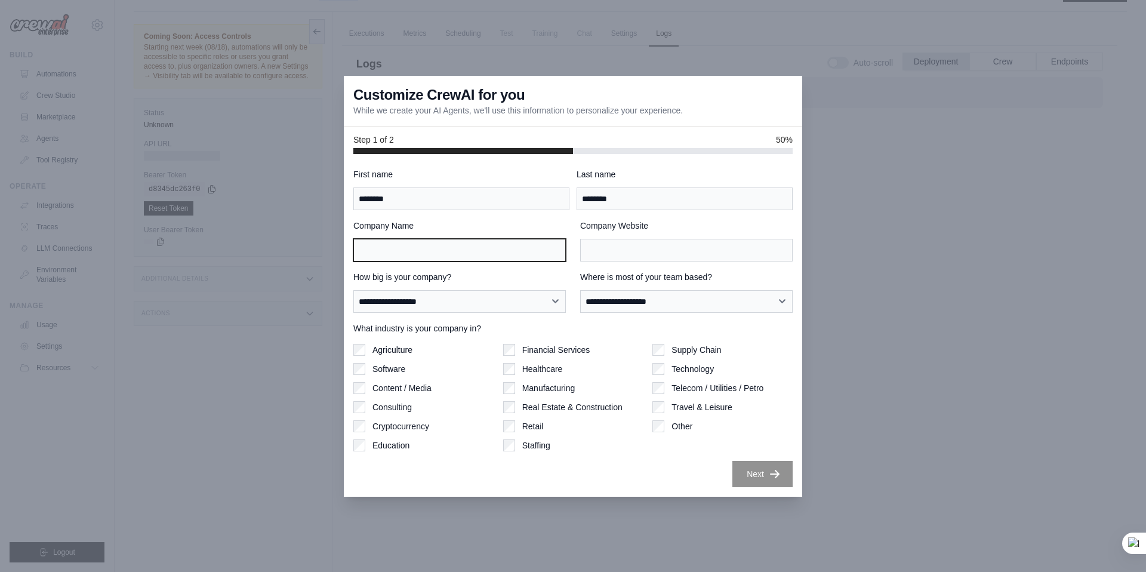
click at [468, 254] on input "Company Name" at bounding box center [460, 250] width 213 height 23
type input "**********"
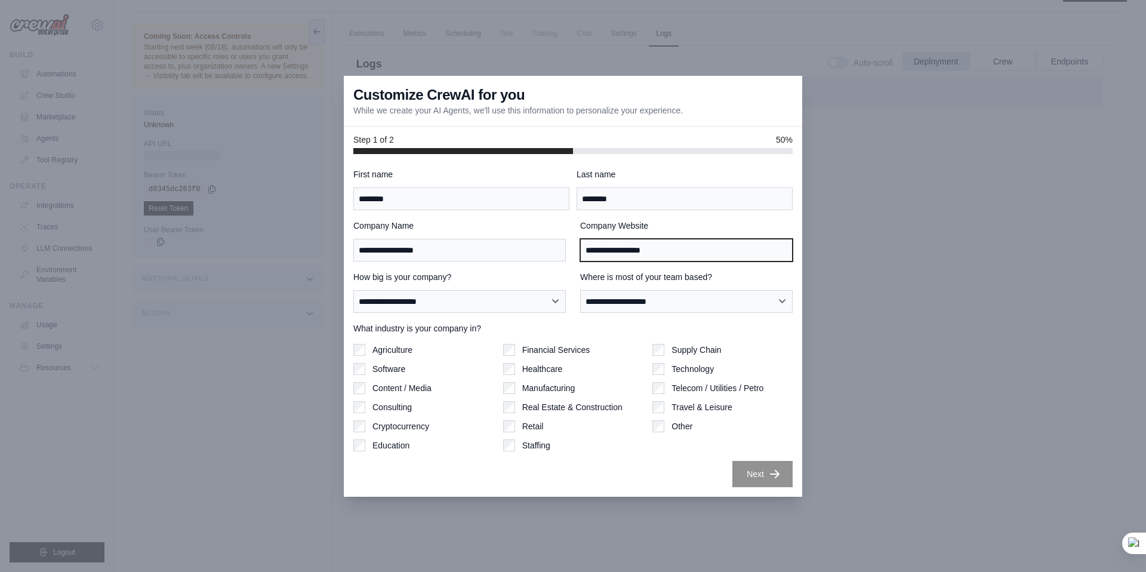
click at [687, 247] on input "**********" at bounding box center [686, 250] width 213 height 23
drag, startPoint x: 687, startPoint y: 247, endPoint x: 535, endPoint y: 264, distance: 152.6
click at [535, 264] on div "**********" at bounding box center [573, 327] width 439 height 319
type input "*"
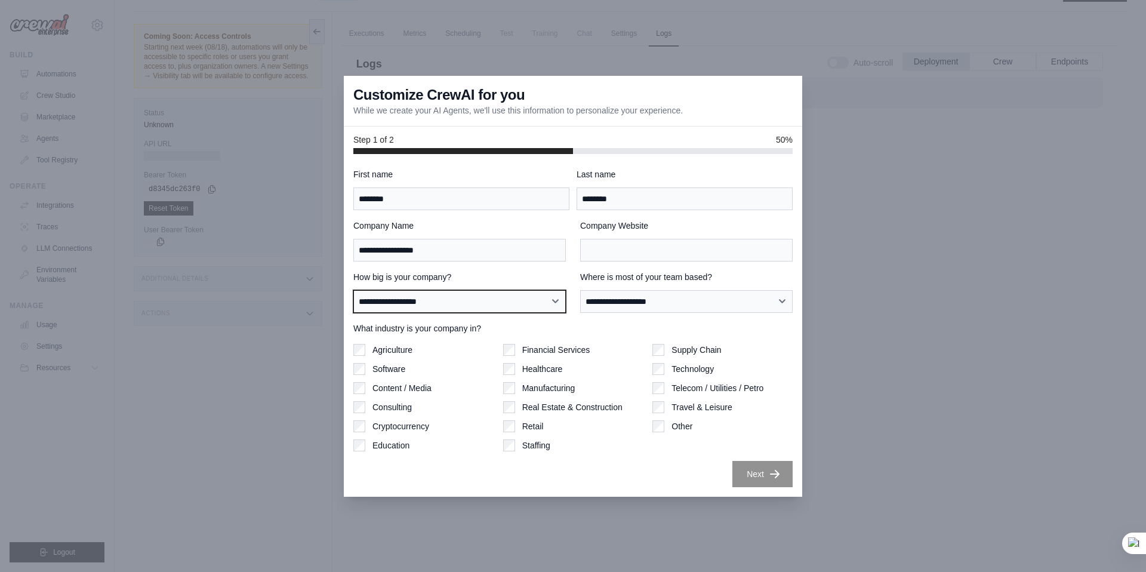
click at [485, 305] on select "**********" at bounding box center [460, 301] width 213 height 23
select select "**********"
click at [354, 290] on select "**********" at bounding box center [460, 301] width 213 height 23
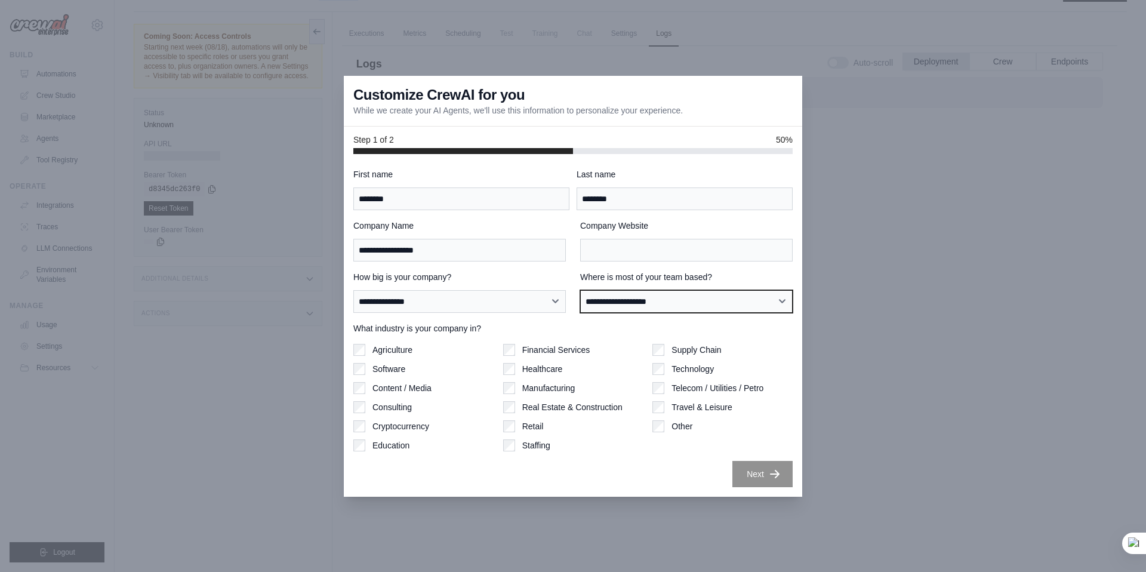
click at [626, 299] on select "**********" at bounding box center [686, 301] width 213 height 23
select select "**********"
click at [580, 290] on select "**********" at bounding box center [686, 301] width 213 height 23
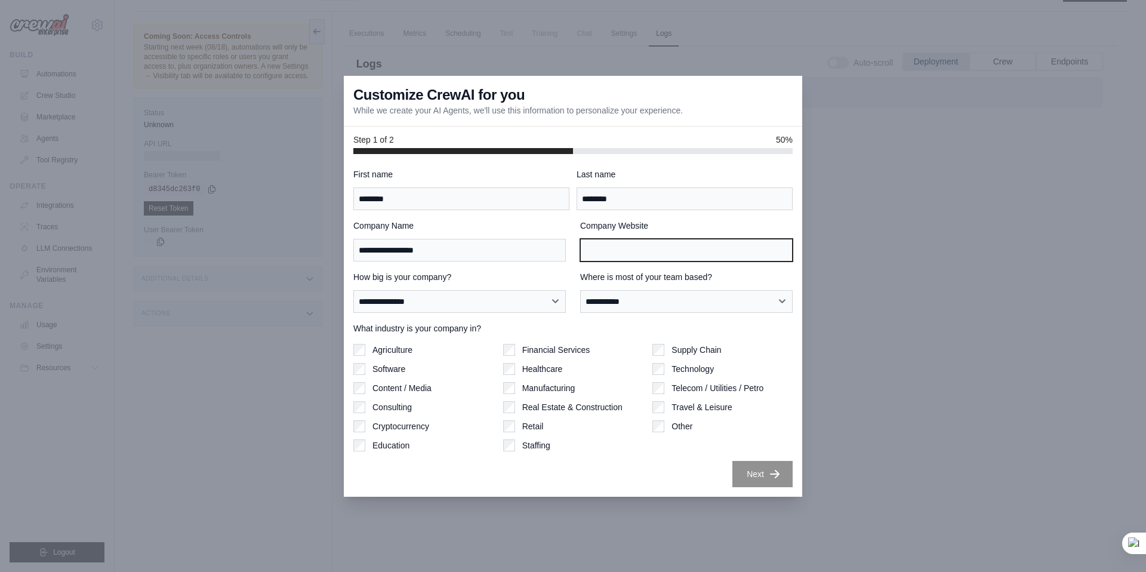
click at [632, 254] on input "Company Website" at bounding box center [686, 250] width 213 height 23
type input "**********"
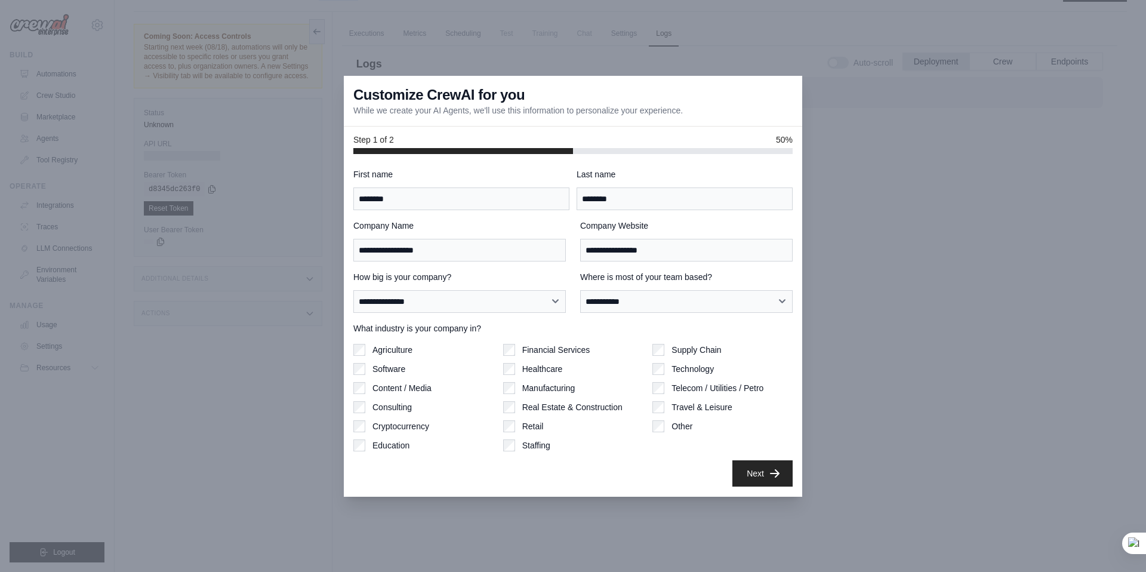
click at [752, 471] on button "Next" at bounding box center [763, 473] width 60 height 26
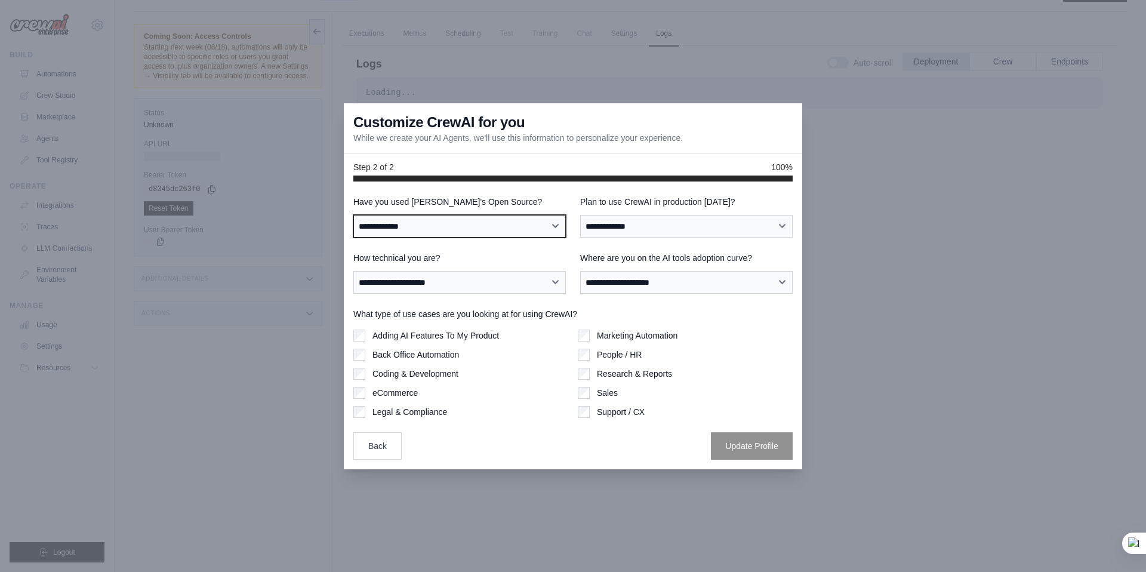
click at [488, 229] on select "**********" at bounding box center [460, 226] width 213 height 23
select select "**********"
click at [354, 215] on select "**********" at bounding box center [460, 226] width 213 height 23
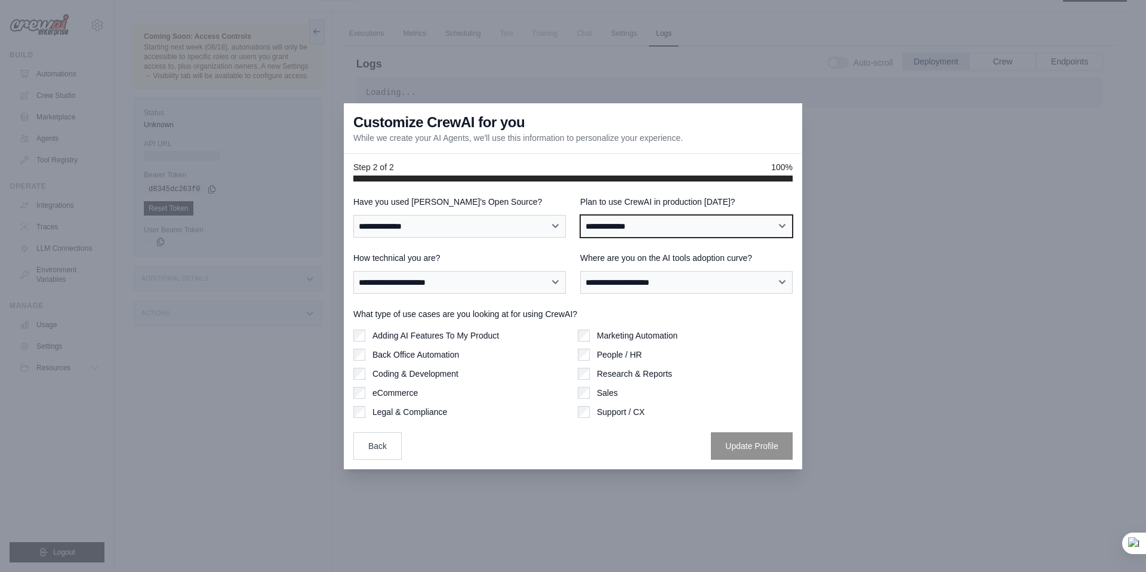
click at [634, 228] on select "**********" at bounding box center [686, 226] width 213 height 23
select select "****"
click at [580, 215] on select "**********" at bounding box center [686, 226] width 213 height 23
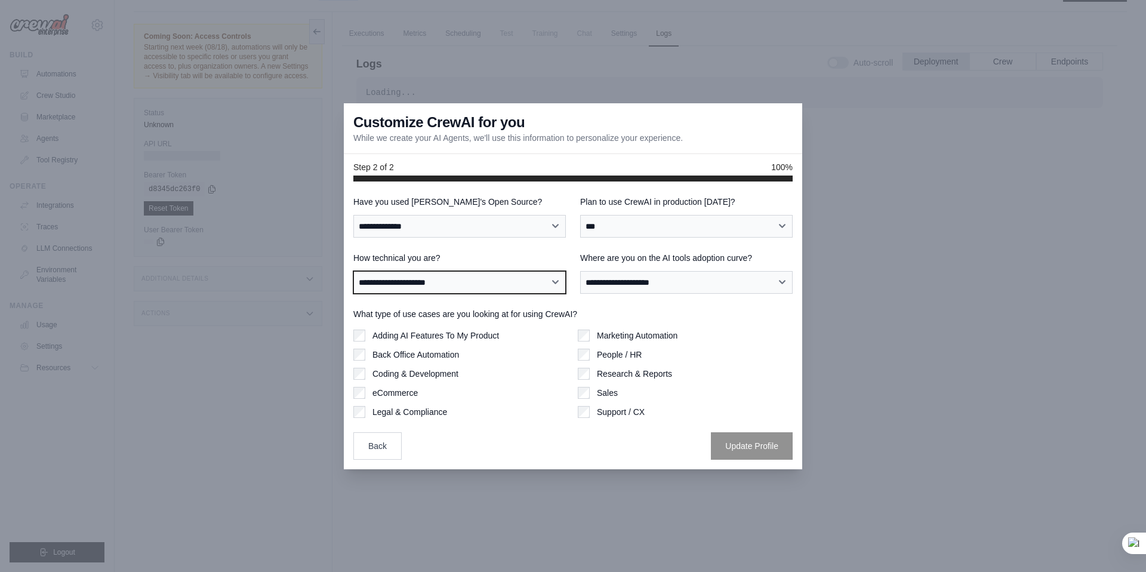
click at [484, 286] on select "**********" at bounding box center [460, 282] width 213 height 23
select select "**********"
click at [354, 271] on select "**********" at bounding box center [460, 282] width 213 height 23
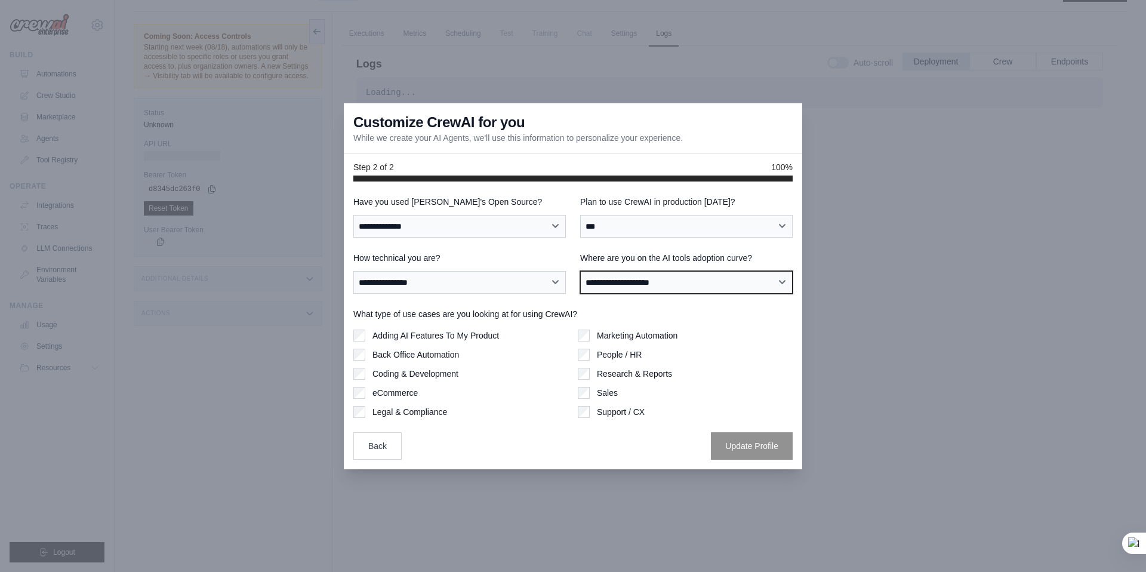
click at [650, 283] on select "**********" at bounding box center [686, 282] width 213 height 23
select select "**********"
click at [580, 271] on select "**********" at bounding box center [686, 282] width 213 height 23
click at [420, 339] on label "Adding AI Features To My Product" at bounding box center [436, 336] width 127 height 12
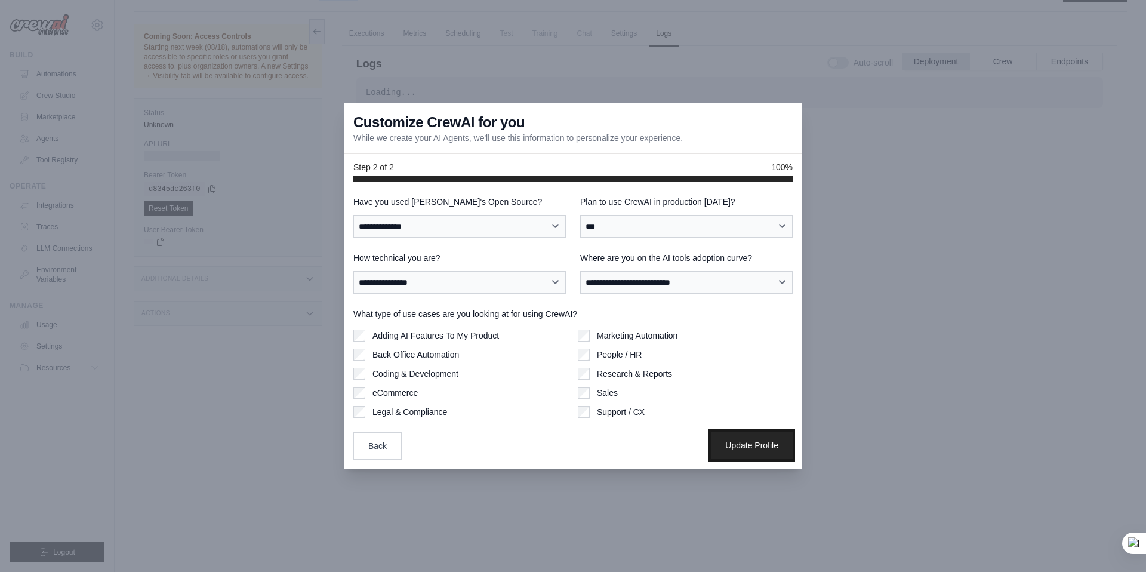
click at [767, 437] on button "Update Profile" at bounding box center [752, 445] width 82 height 27
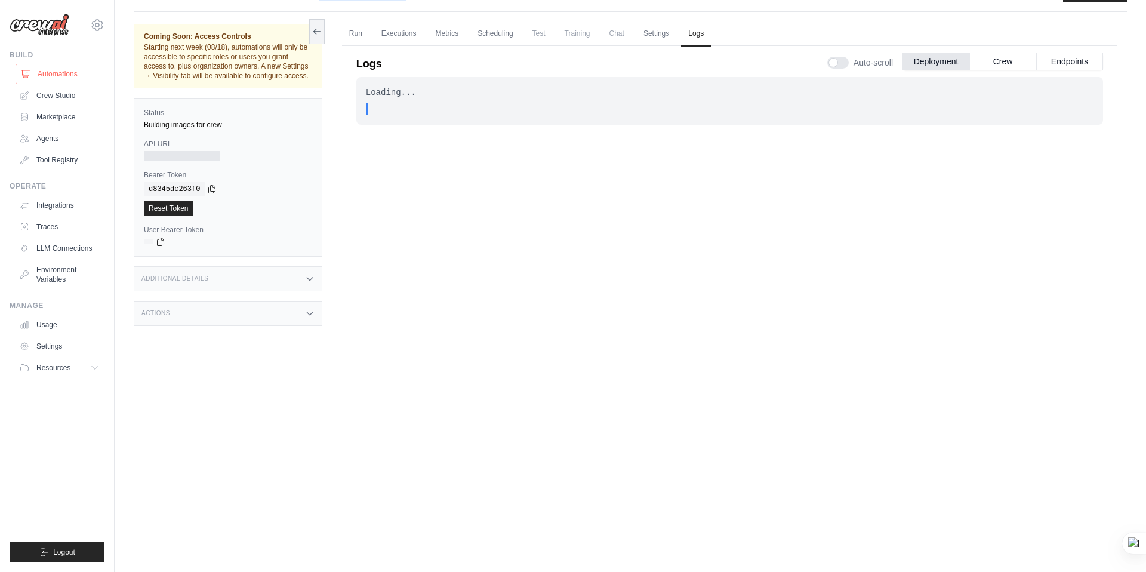
click at [62, 76] on link "Automations" at bounding box center [61, 73] width 90 height 19
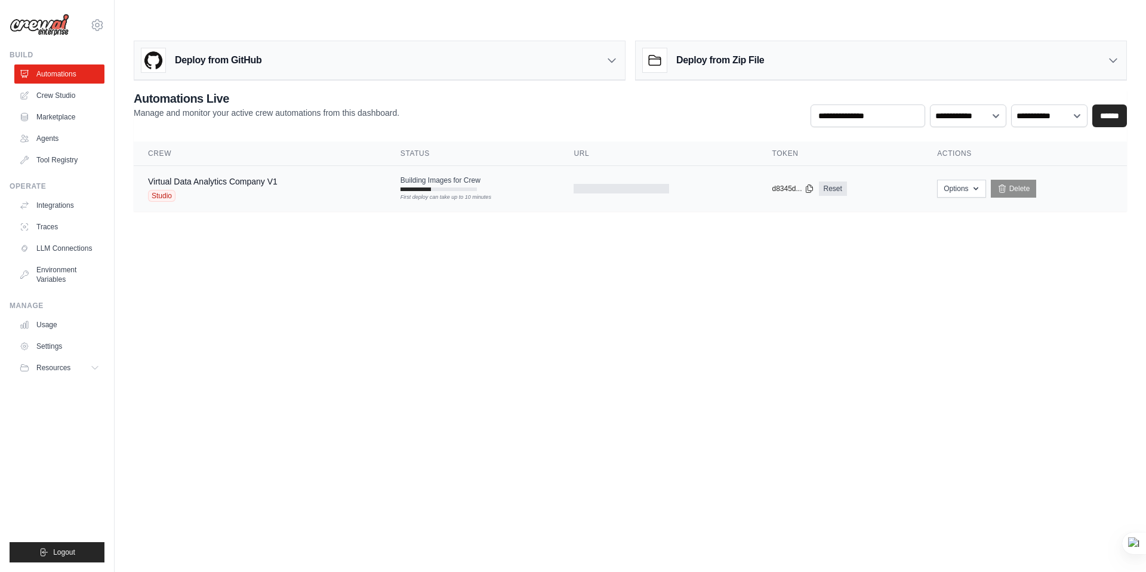
click at [244, 190] on div "Studio" at bounding box center [213, 196] width 130 height 12
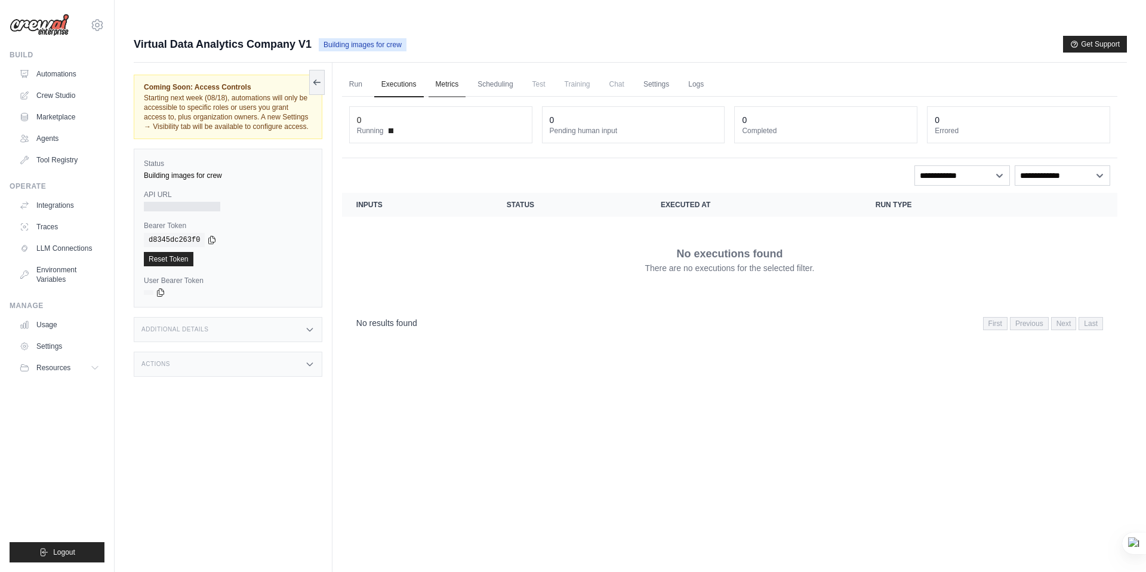
click at [435, 72] on link "Metrics" at bounding box center [448, 84] width 38 height 25
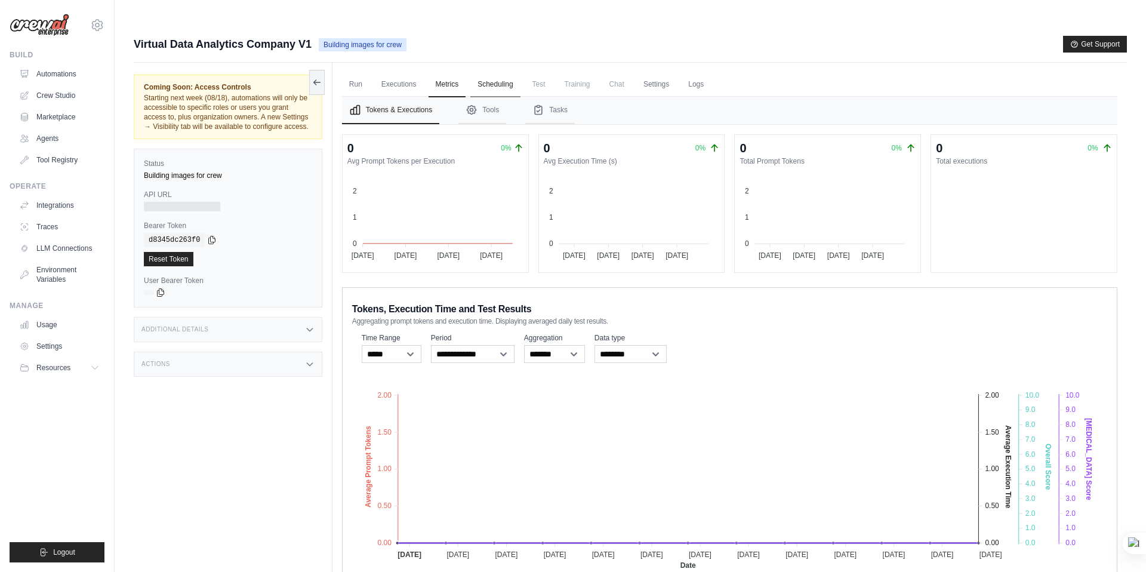
click at [499, 72] on link "Scheduling" at bounding box center [496, 84] width 50 height 25
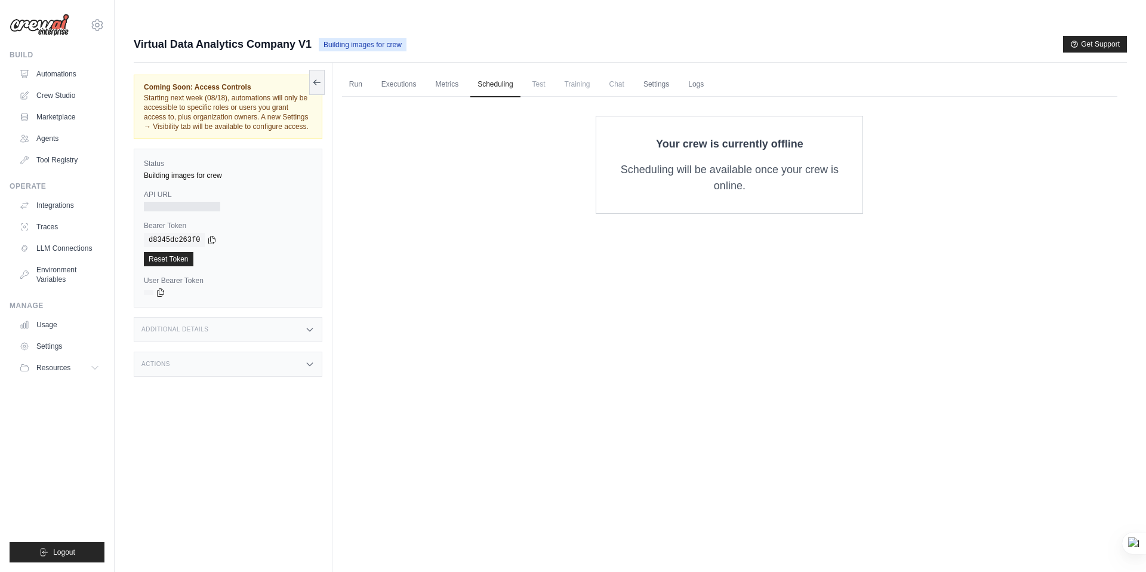
click at [558, 72] on span "Training" at bounding box center [578, 84] width 40 height 24
click at [359, 72] on link "Run" at bounding box center [355, 84] width 27 height 25
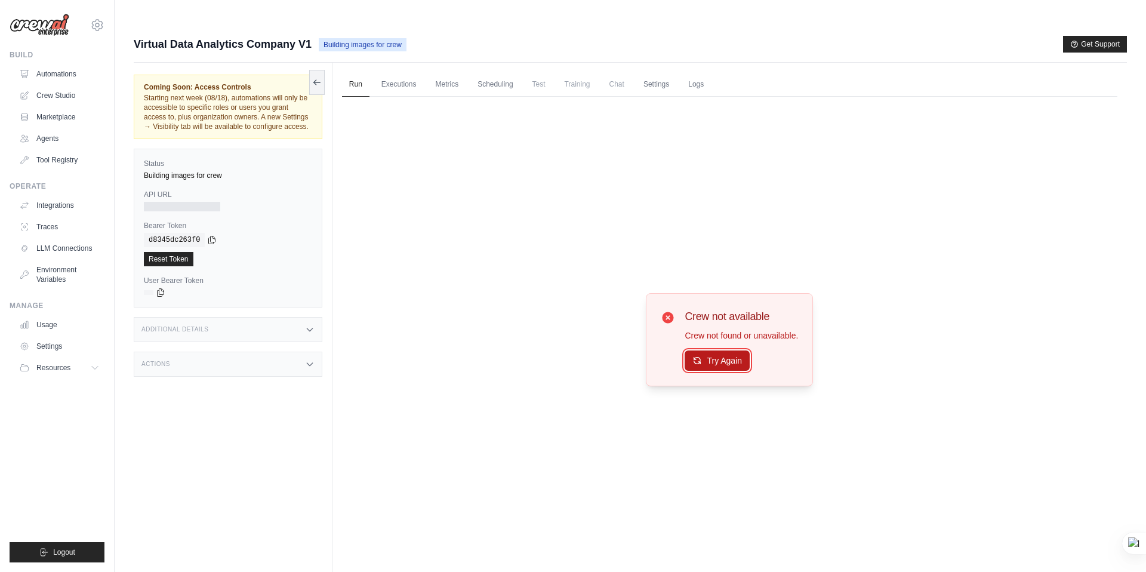
click at [706, 351] on button "Try Again" at bounding box center [717, 361] width 65 height 20
click at [705, 351] on button "Try Again" at bounding box center [717, 361] width 65 height 20
click at [53, 97] on link "Crew Studio" at bounding box center [61, 95] width 90 height 19
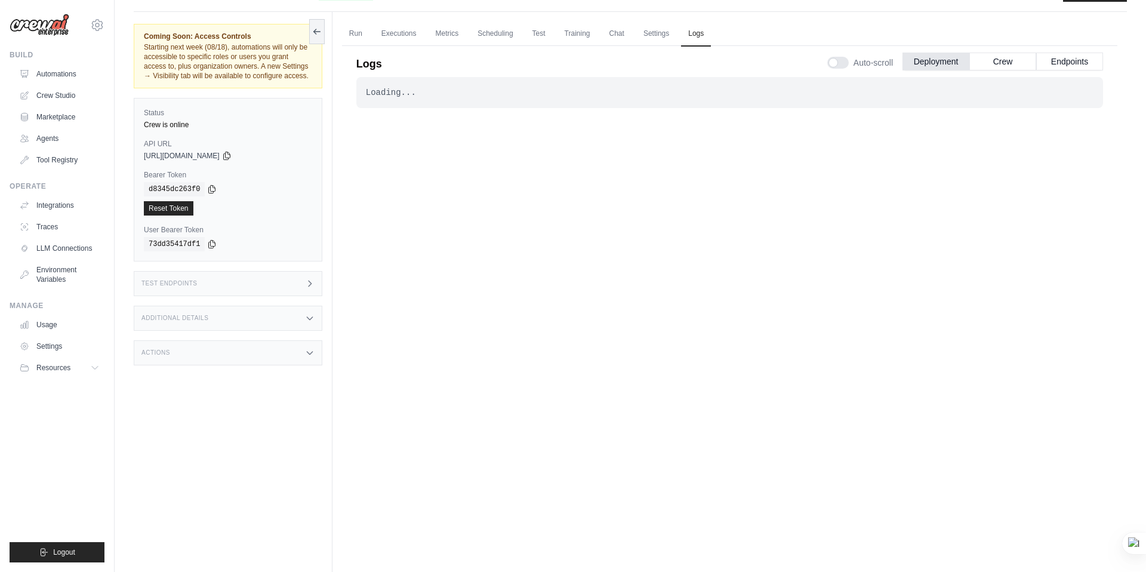
click at [500, 77] on div "Loading... . . . Successful" at bounding box center [729, 92] width 747 height 31
click at [356, 21] on link "Run" at bounding box center [355, 33] width 27 height 25
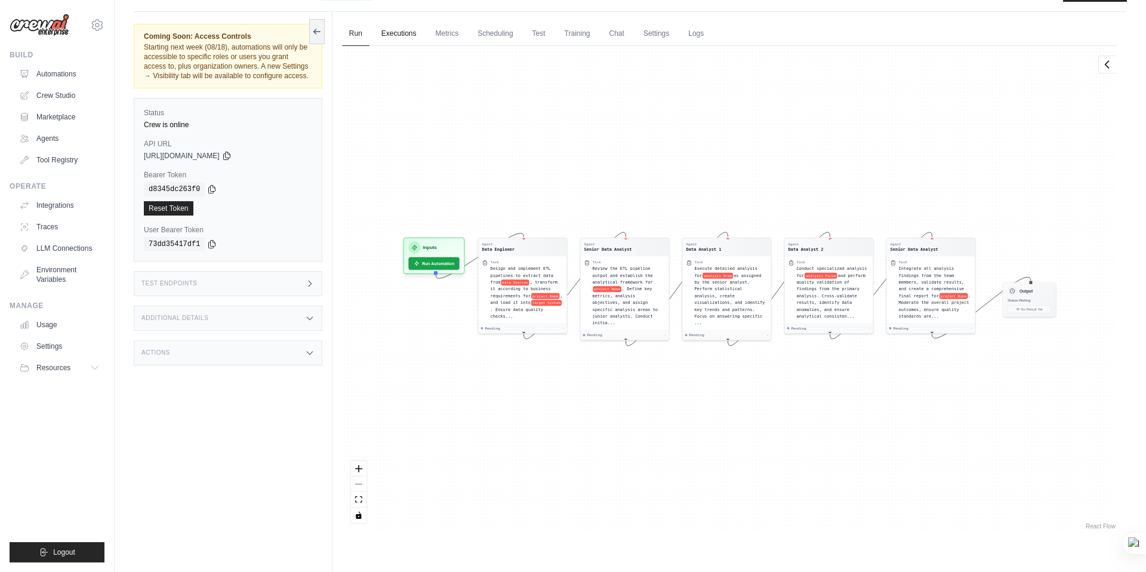
click at [389, 21] on link "Executions" at bounding box center [399, 33] width 50 height 25
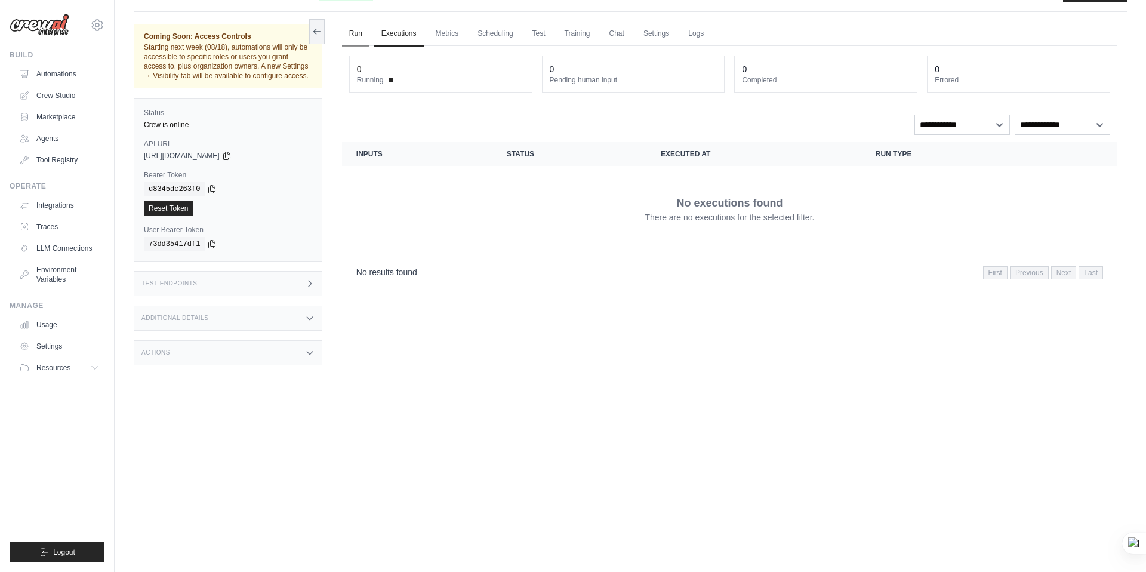
click at [364, 21] on link "Run" at bounding box center [355, 33] width 27 height 25
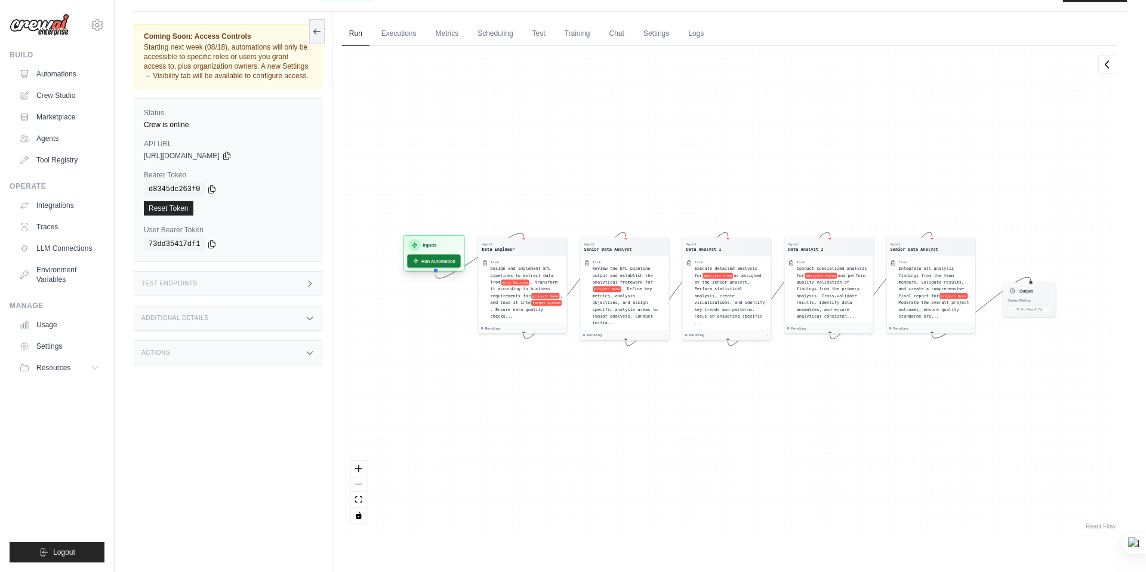
click at [425, 254] on button "Run Automation" at bounding box center [433, 260] width 53 height 13
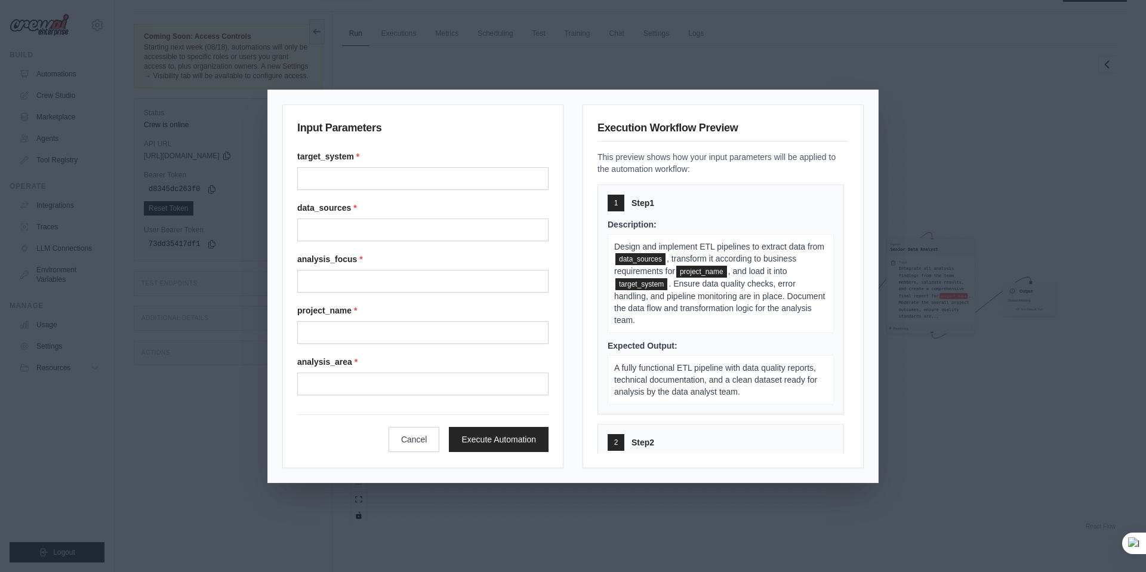
click at [580, 72] on div "Input Parameters target_system * data_sources * analysis_focus * project_name *…" at bounding box center [573, 286] width 1146 height 572
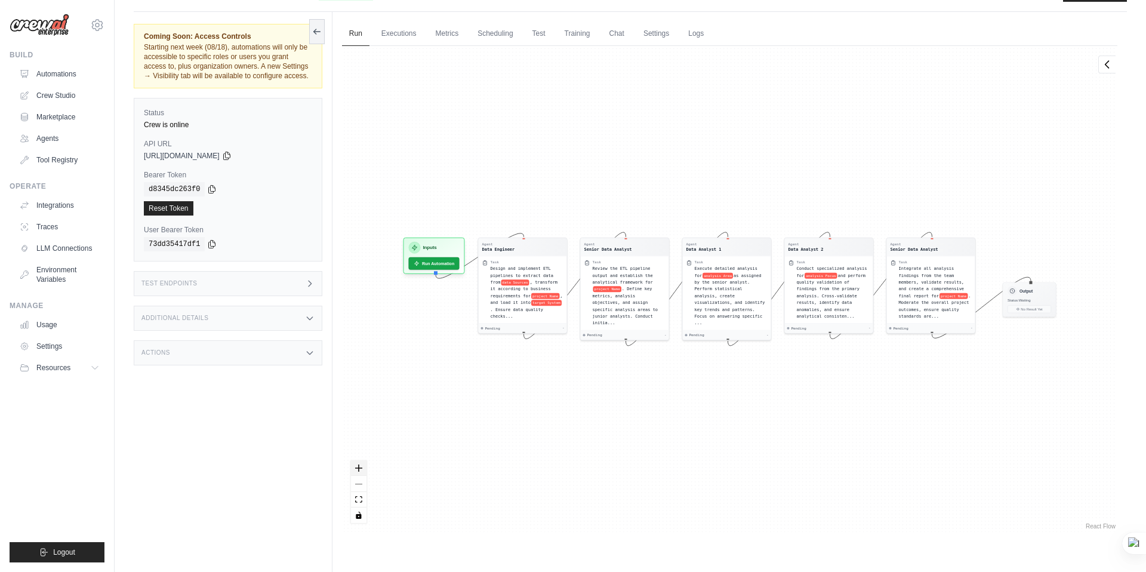
click at [360, 465] on icon "zoom in" at bounding box center [358, 468] width 7 height 7
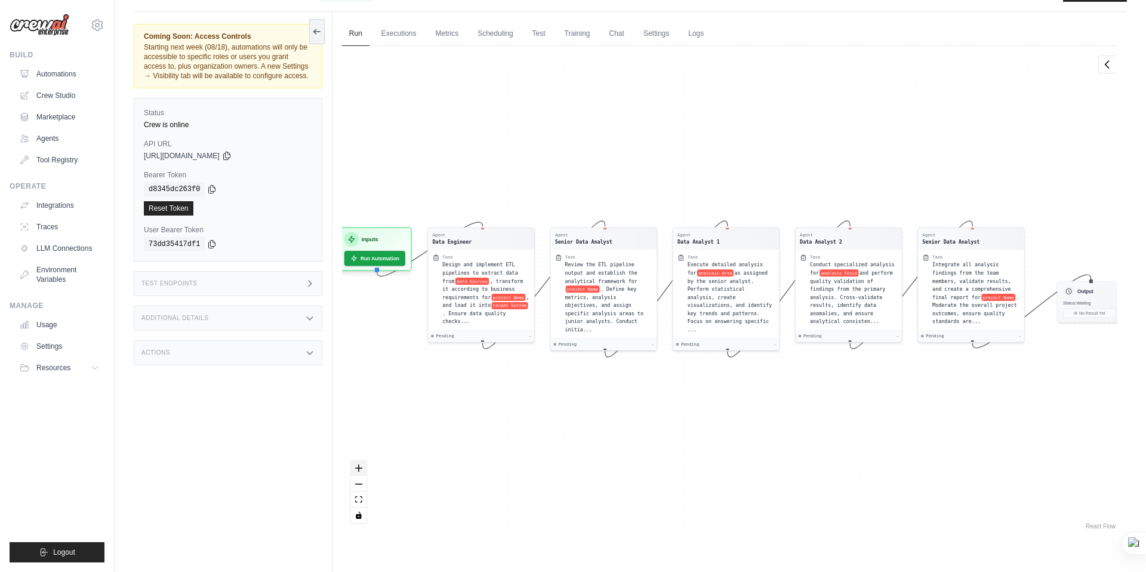
click at [360, 465] on icon "zoom in" at bounding box center [358, 468] width 7 height 7
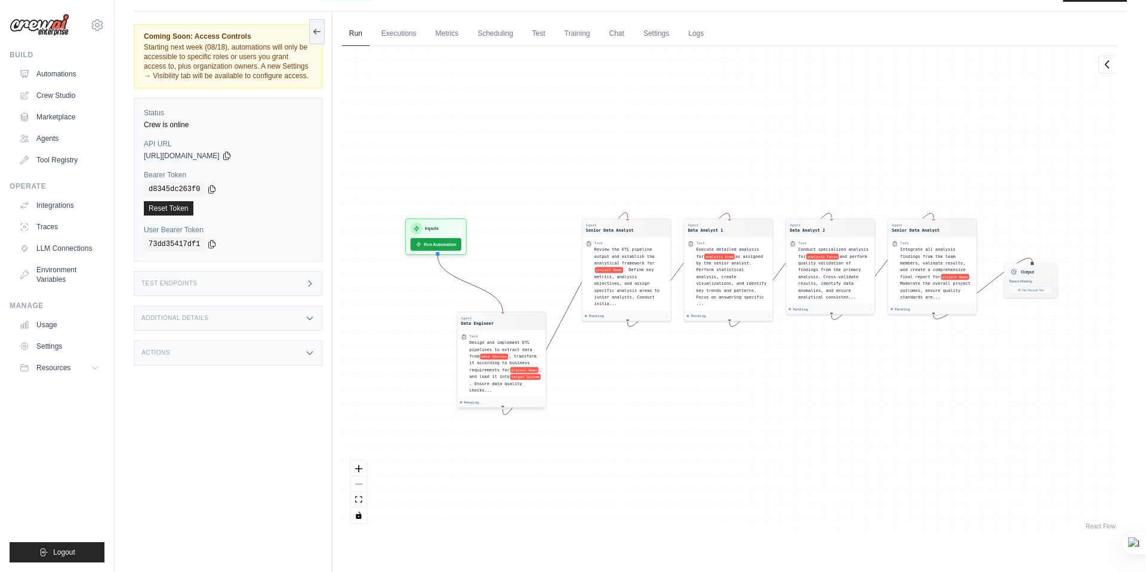
drag, startPoint x: 416, startPoint y: 273, endPoint x: 488, endPoint y: 350, distance: 105.6
click at [488, 350] on div "Design and implement ETL pipelines to extract data from data Sources , transfor…" at bounding box center [505, 366] width 73 height 54
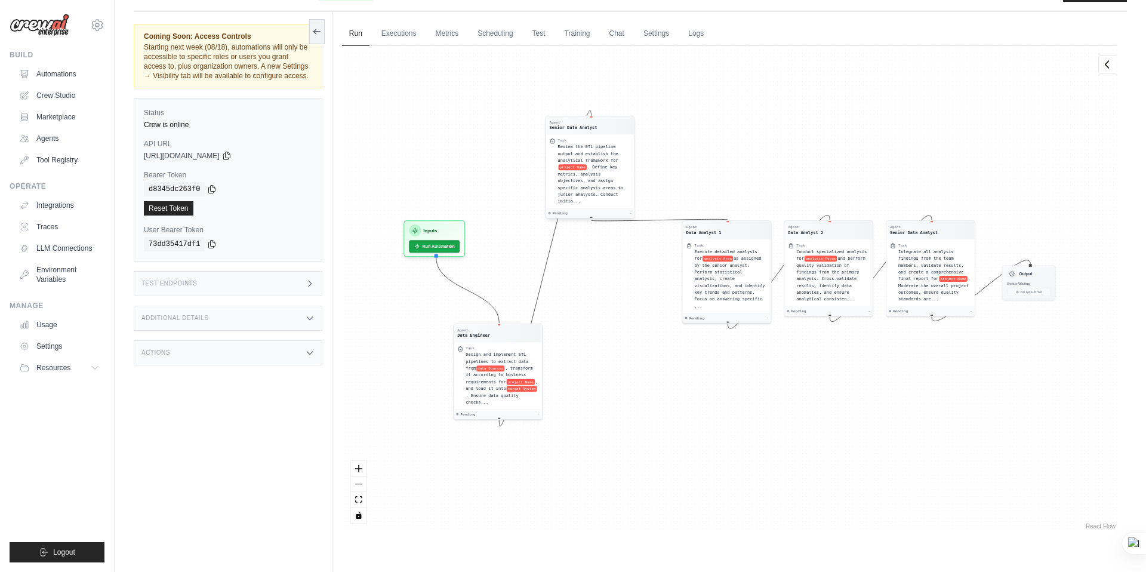
drag, startPoint x: 615, startPoint y: 225, endPoint x: 580, endPoint y: 147, distance: 85.0
click at [580, 147] on div "Review the ETL pipeline output and establish the analytical framework for proje…" at bounding box center [594, 173] width 73 height 61
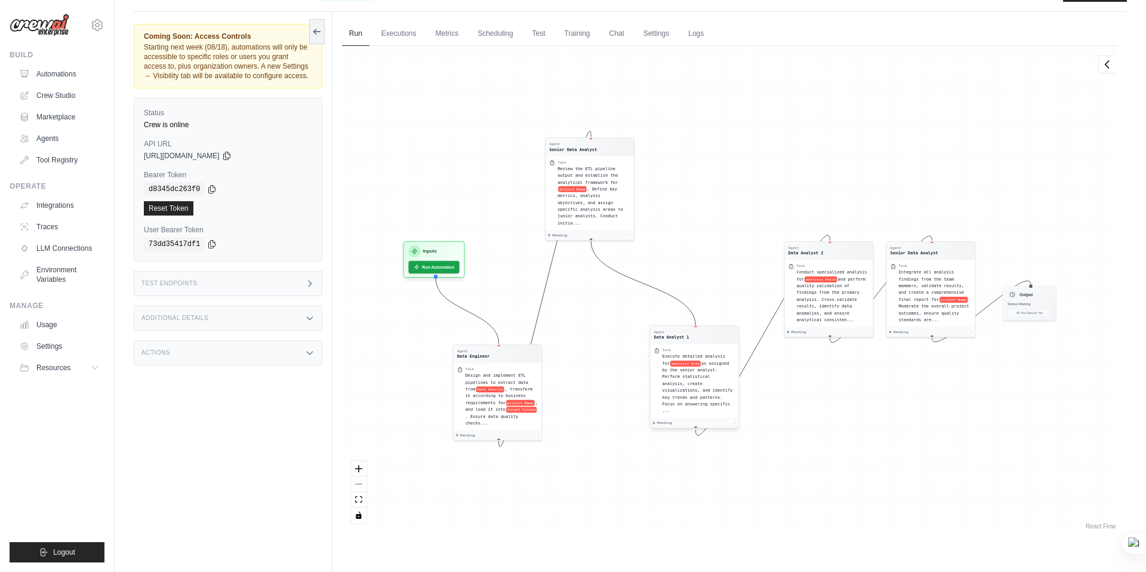
drag, startPoint x: 727, startPoint y: 275, endPoint x: 694, endPoint y: 362, distance: 92.6
click at [694, 362] on span "as assigned by the senior analyst. Perform statistical analysis, create visuali…" at bounding box center [697, 387] width 70 height 53
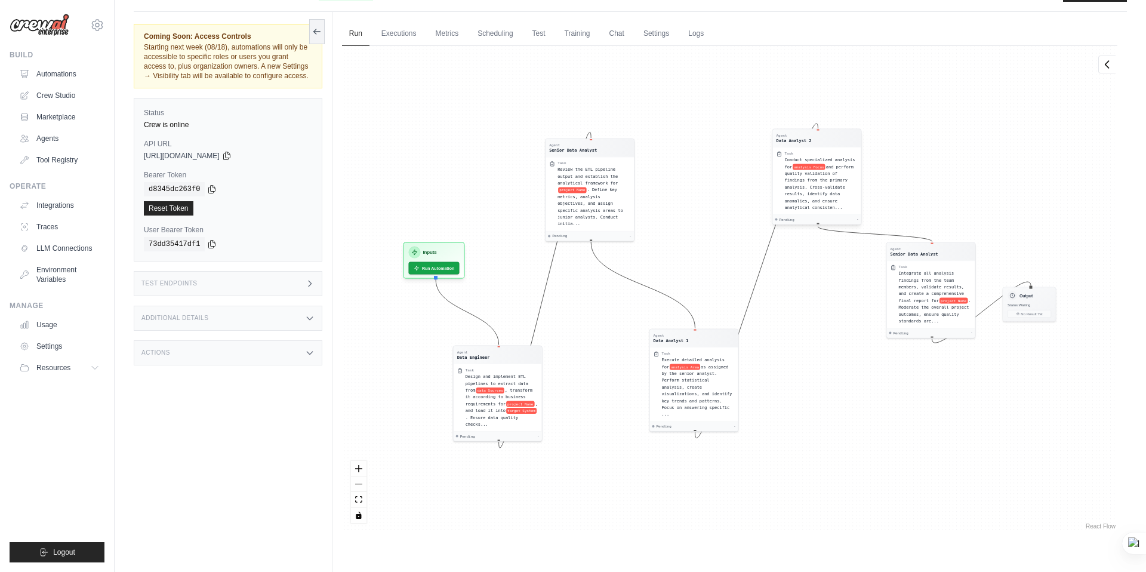
drag, startPoint x: 838, startPoint y: 274, endPoint x: 830, endPoint y: 181, distance: 93.5
click at [830, 181] on div "Conduct specialized analysis for analysis Focus and perform quality validation …" at bounding box center [821, 183] width 73 height 54
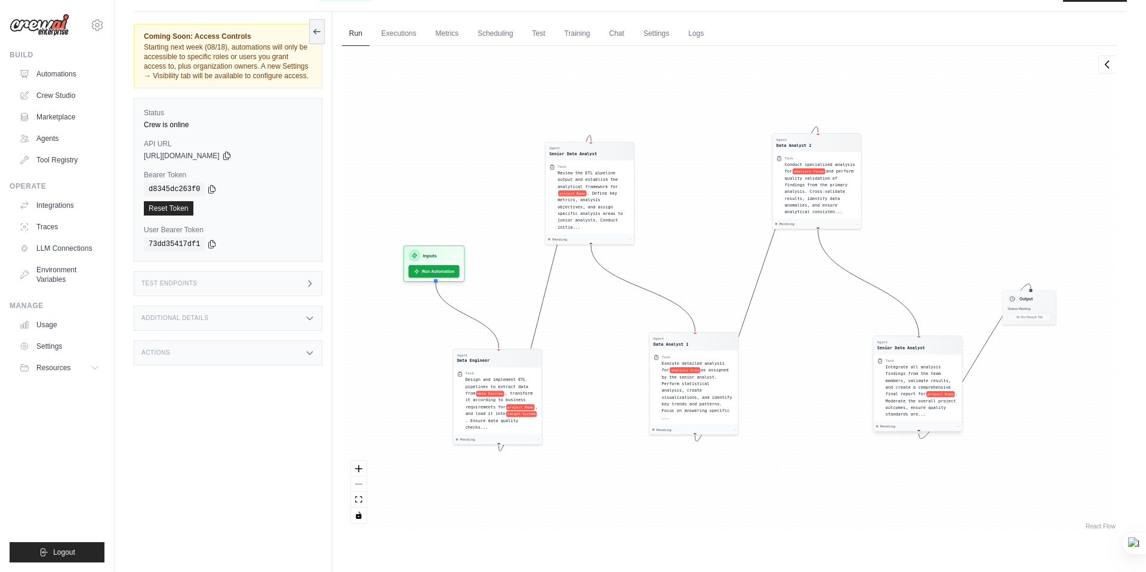
drag, startPoint x: 935, startPoint y: 274, endPoint x: 923, endPoint y: 365, distance: 91.6
click at [923, 365] on span "Integrate all analysis findings from the team members, validate results, and cr…" at bounding box center [919, 380] width 66 height 32
click at [539, 21] on link "Test" at bounding box center [538, 33] width 27 height 25
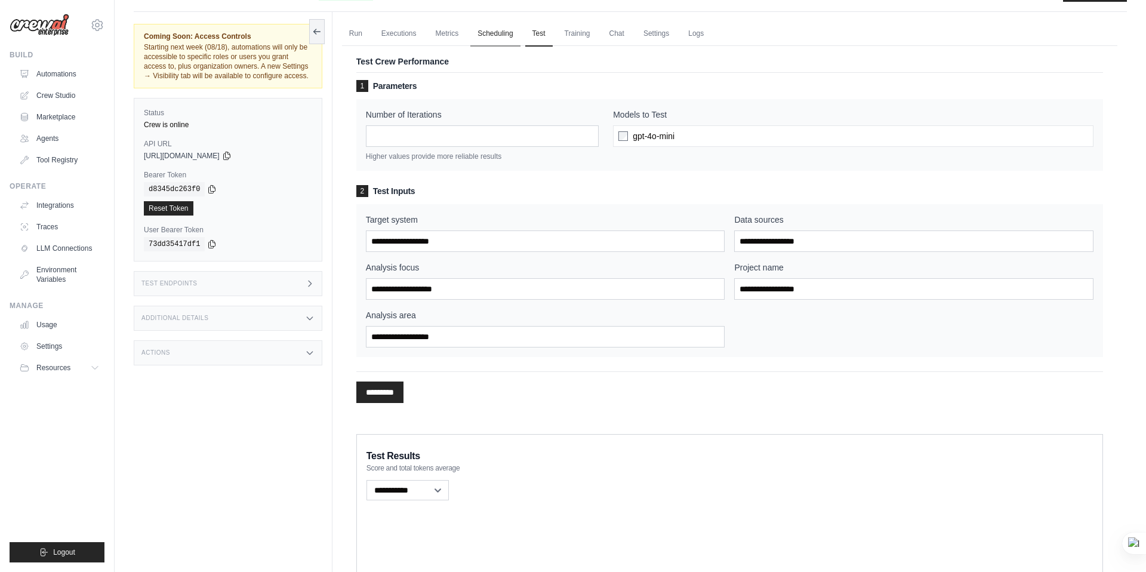
click at [491, 21] on link "Scheduling" at bounding box center [496, 33] width 50 height 25
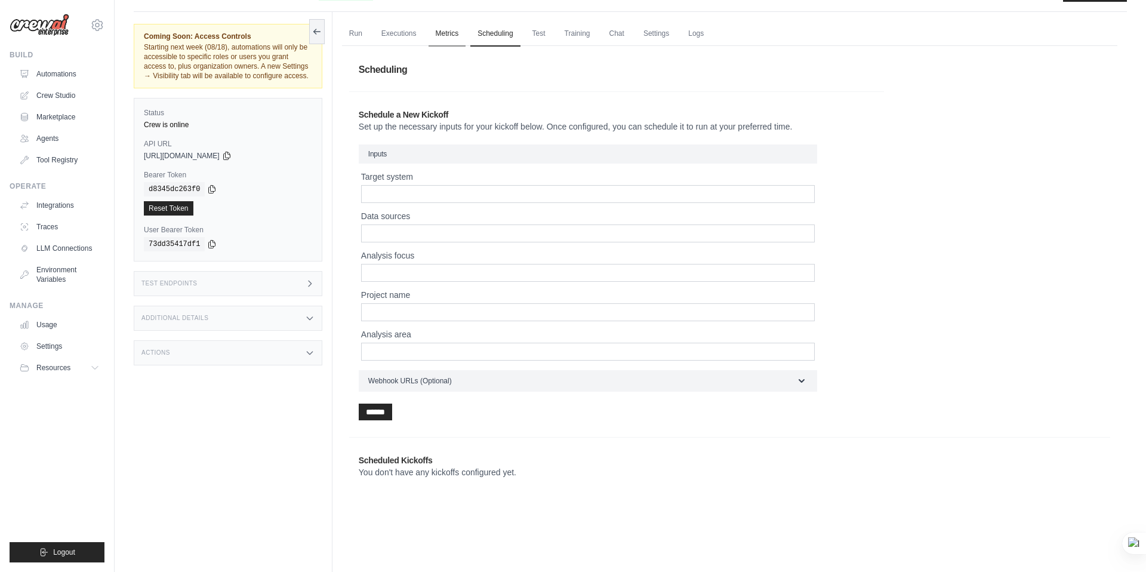
click at [435, 21] on link "Metrics" at bounding box center [448, 33] width 38 height 25
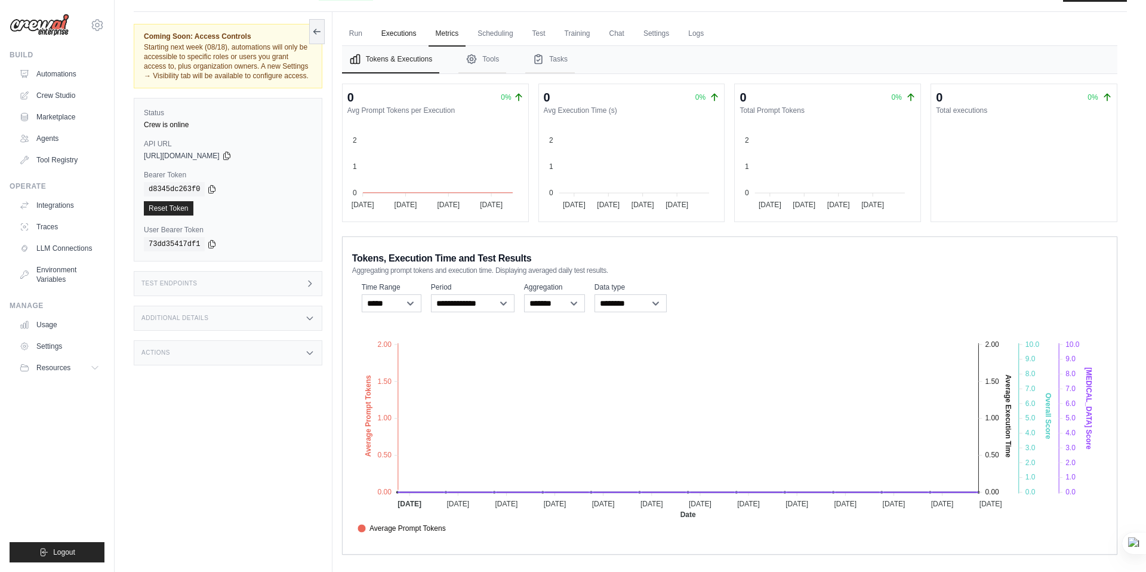
click at [401, 21] on link "Executions" at bounding box center [399, 33] width 50 height 25
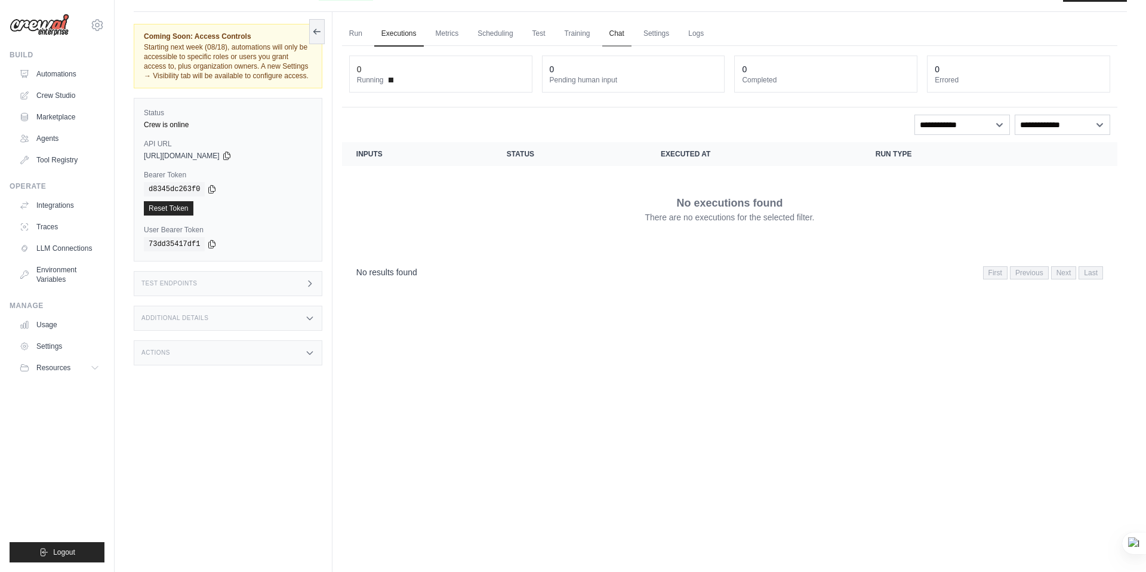
click at [619, 21] on link "Chat" at bounding box center [617, 33] width 29 height 25
click at [659, 21] on link "Settings" at bounding box center [657, 33] width 40 height 25
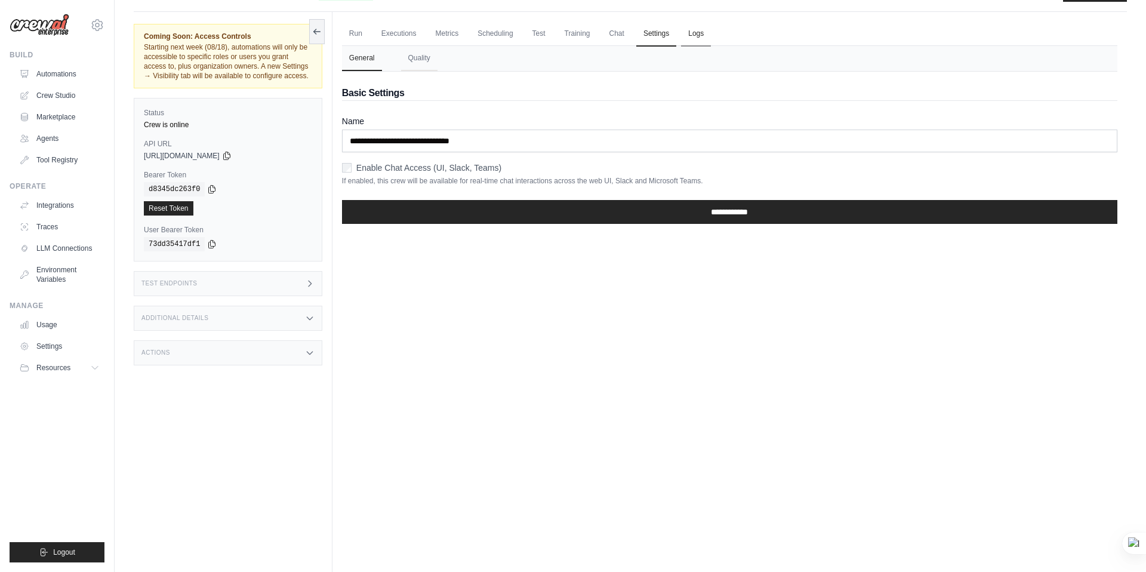
click at [694, 21] on link "Logs" at bounding box center [696, 33] width 30 height 25
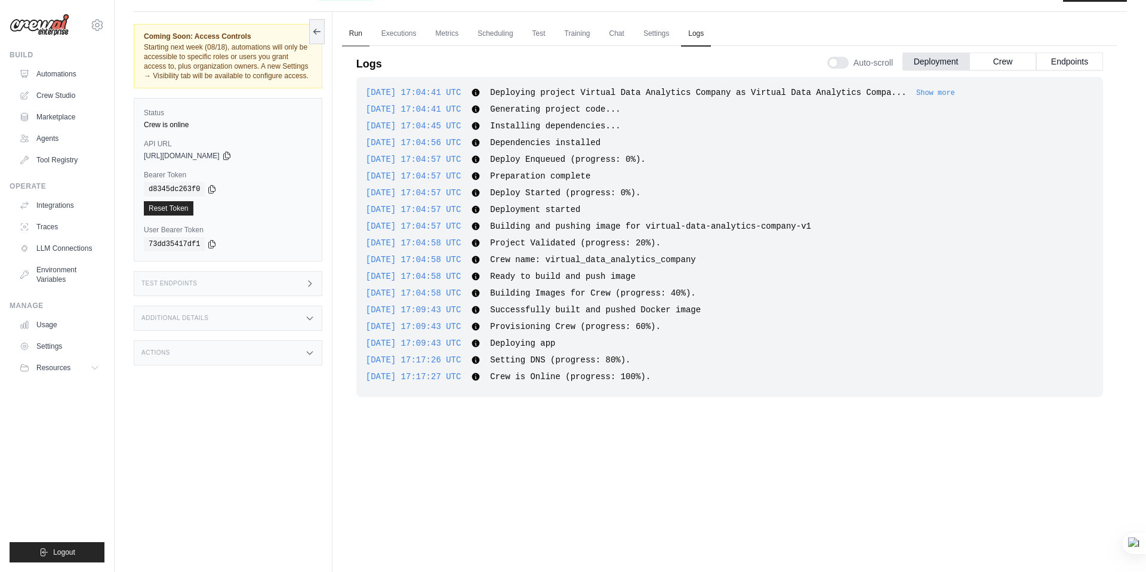
click at [348, 21] on link "Run" at bounding box center [355, 33] width 27 height 25
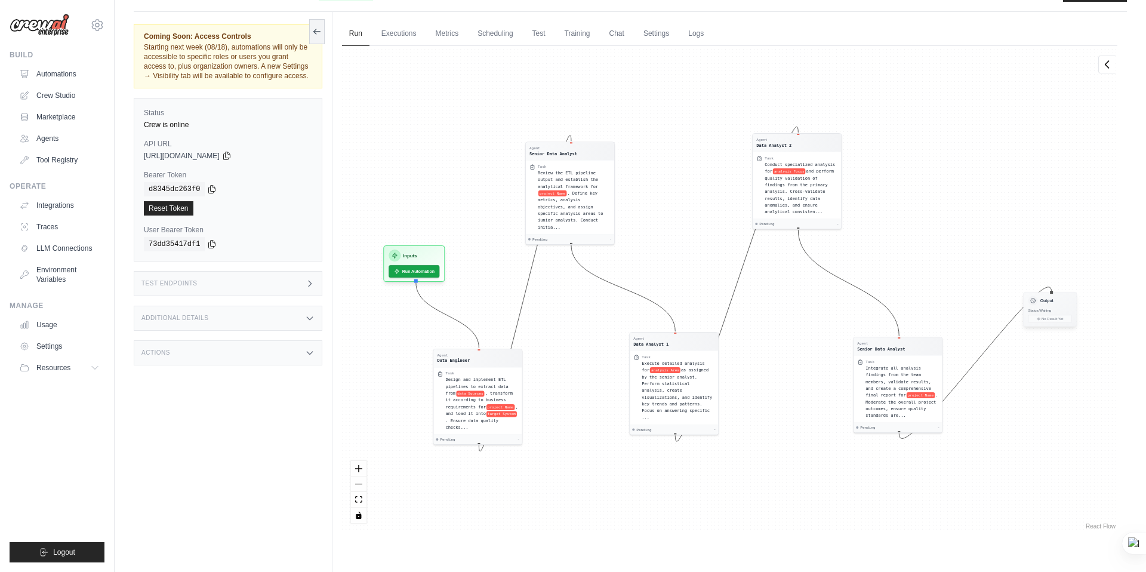
drag, startPoint x: 1011, startPoint y: 282, endPoint x: 1042, endPoint y: 285, distance: 31.1
click at [1043, 308] on span "Status: Waiting" at bounding box center [1039, 310] width 23 height 4
click at [853, 424] on div "Pending" at bounding box center [859, 426] width 19 height 5
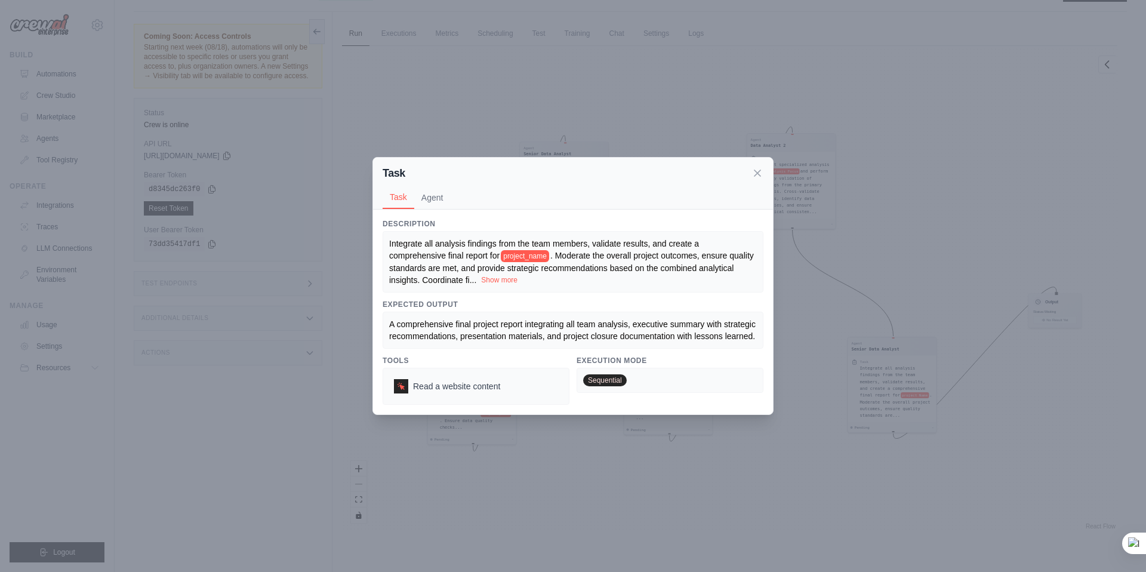
click at [492, 280] on button "Show more" at bounding box center [499, 280] width 36 height 10
click at [432, 206] on button "Agent" at bounding box center [432, 197] width 36 height 23
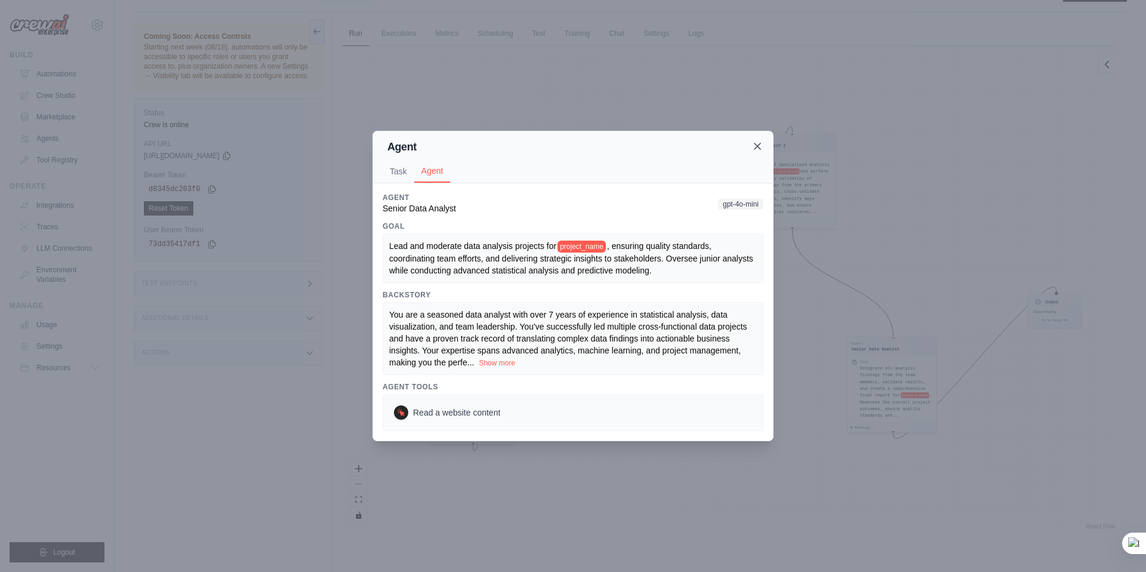
click at [757, 146] on icon at bounding box center [758, 146] width 6 height 6
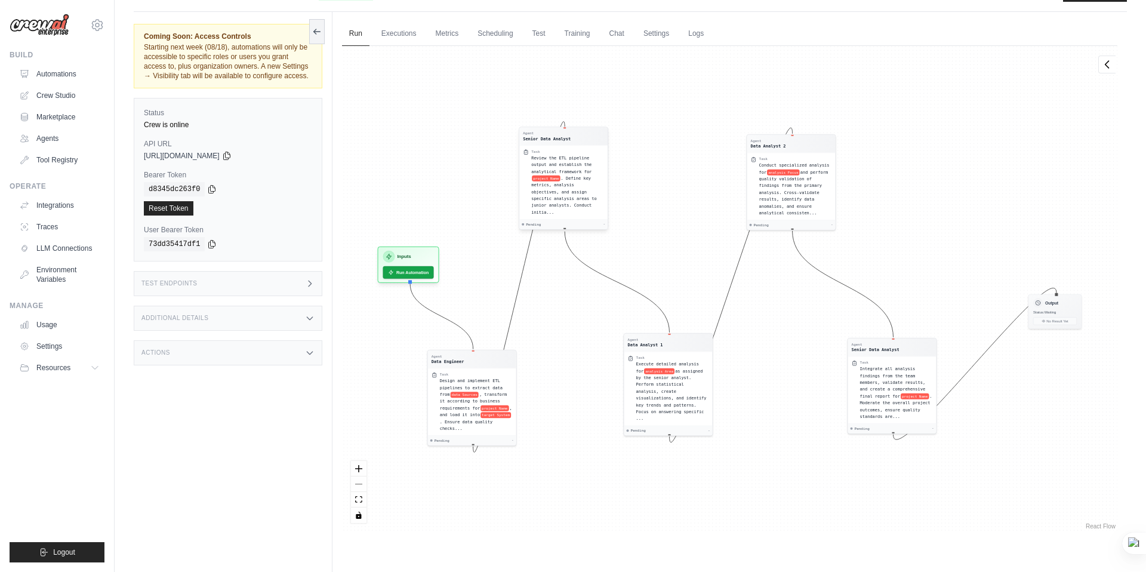
drag, startPoint x: 561, startPoint y: 196, endPoint x: 560, endPoint y: 181, distance: 14.9
click at [560, 181] on span ". Define key metrics, analysis objectives, and assign specific analysis areas t…" at bounding box center [564, 195] width 66 height 39
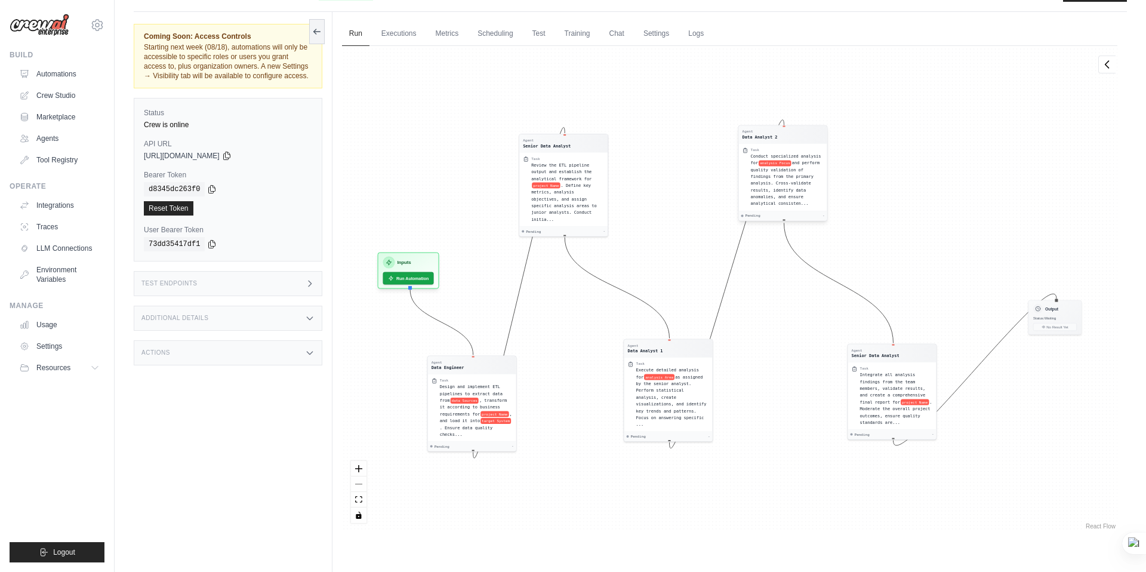
drag, startPoint x: 790, startPoint y: 181, endPoint x: 782, endPoint y: 167, distance: 16.1
click at [782, 167] on span "and perform quality validation of findings from the primary analysis. Cross-val…" at bounding box center [785, 183] width 69 height 45
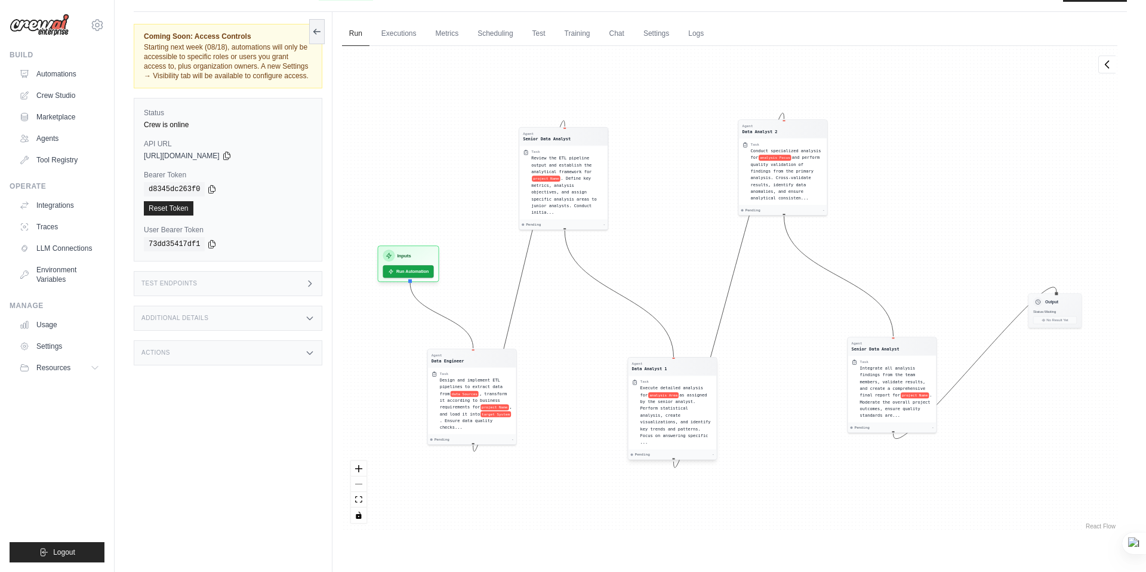
drag, startPoint x: 663, startPoint y: 369, endPoint x: 667, endPoint y: 389, distance: 20.7
click at [667, 392] on span "as assigned by the senior analyst. Perform statistical analysis, create visuali…" at bounding box center [675, 418] width 70 height 53
drag, startPoint x: 887, startPoint y: 358, endPoint x: 866, endPoint y: 365, distance: 21.3
click at [866, 368] on div "Integrate all analysis findings from the team members, validate results, and cr…" at bounding box center [876, 395] width 73 height 54
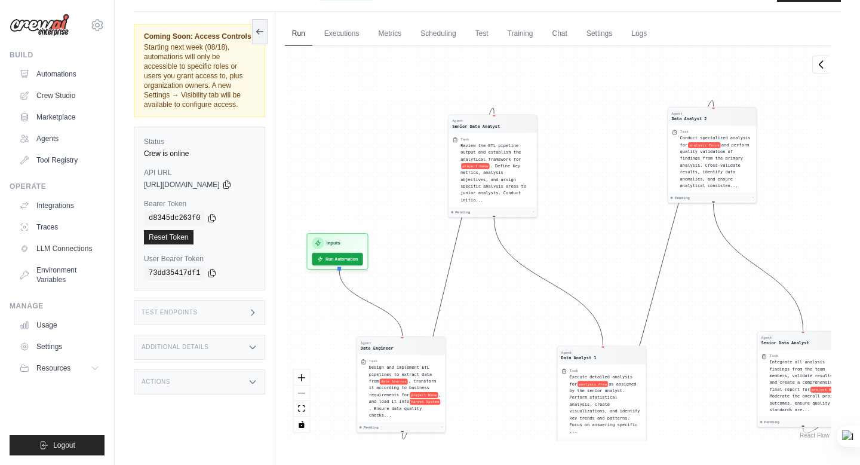
drag, startPoint x: 511, startPoint y: 269, endPoint x: 497, endPoint y: 257, distance: 17.8
click at [497, 257] on div "Agent Data Engineer Task Design and implement ETL pipelines to extract data fro…" at bounding box center [558, 243] width 546 height 395
click at [309, 370] on div "React Flow controls" at bounding box center [302, 401] width 16 height 62
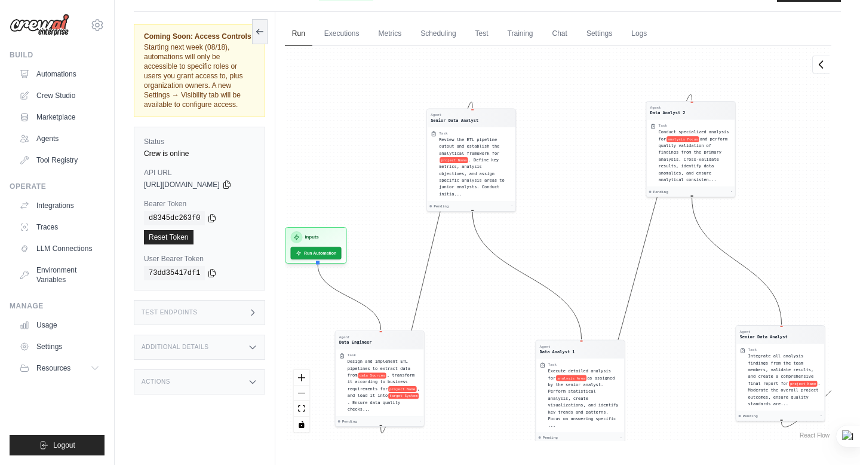
drag, startPoint x: 616, startPoint y: 255, endPoint x: 594, endPoint y: 249, distance: 22.3
click at [594, 249] on div "Agent Data Engineer Task Design and implement ETL pipelines to extract data fro…" at bounding box center [558, 243] width 546 height 395
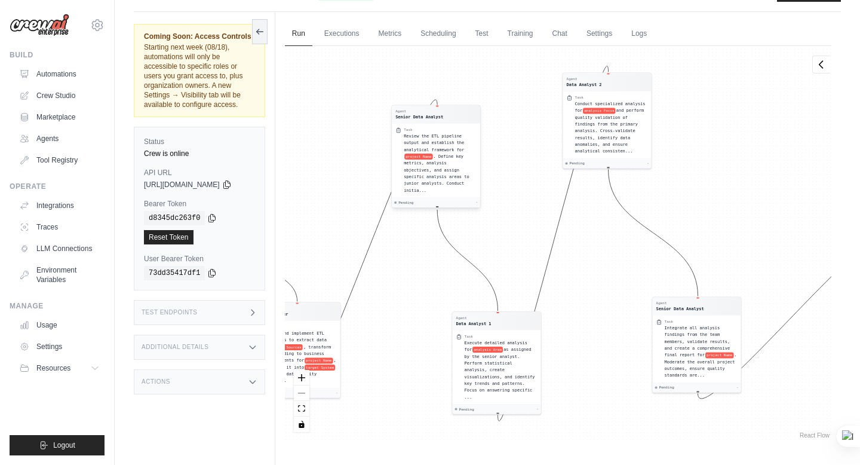
drag, startPoint x: 485, startPoint y: 134, endPoint x: 449, endPoint y: 132, distance: 35.9
click at [449, 154] on span ". Define key metrics, analysis objectives, and assign specific analysis areas t…" at bounding box center [437, 173] width 66 height 39
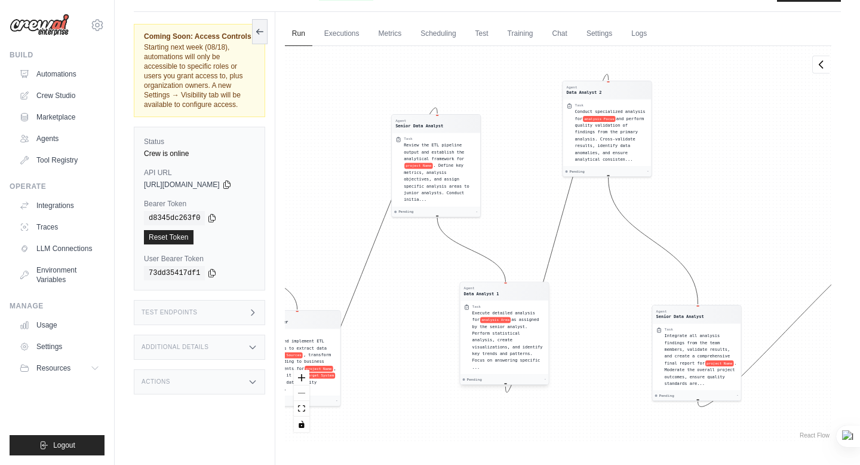
drag, startPoint x: 508, startPoint y: 309, endPoint x: 515, endPoint y: 282, distance: 28.5
click at [515, 304] on div "Task" at bounding box center [508, 306] width 73 height 5
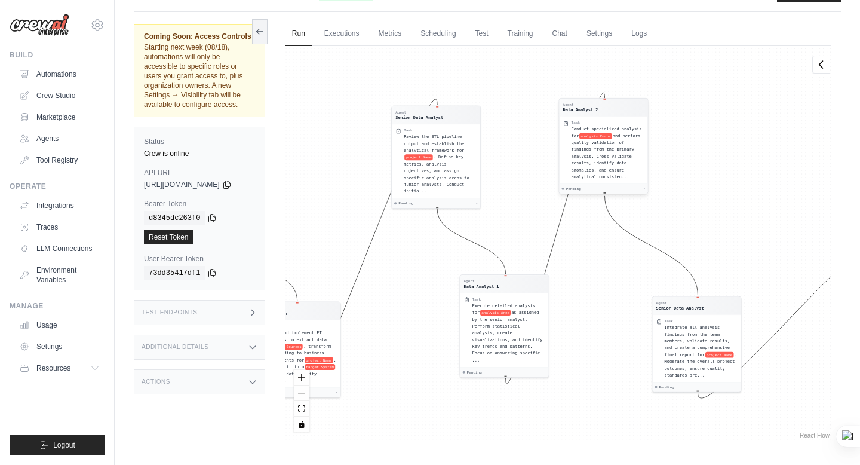
drag, startPoint x: 592, startPoint y: 136, endPoint x: 589, endPoint y: 156, distance: 20.5
click at [589, 156] on div "Task Conduct specialized analysis for analysis Focus and perform quality valida…" at bounding box center [603, 149] width 88 height 67
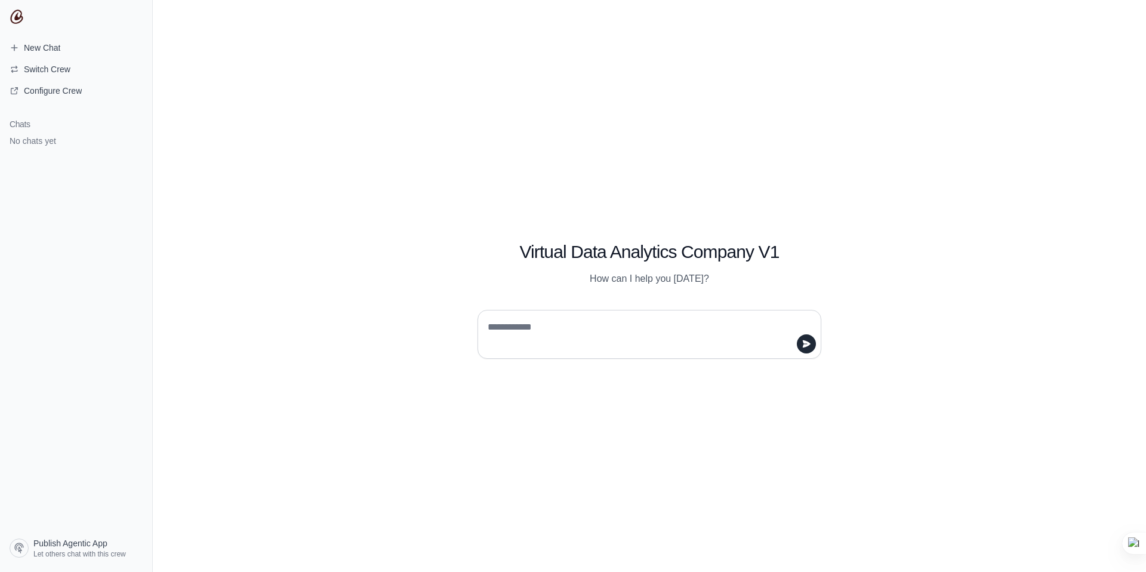
click at [558, 329] on textarea at bounding box center [645, 334] width 321 height 33
type textarea "**********"
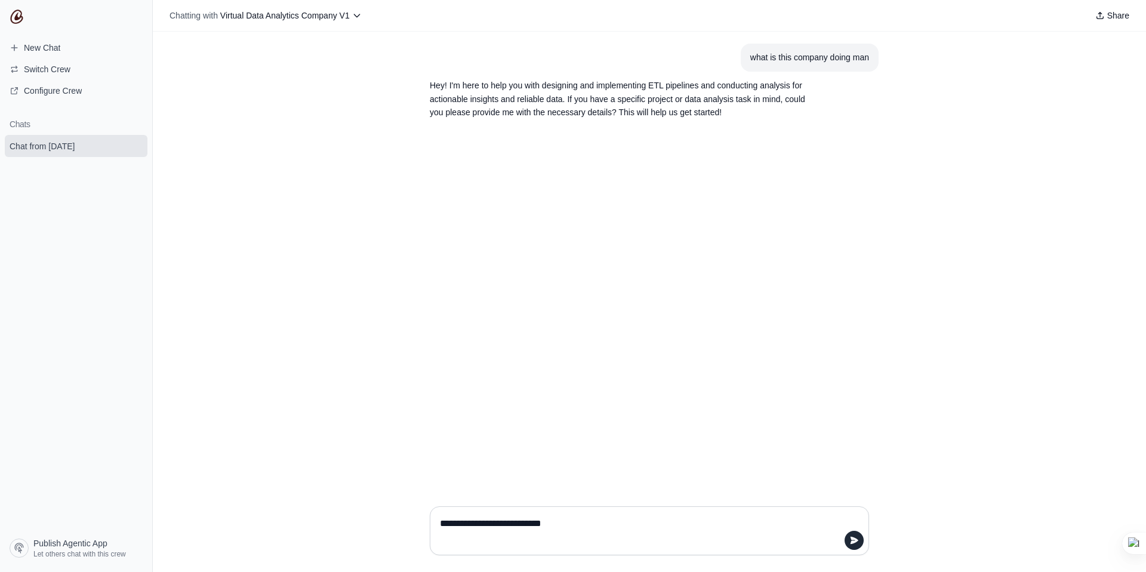
type textarea "**********"
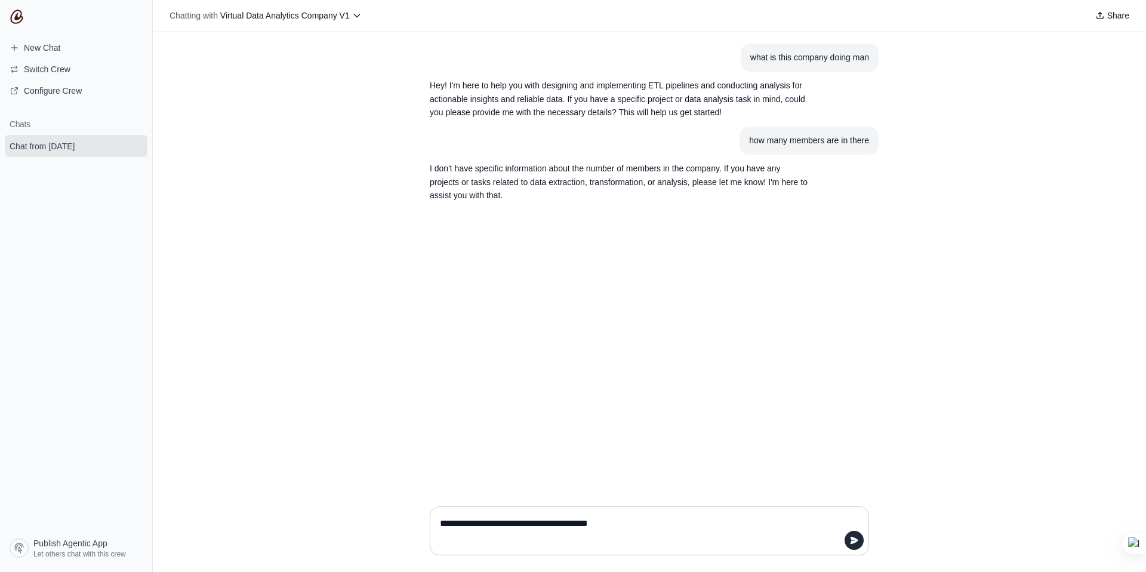
type textarea "**********"
